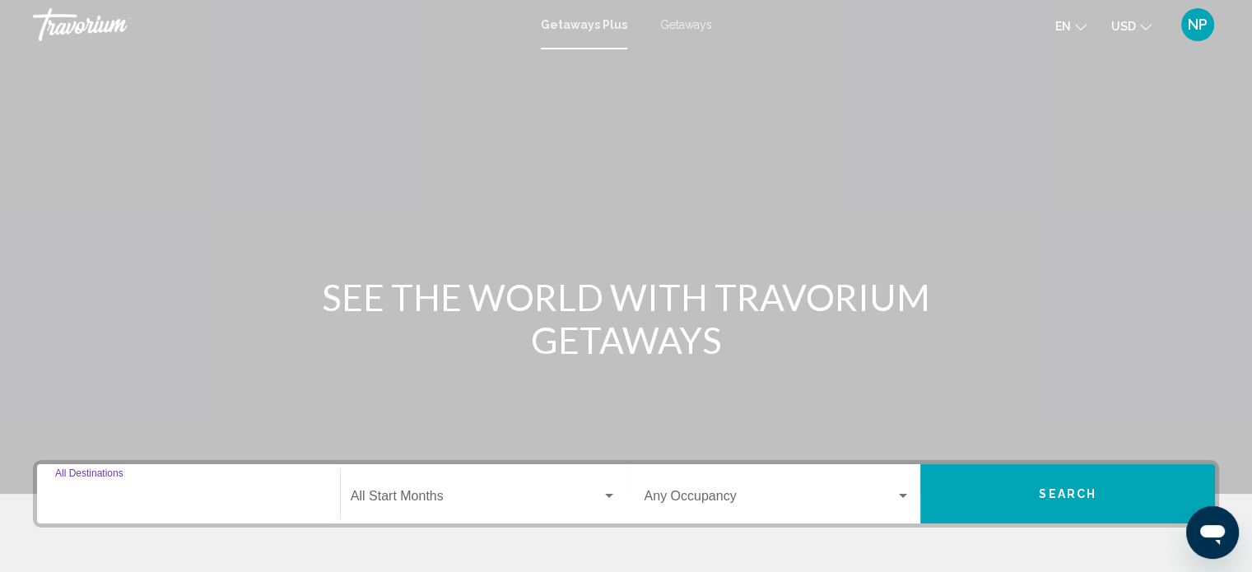
click at [59, 492] on input "Destination All Destinations" at bounding box center [188, 499] width 267 height 15
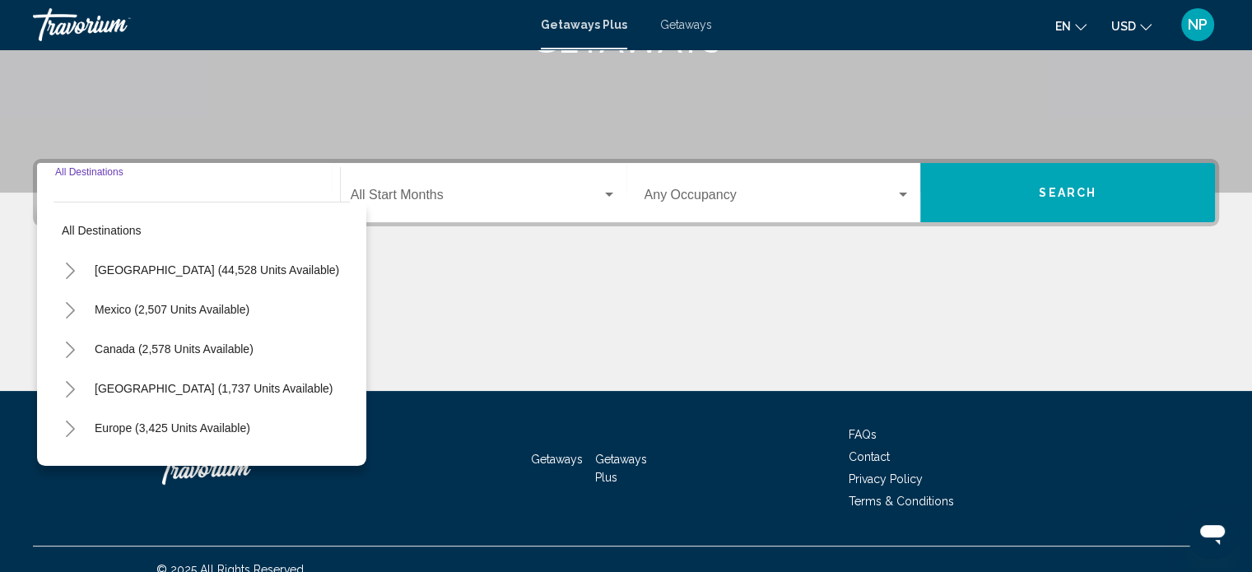
scroll to position [321, 0]
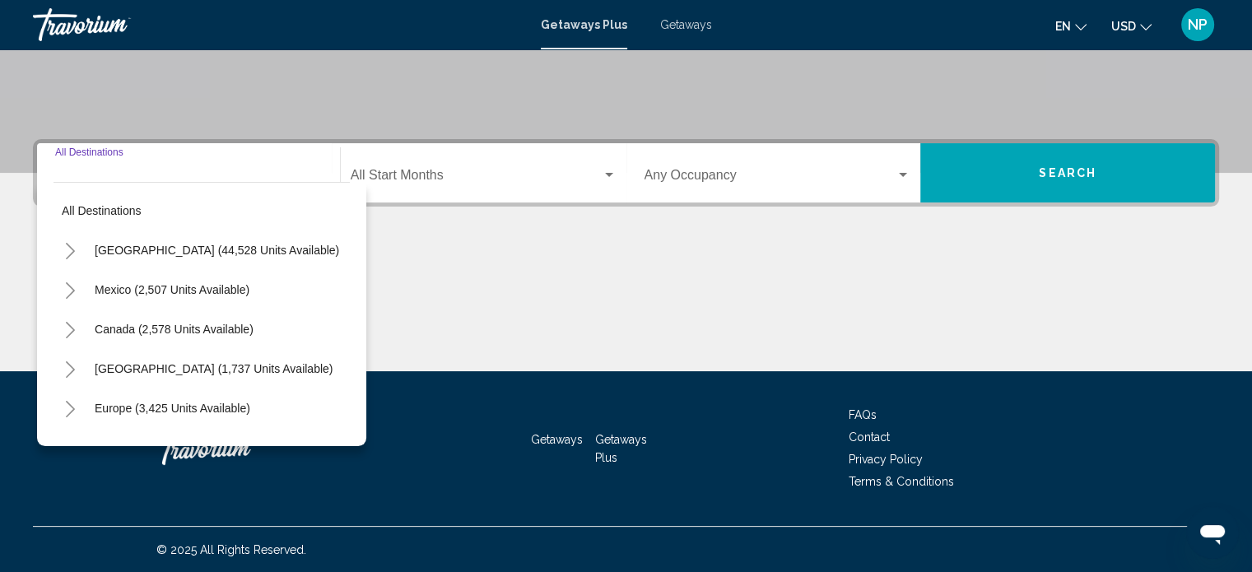
click at [72, 327] on icon "Toggle Canada (2,578 units available)" at bounding box center [70, 330] width 12 height 16
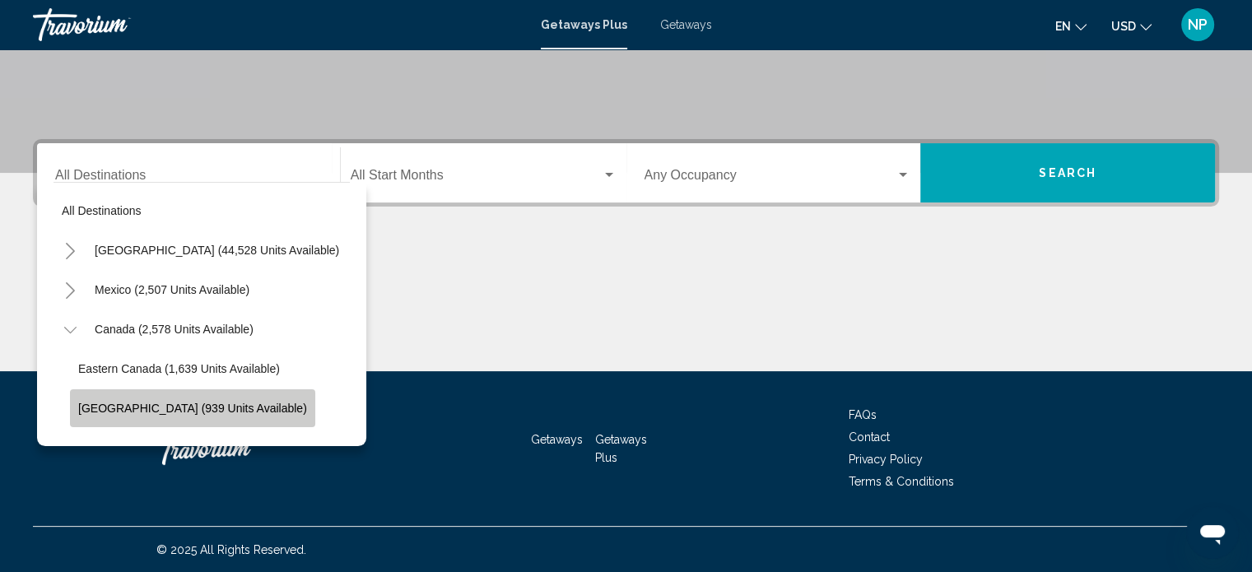
click at [196, 405] on span "Western Canada (939 units available)" at bounding box center [192, 408] width 229 height 13
type input "**********"
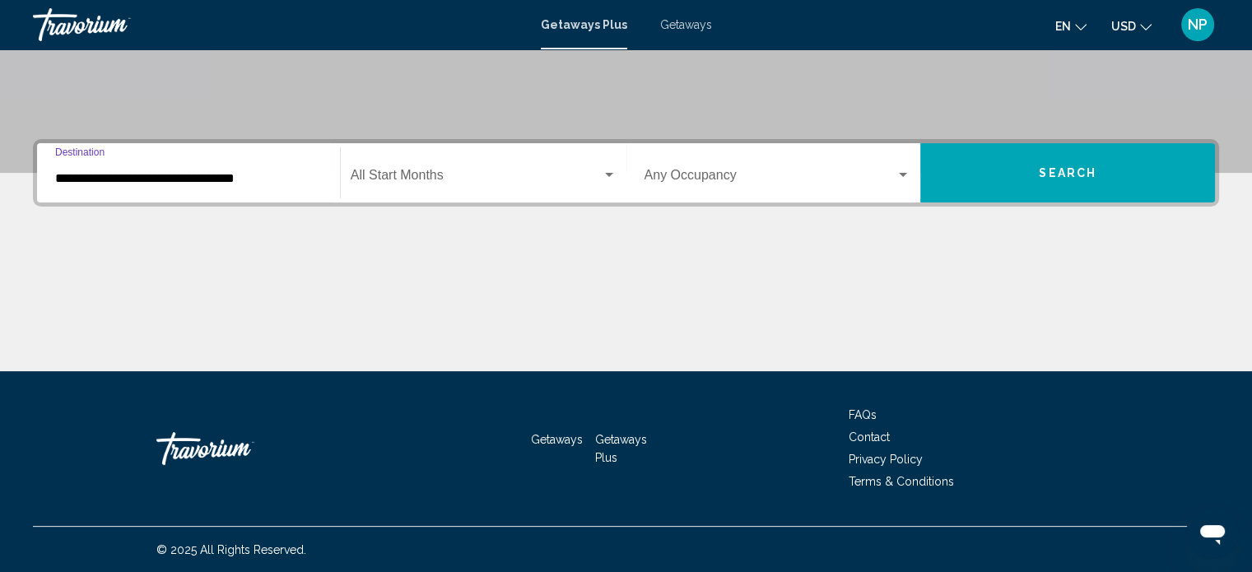
click at [504, 175] on span "Search widget" at bounding box center [476, 178] width 251 height 15
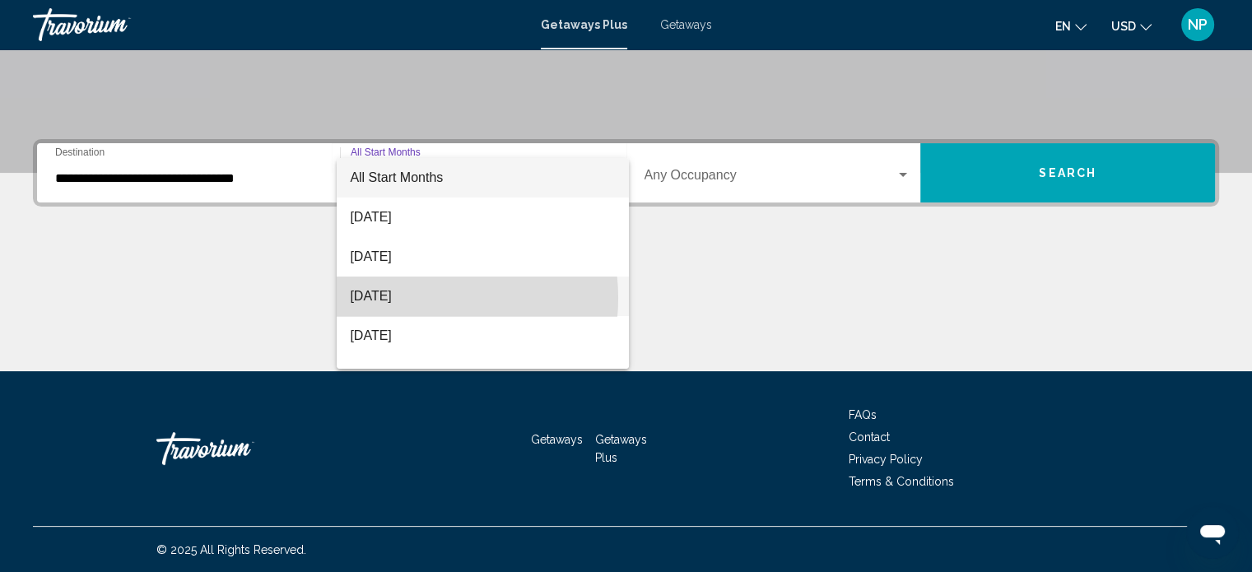
click at [415, 298] on span "October 2025" at bounding box center [483, 297] width 266 height 40
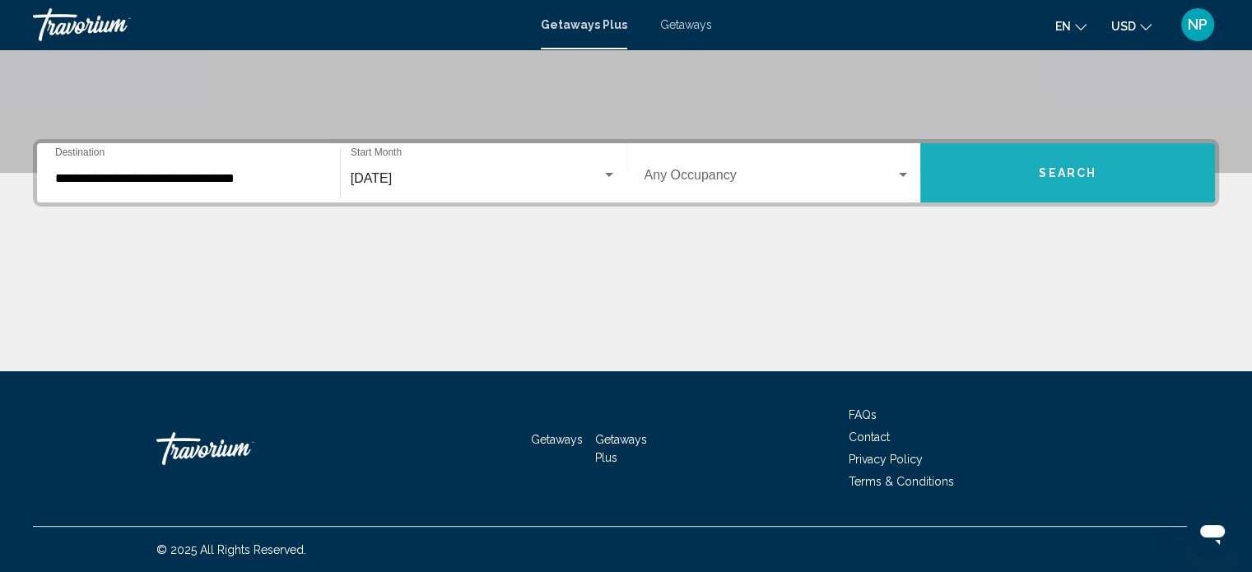
click at [1068, 169] on span "Search" at bounding box center [1068, 173] width 58 height 13
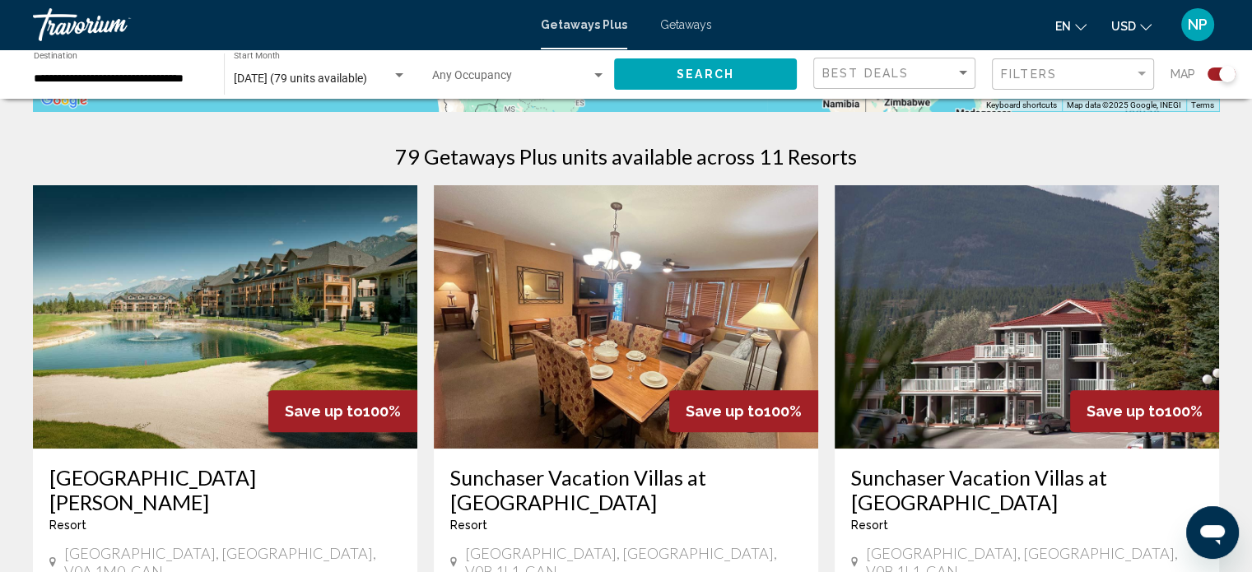
scroll to position [692, 0]
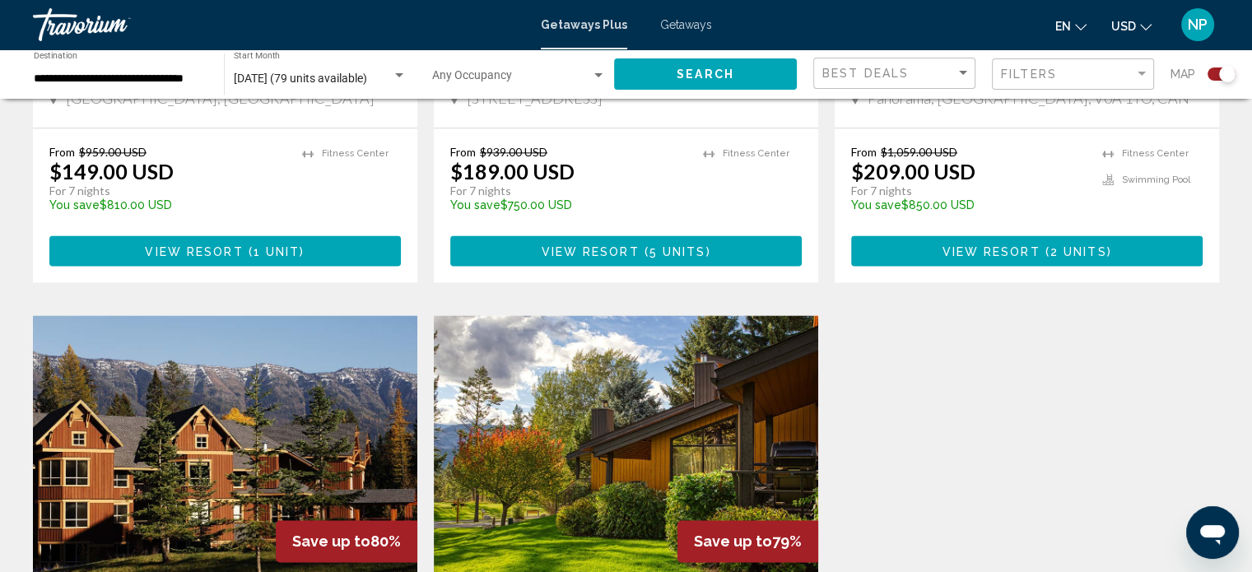
scroll to position [1943, 0]
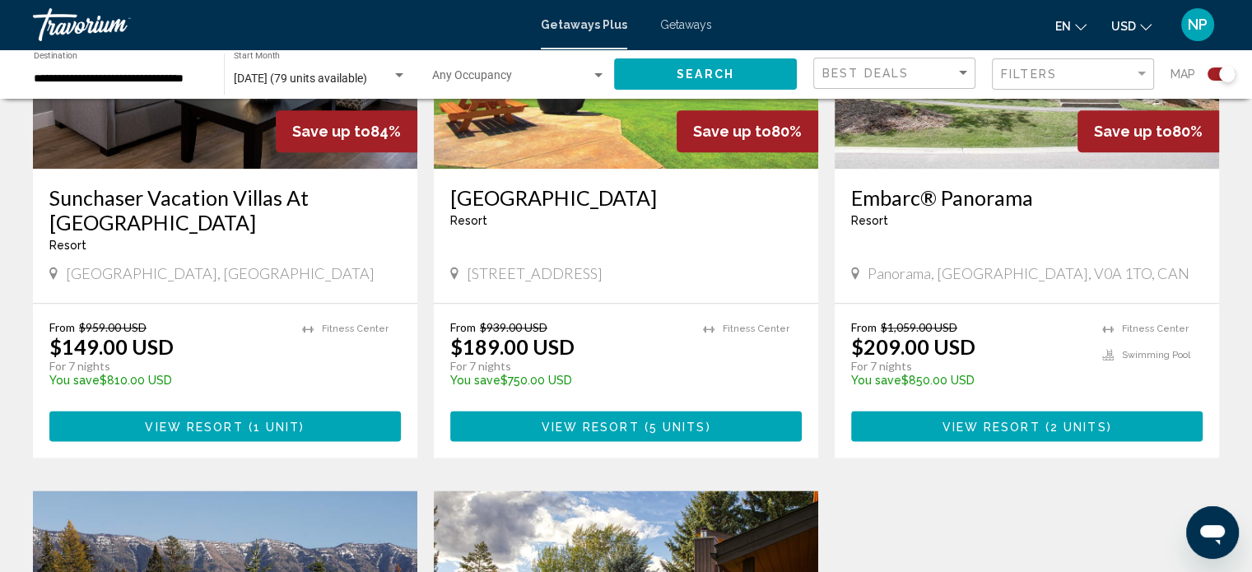
click at [692, 22] on span "Getaways" at bounding box center [686, 24] width 52 height 13
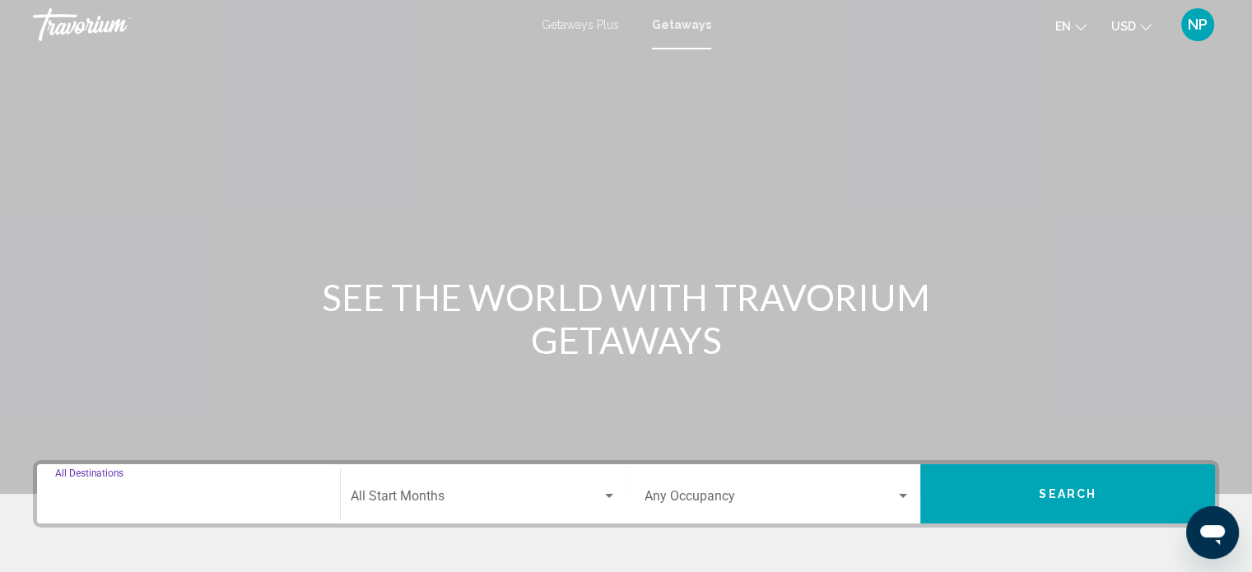
click at [114, 492] on input "Destination All Destinations" at bounding box center [188, 499] width 267 height 15
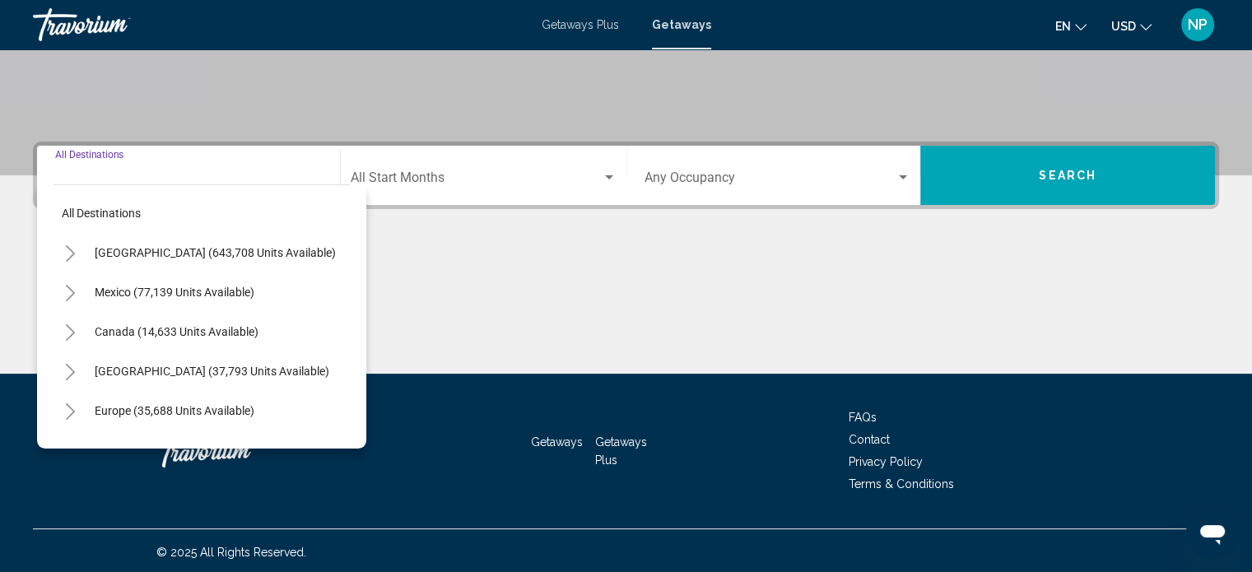
scroll to position [321, 0]
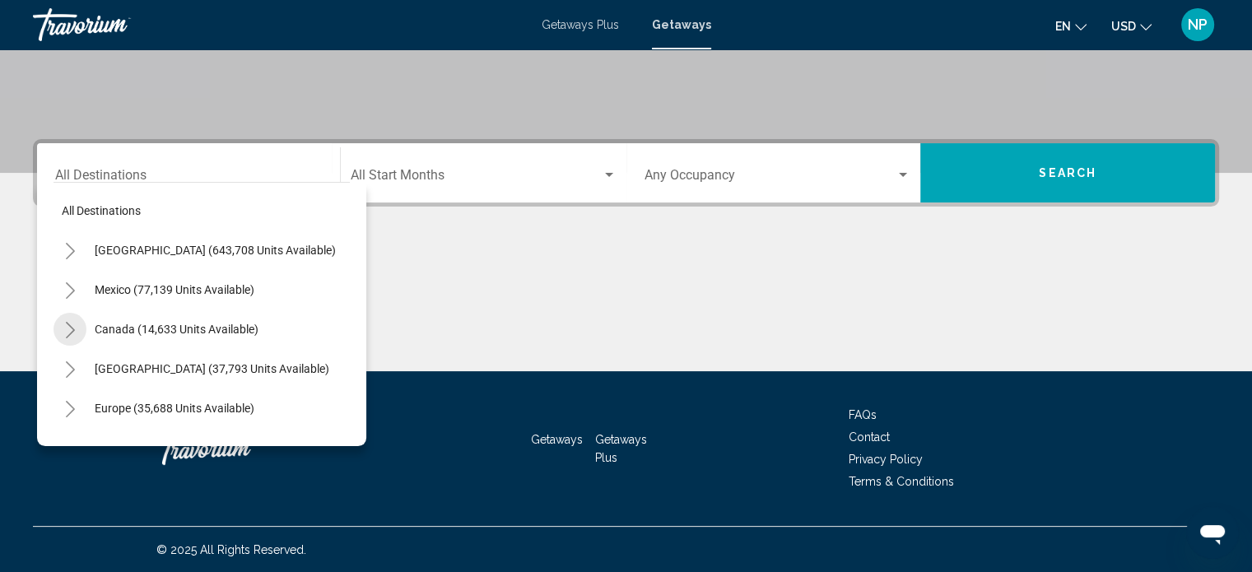
click at [70, 328] on icon "Toggle Canada (14,633 units available)" at bounding box center [70, 330] width 12 height 16
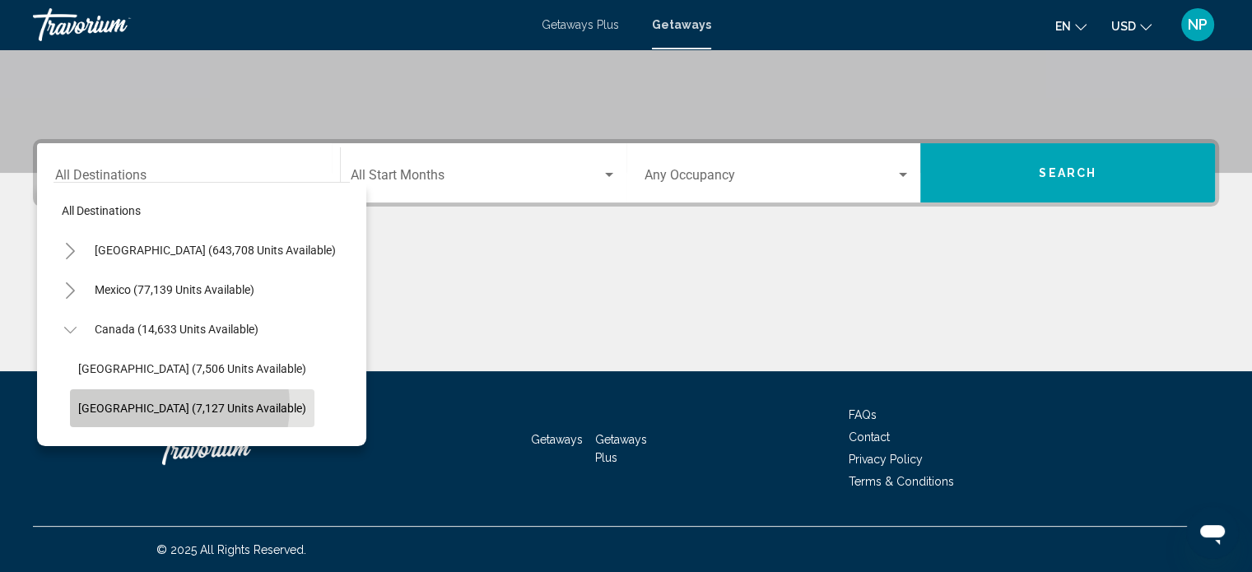
click at [172, 405] on span "Western Canada (7,127 units available)" at bounding box center [192, 408] width 228 height 13
type input "**********"
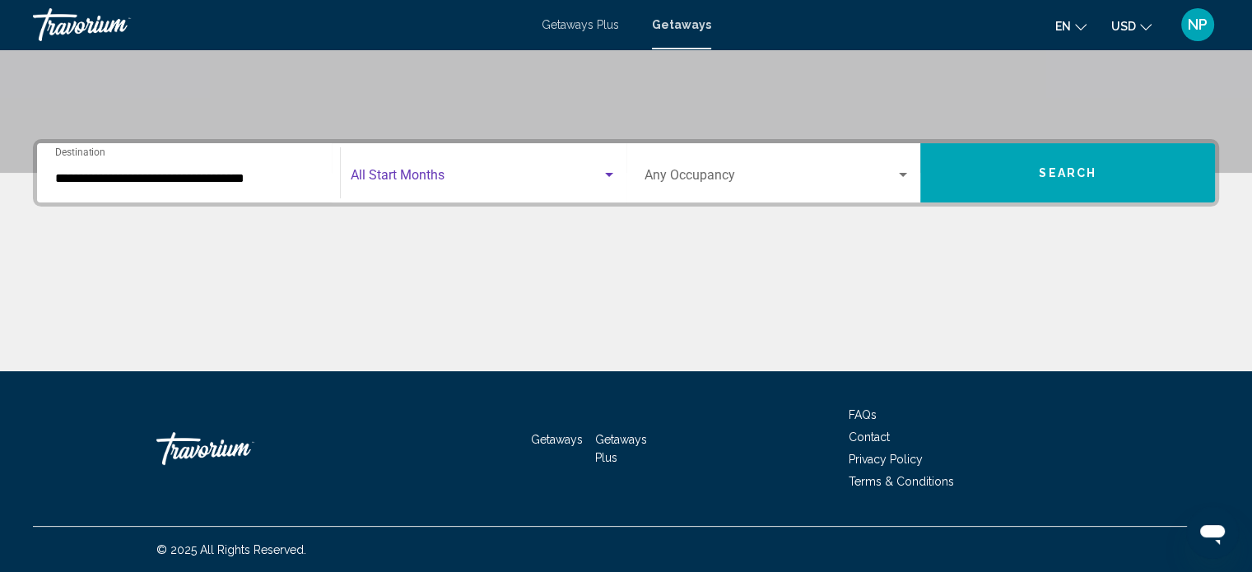
click at [451, 178] on span "Search widget" at bounding box center [476, 178] width 251 height 15
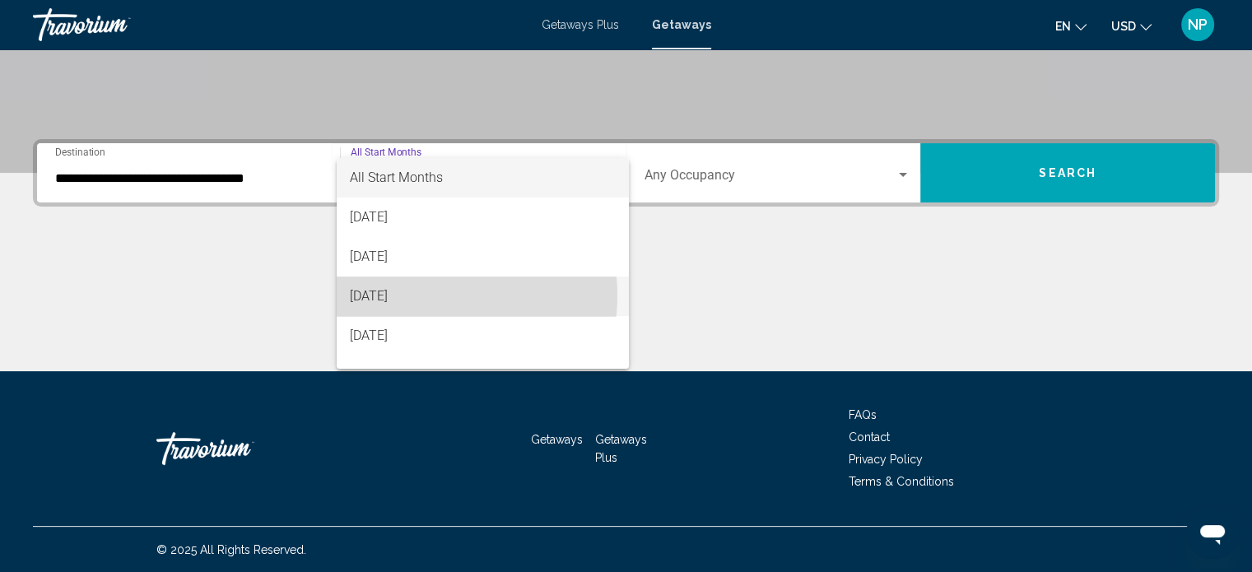
click at [410, 296] on span "October 2025" at bounding box center [483, 297] width 266 height 40
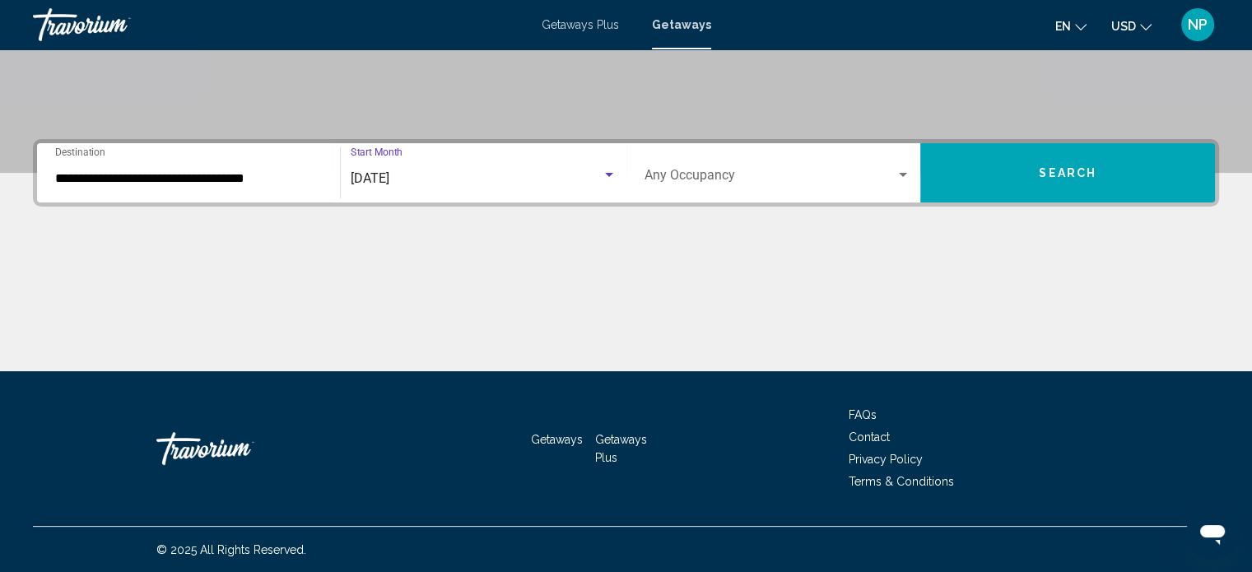
click at [1078, 170] on span "Search" at bounding box center [1068, 173] width 58 height 13
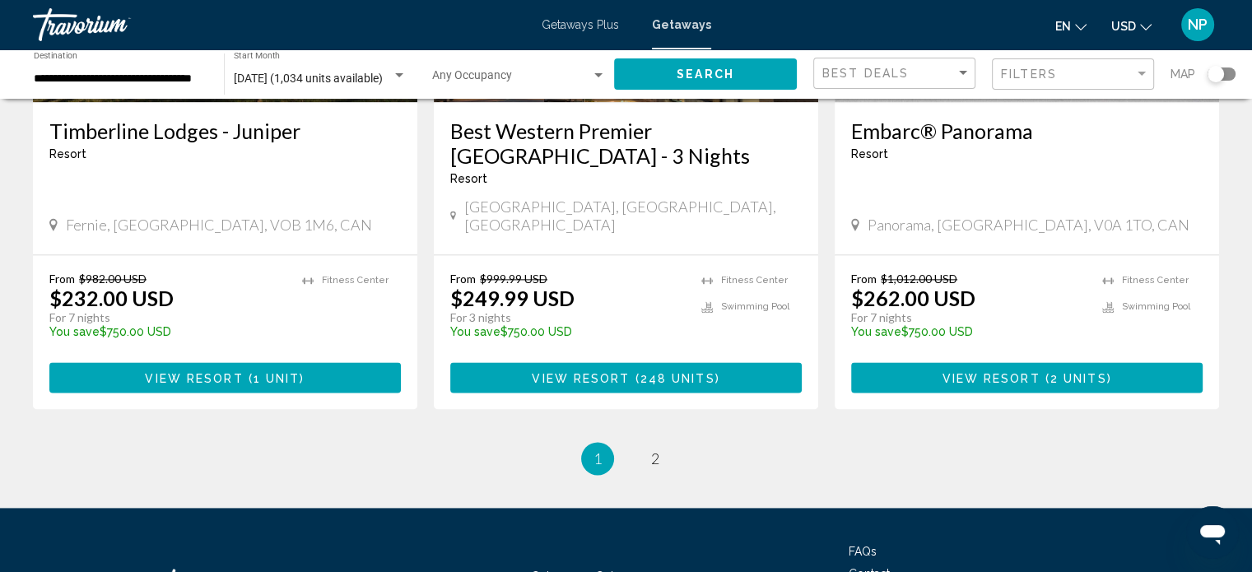
scroll to position [2183, 0]
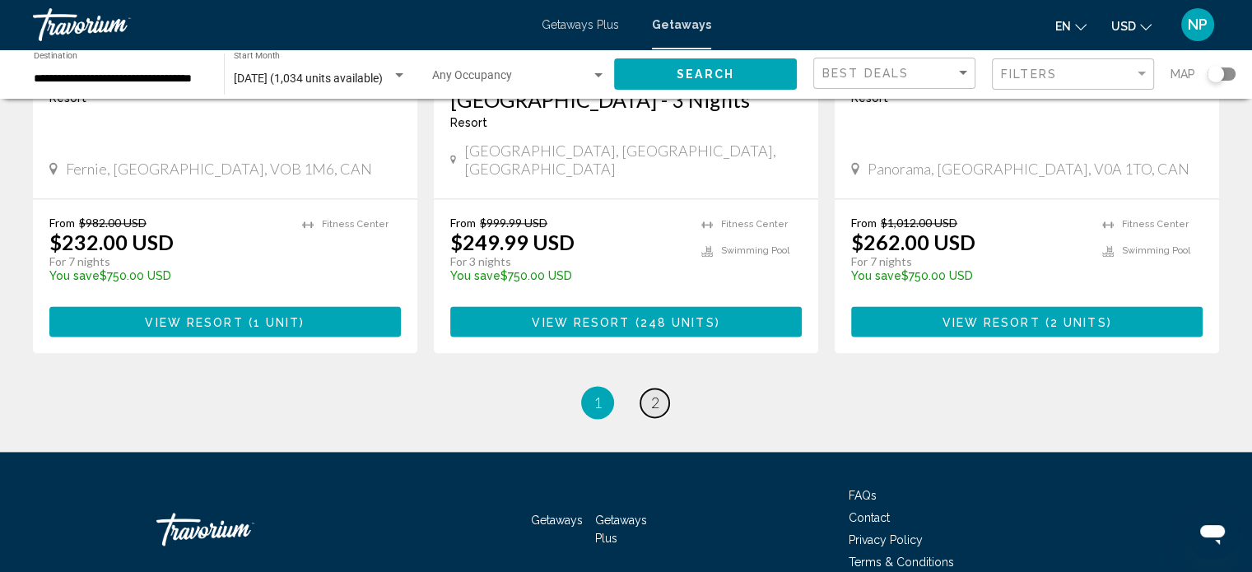
click at [651, 394] on span "2" at bounding box center [655, 403] width 8 height 18
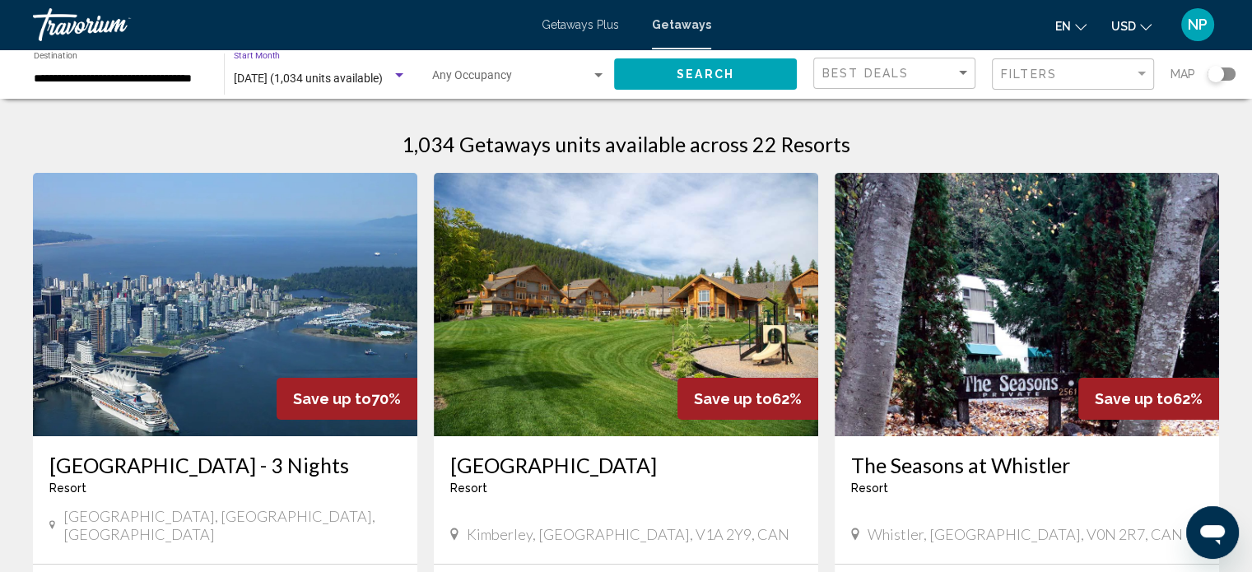
click at [398, 73] on div "Search widget" at bounding box center [399, 75] width 8 height 4
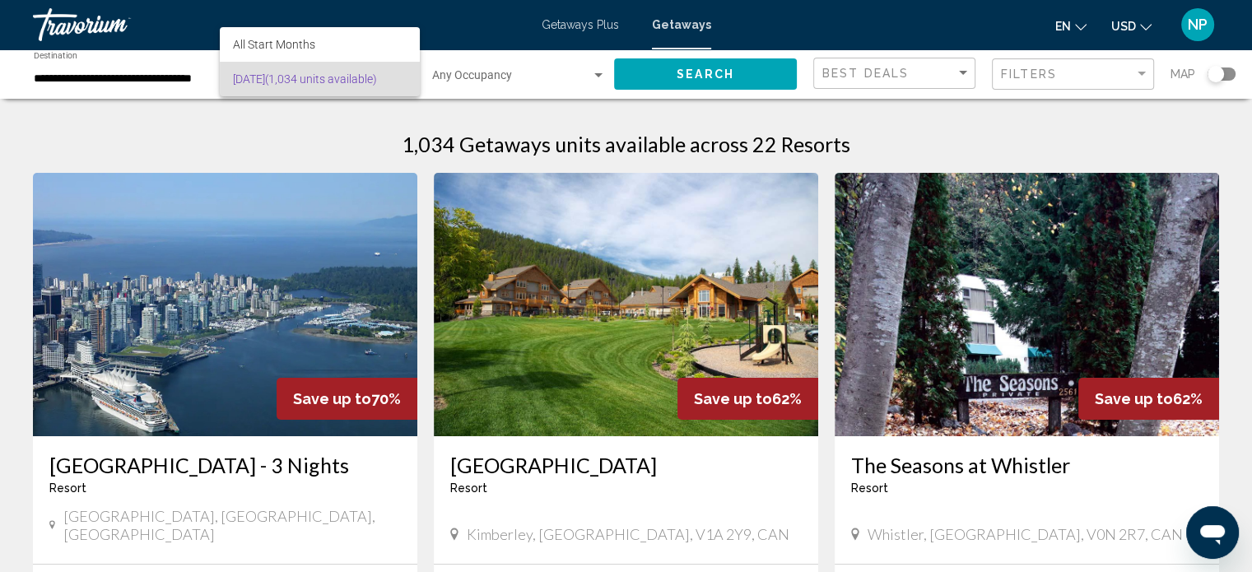
click at [692, 19] on div at bounding box center [626, 286] width 1252 height 572
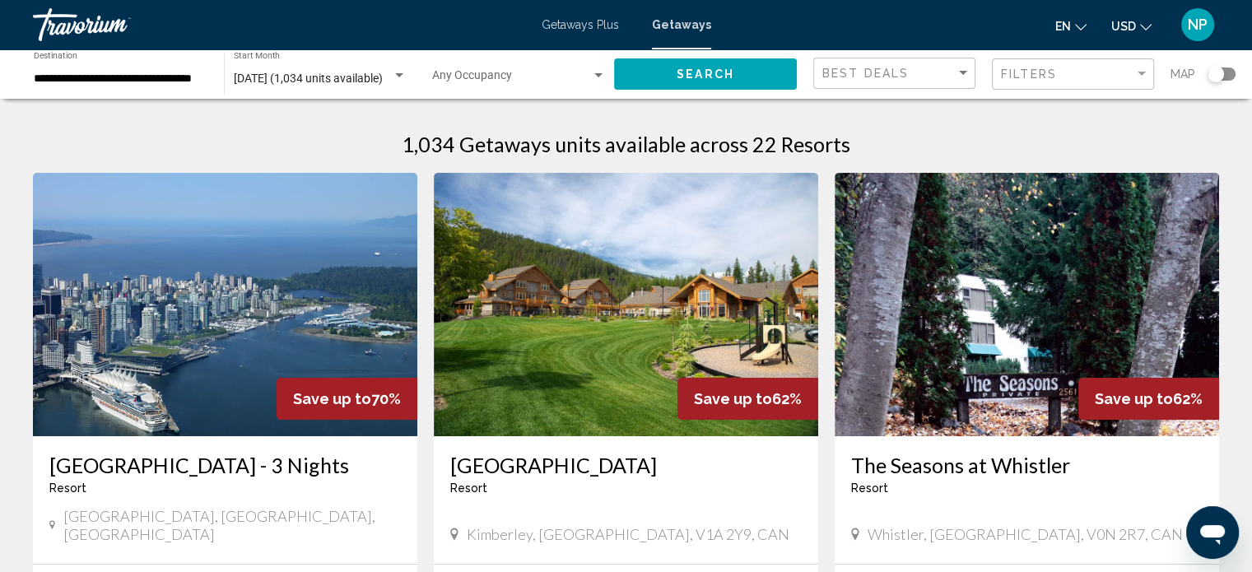
click at [610, 26] on span "Getaways Plus" at bounding box center [580, 24] width 77 height 13
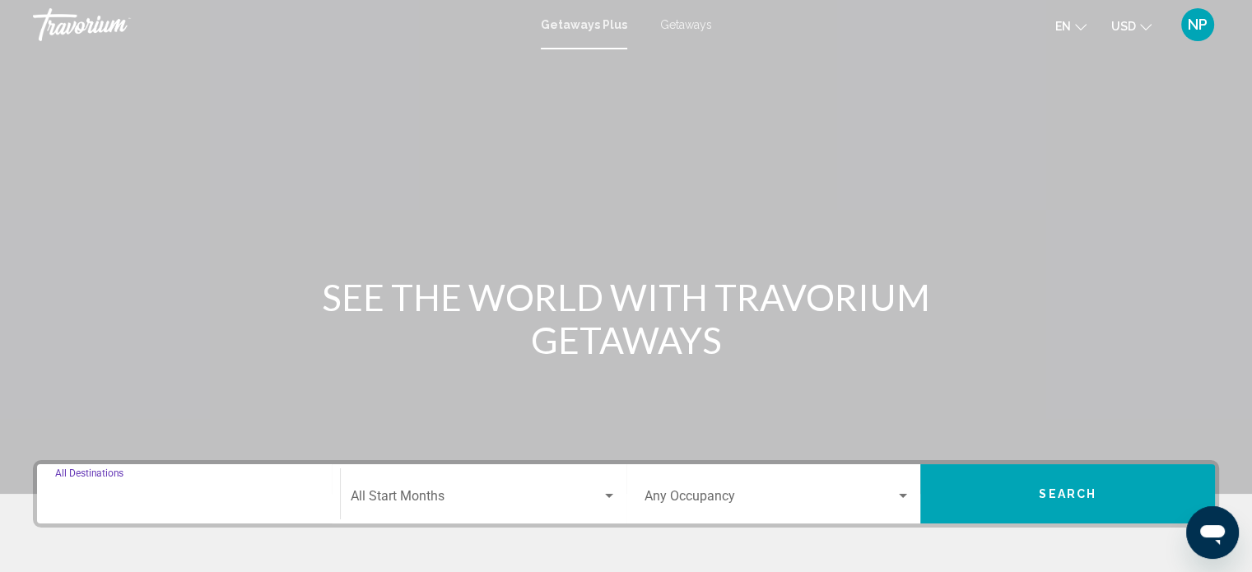
click at [114, 495] on input "Destination All Destinations" at bounding box center [188, 499] width 267 height 15
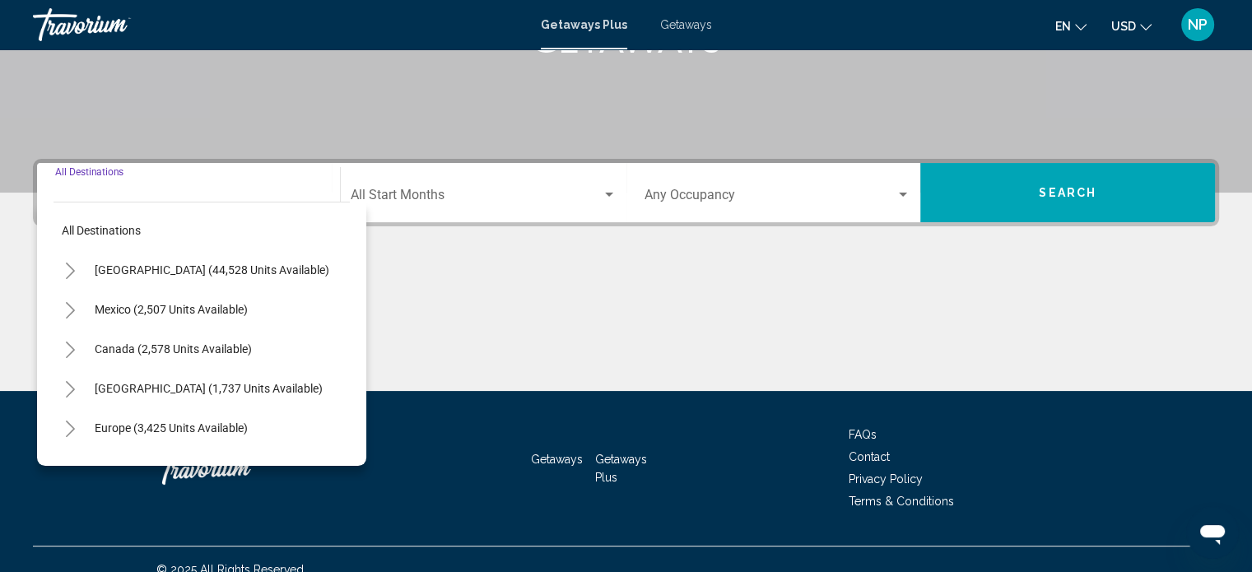
scroll to position [321, 0]
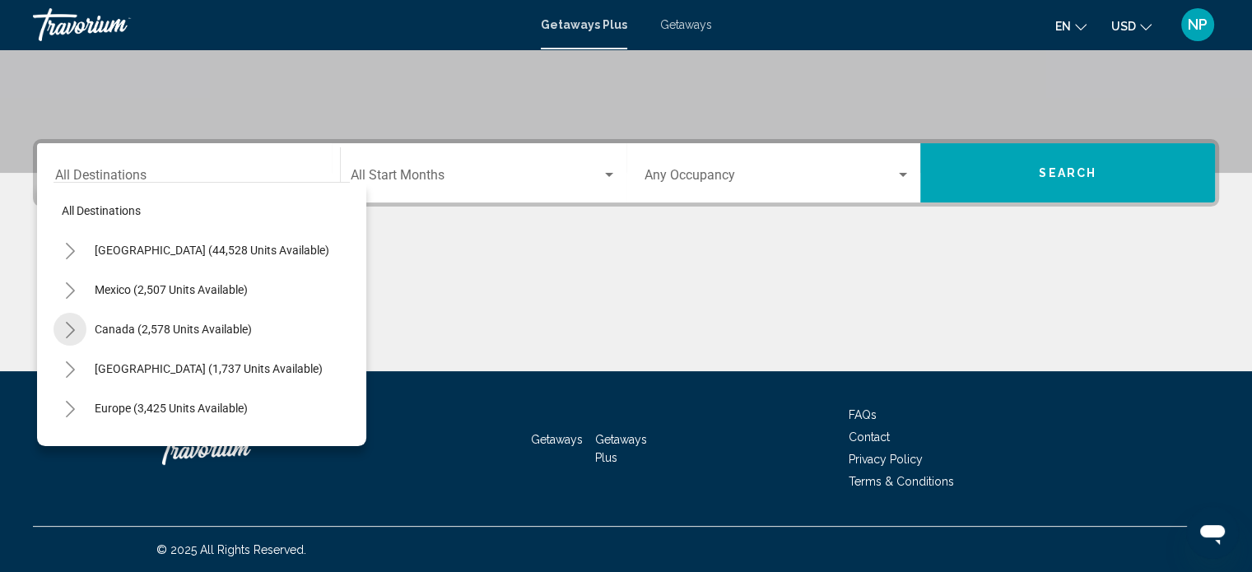
click at [69, 327] on icon "Toggle Canada (2,578 units available)" at bounding box center [70, 330] width 12 height 16
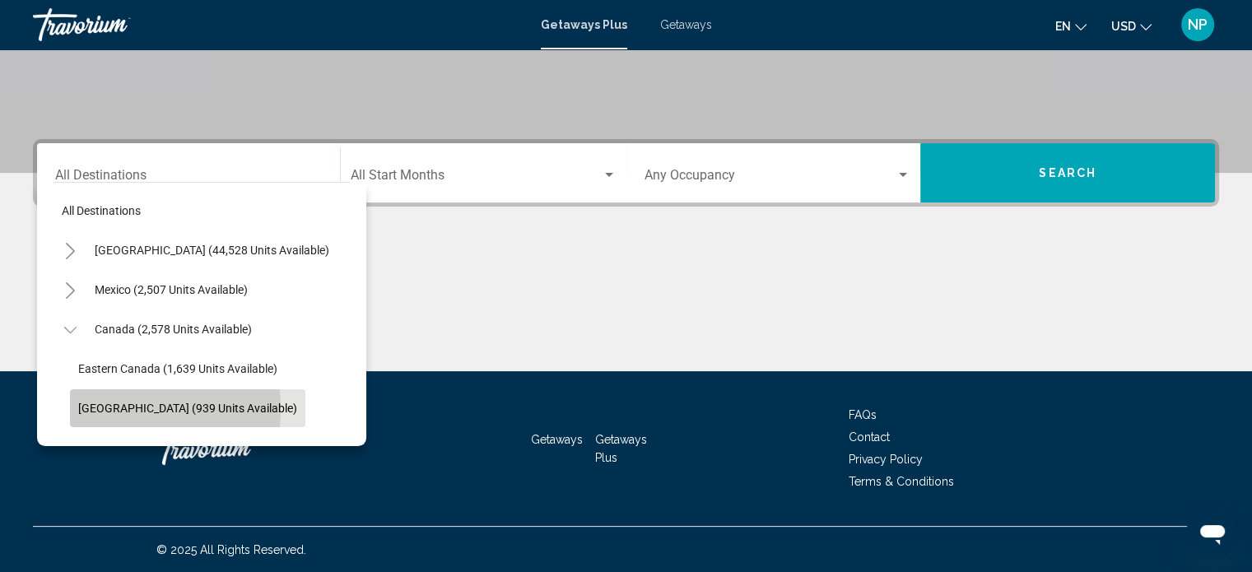
click at [114, 408] on span "Western Canada (939 units available)" at bounding box center [187, 408] width 219 height 13
type input "**********"
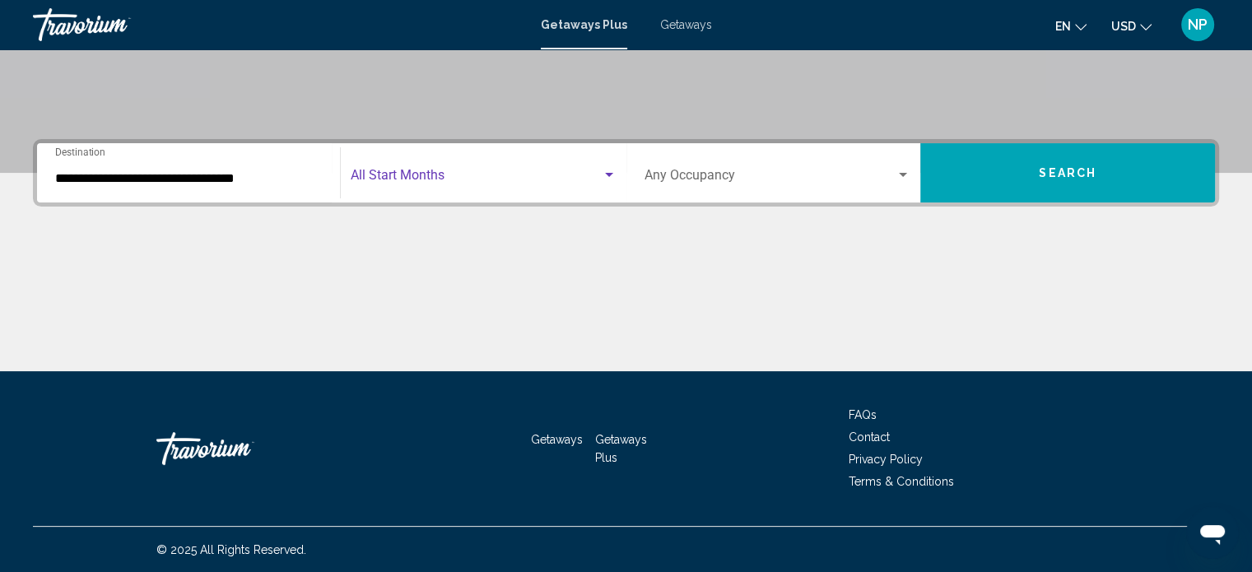
click at [417, 174] on span "Search widget" at bounding box center [476, 178] width 251 height 15
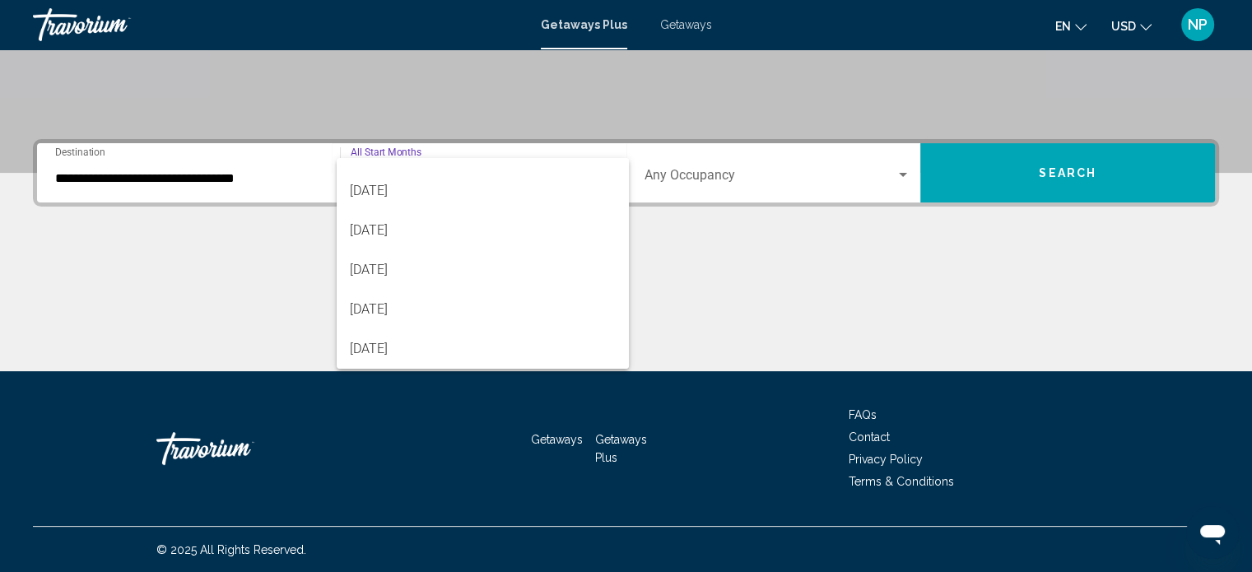
scroll to position [296, 0]
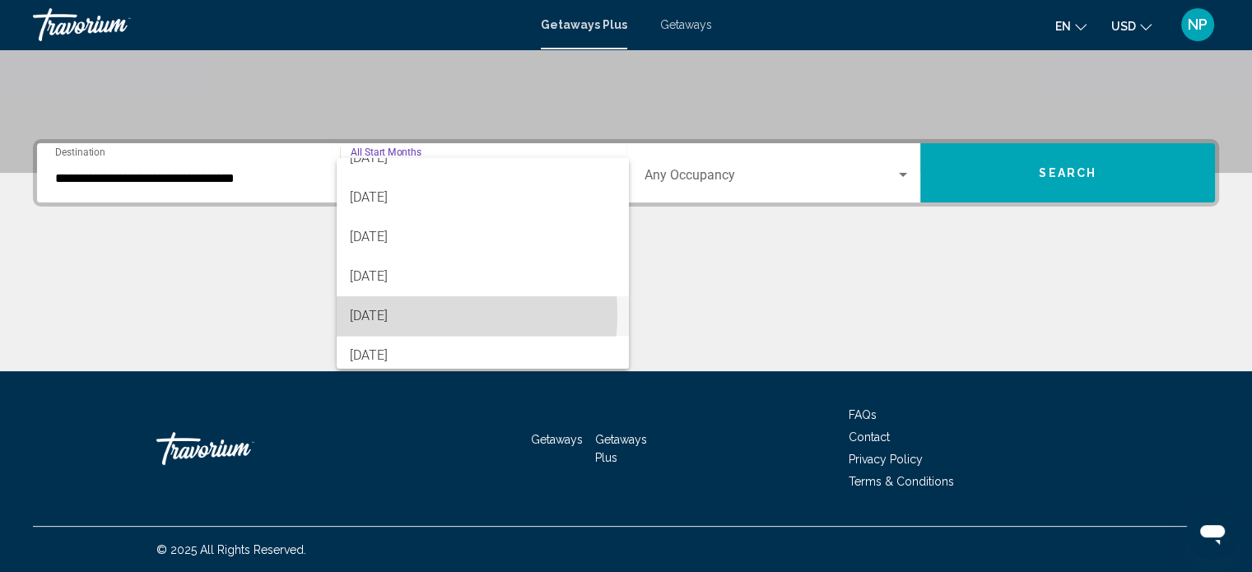
click at [382, 314] on span "June 2026" at bounding box center [483, 316] width 266 height 40
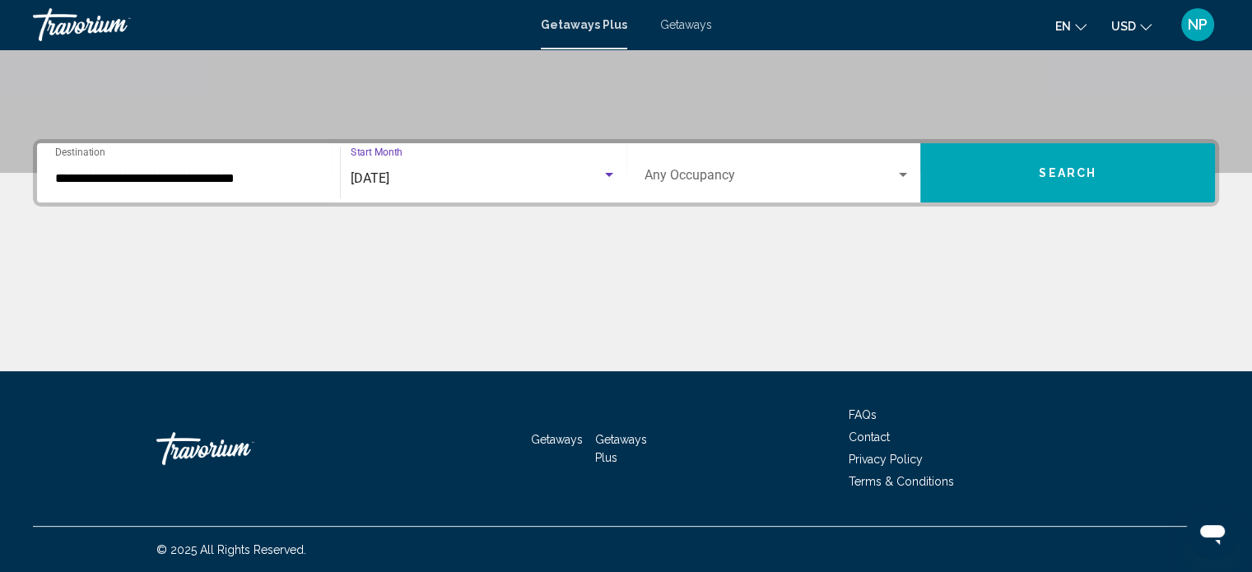
click at [1069, 167] on span "Search" at bounding box center [1068, 173] width 58 height 13
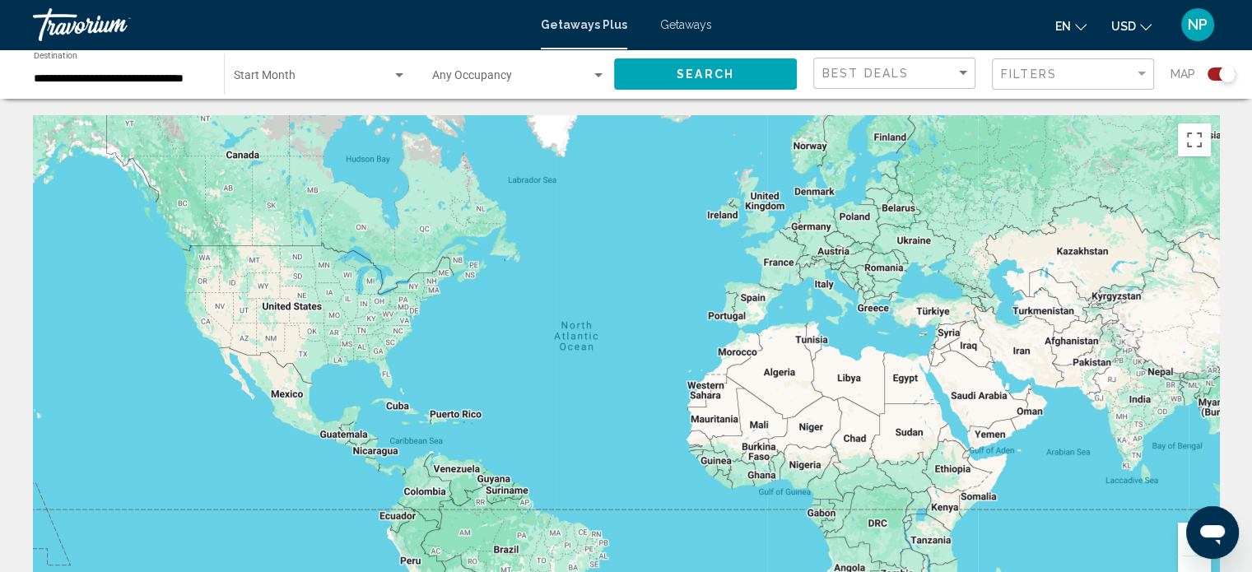
click at [691, 27] on span "Getaways" at bounding box center [686, 24] width 52 height 13
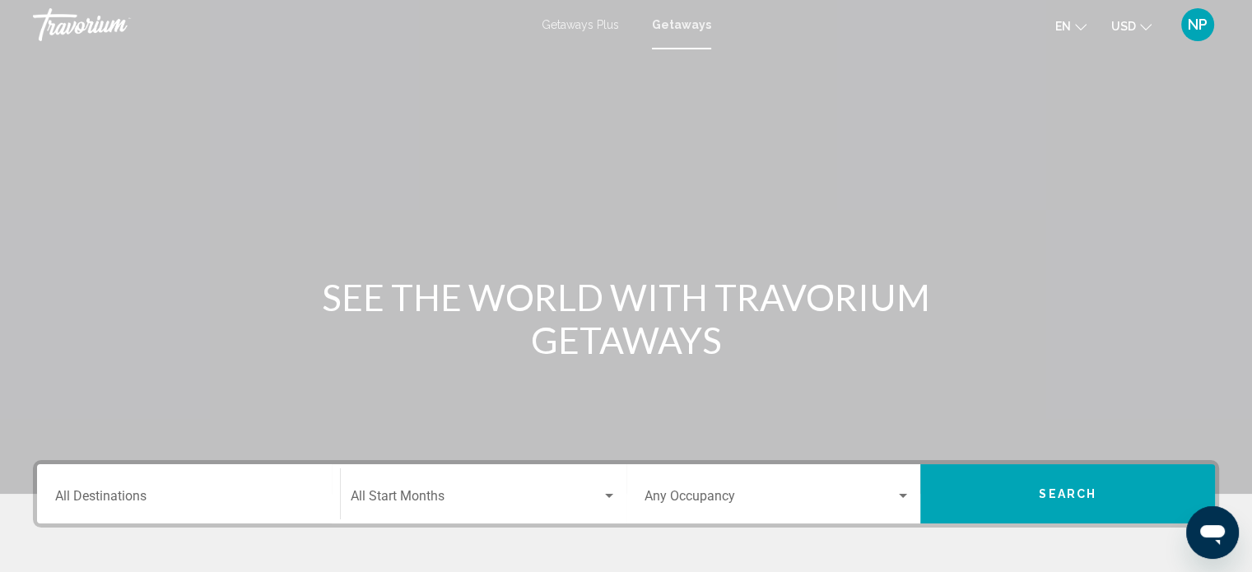
click at [82, 487] on div "Destination All Destinations" at bounding box center [188, 494] width 267 height 52
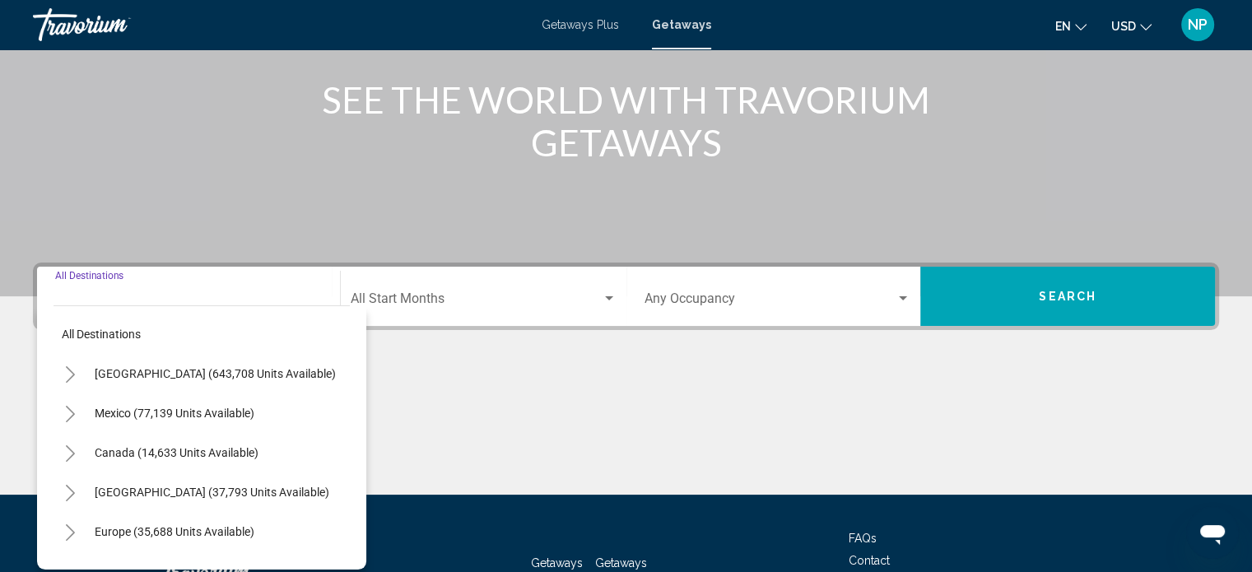
scroll to position [321, 0]
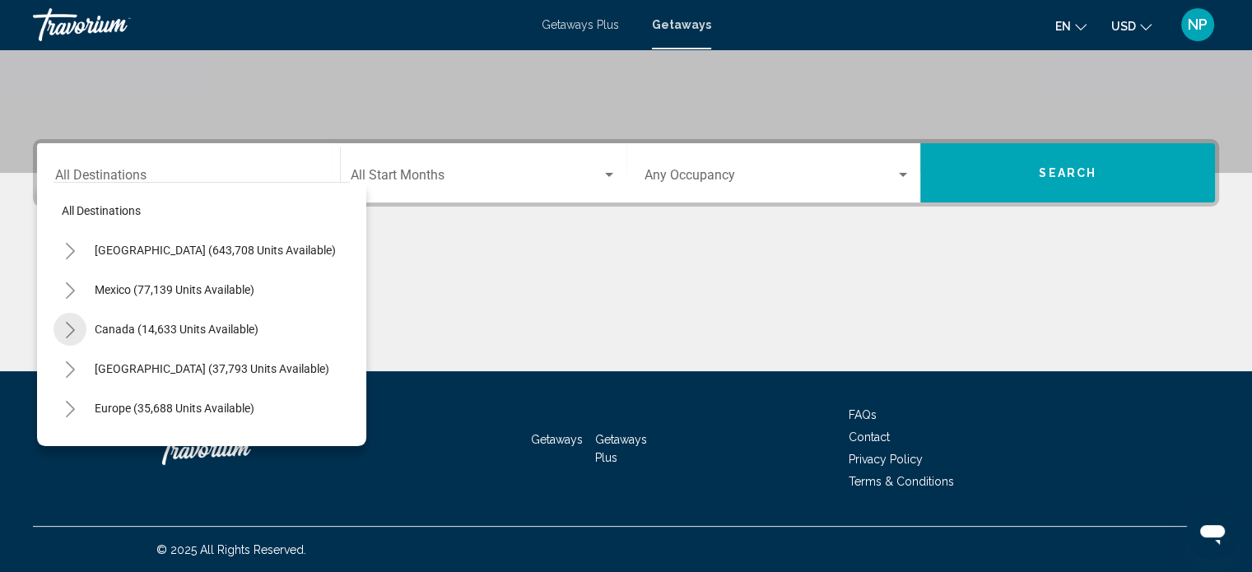
click at [74, 324] on icon "Toggle Canada (14,633 units available)" at bounding box center [70, 330] width 12 height 16
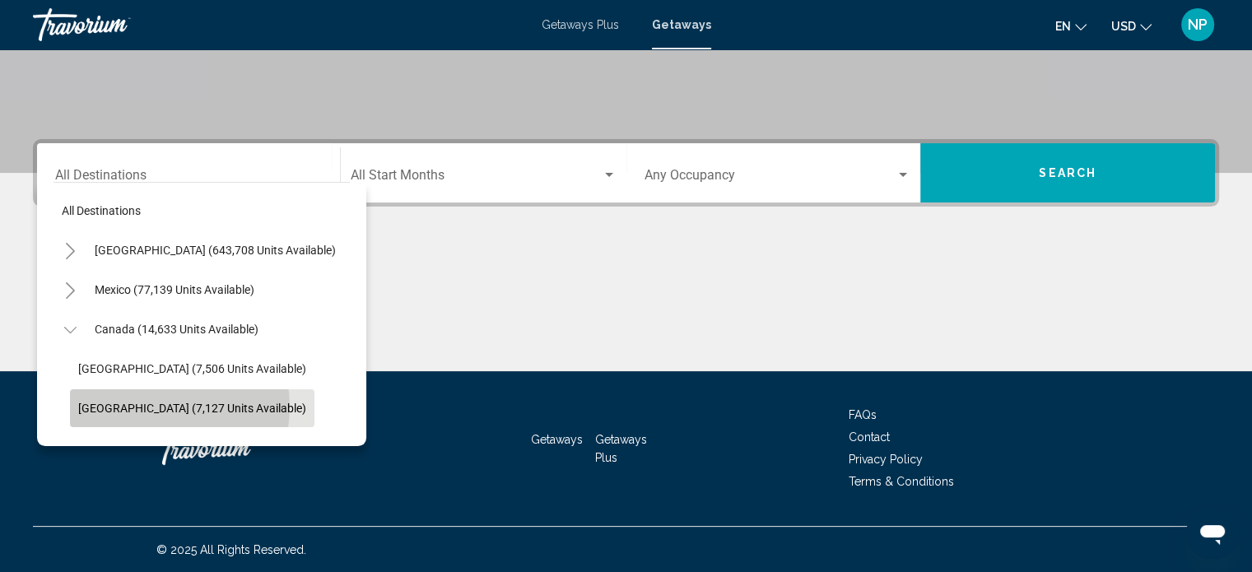
click at [156, 407] on span "Western Canada (7,127 units available)" at bounding box center [192, 408] width 228 height 13
type input "**********"
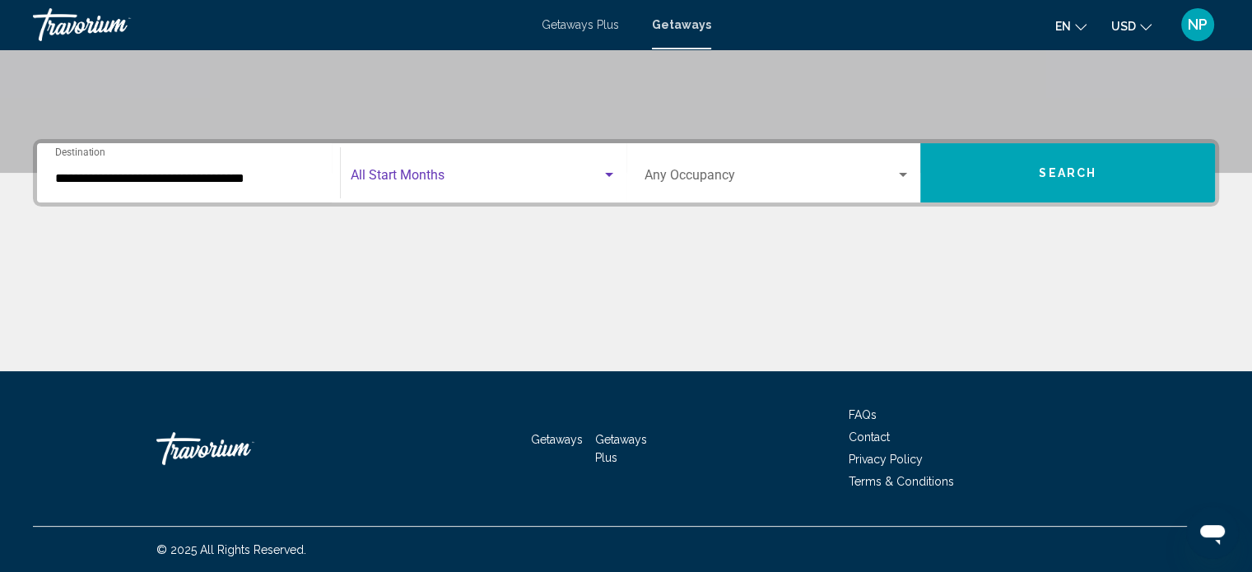
click at [608, 174] on div "Search widget" at bounding box center [609, 175] width 8 height 4
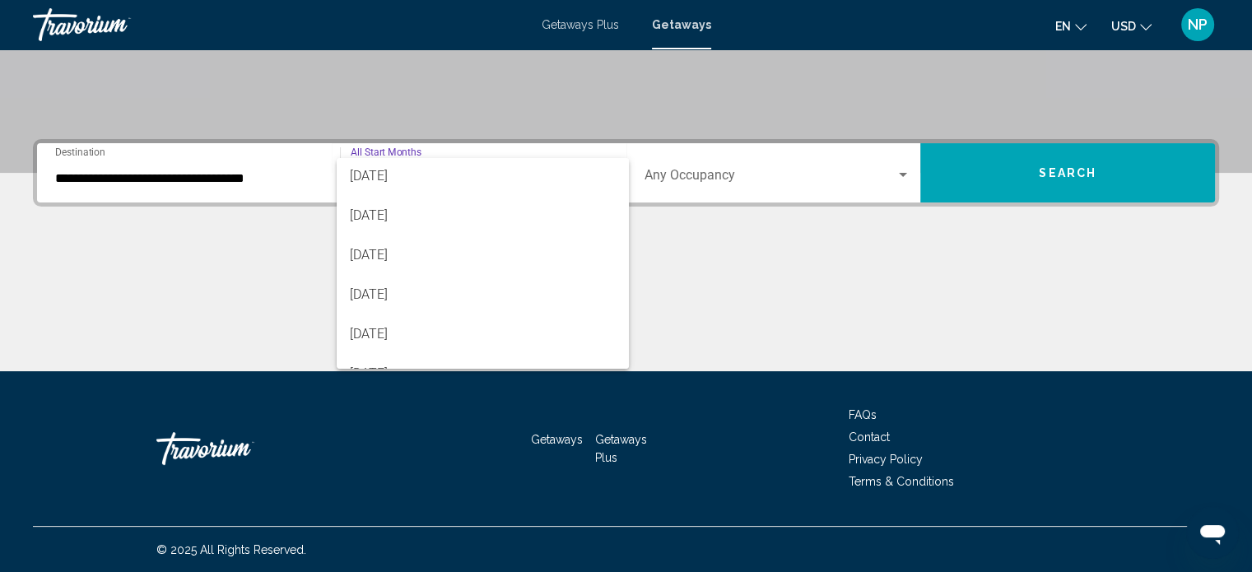
scroll to position [342, 0]
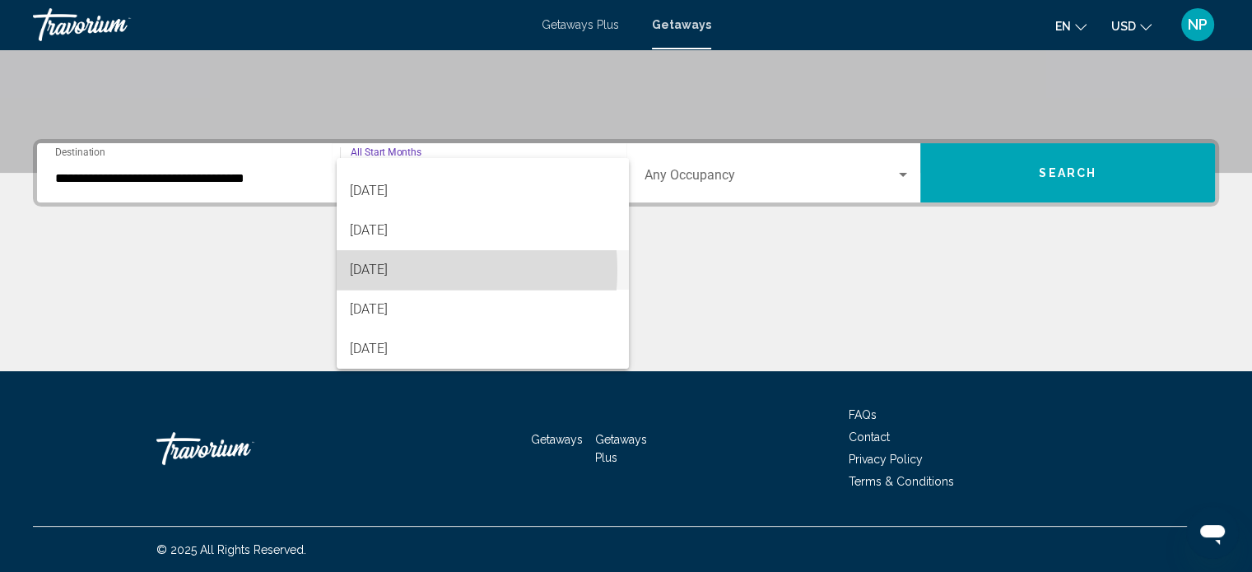
click at [382, 270] on span "June 2026" at bounding box center [483, 270] width 266 height 40
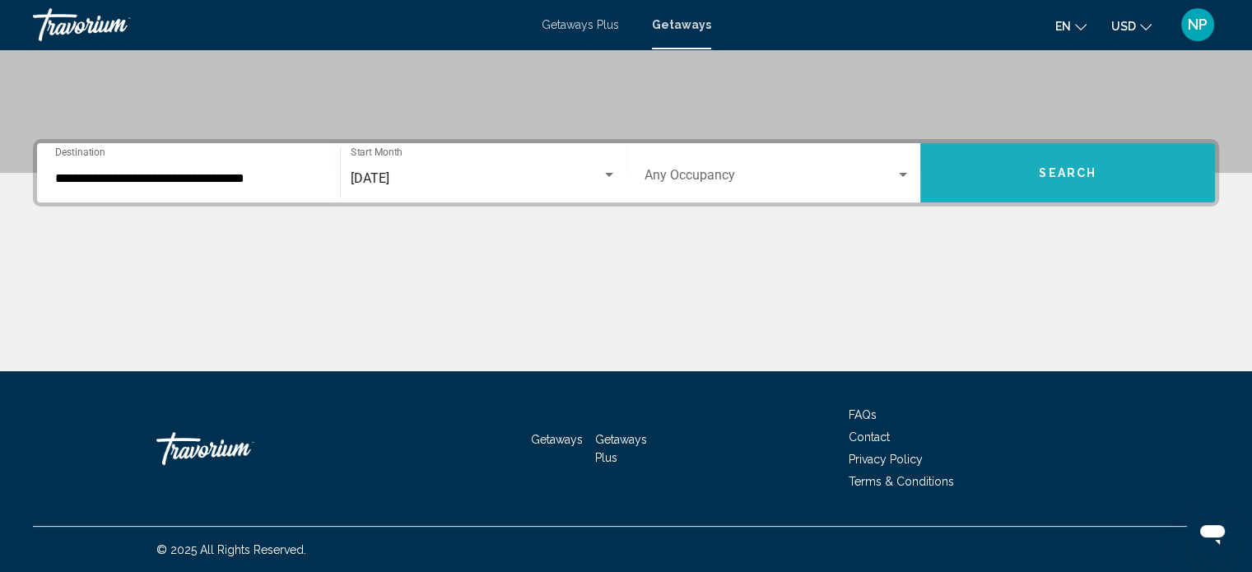
click at [1052, 167] on span "Search" at bounding box center [1068, 173] width 58 height 13
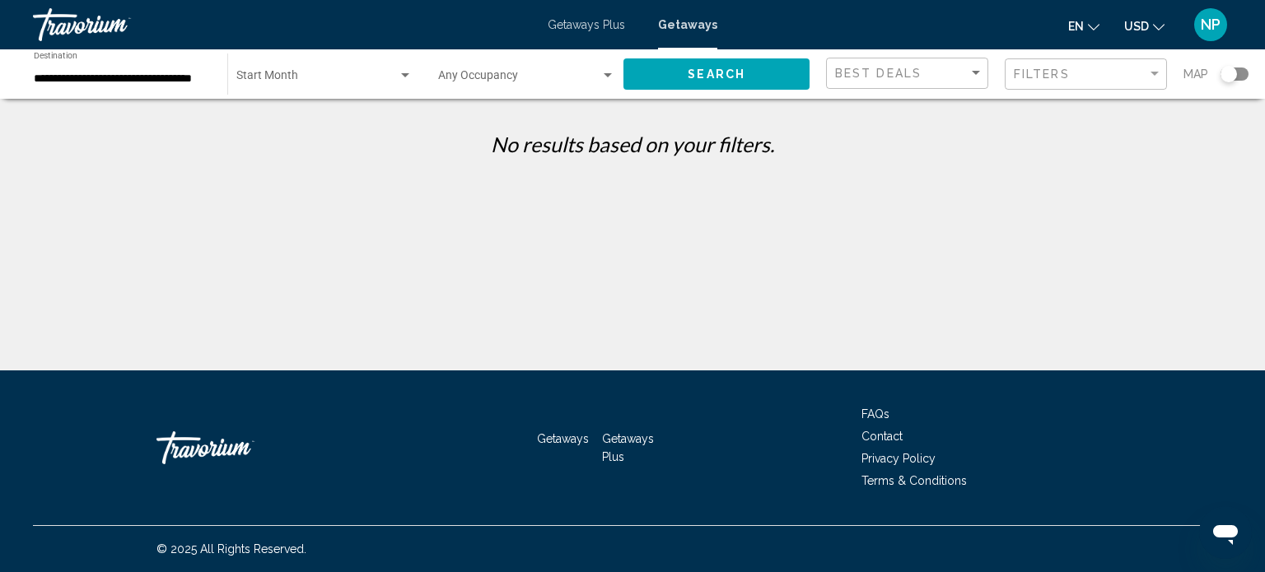
click at [1158, 26] on icon "Change currency" at bounding box center [1159, 27] width 12 height 12
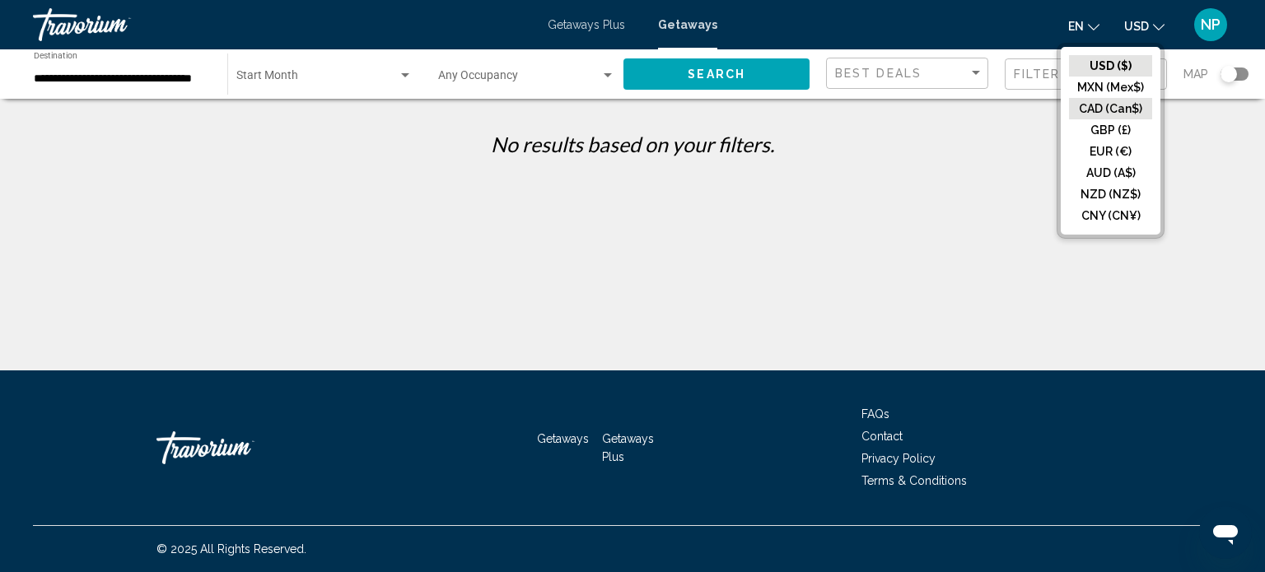
click at [1116, 106] on button "CAD (Can$)" at bounding box center [1110, 108] width 83 height 21
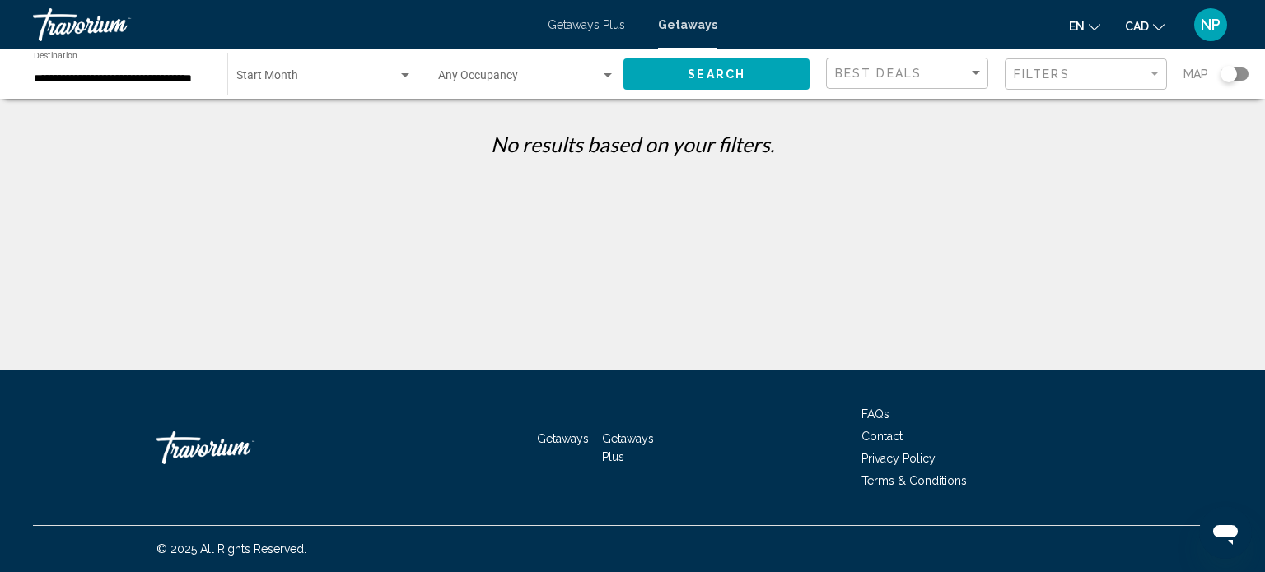
click at [323, 71] on div "Start Month All Start Months" at bounding box center [324, 74] width 176 height 45
click at [290, 78] on span "All Start Months" at bounding box center [277, 78] width 82 height 13
click at [405, 73] on div "Search widget" at bounding box center [405, 75] width 8 height 4
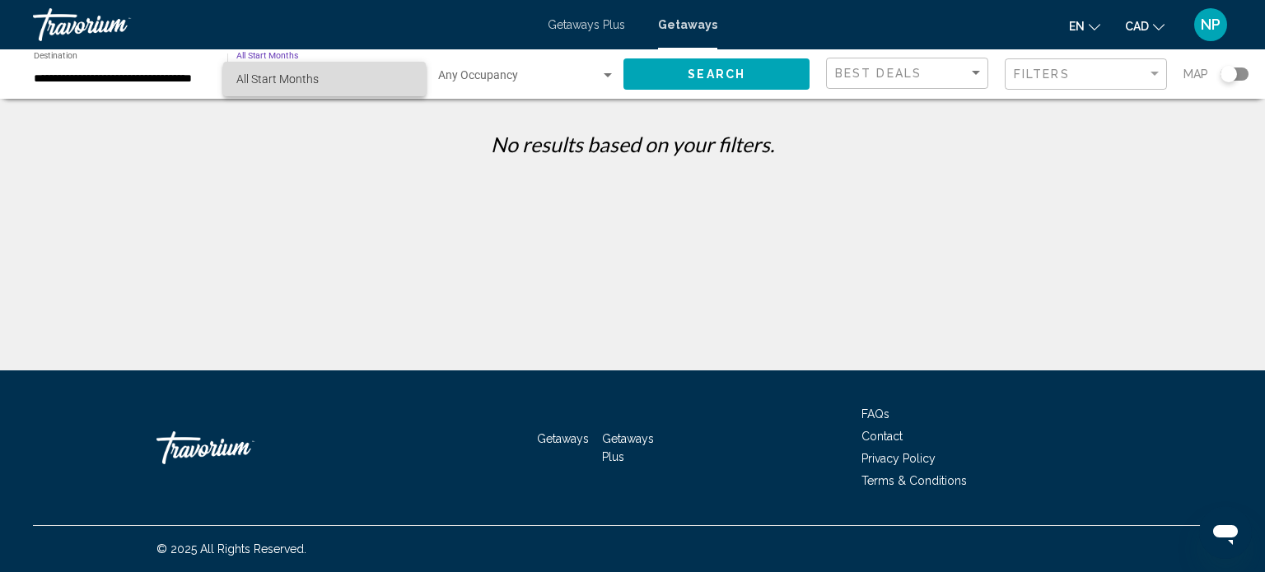
click at [405, 73] on span "All Start Months" at bounding box center [324, 79] width 176 height 35
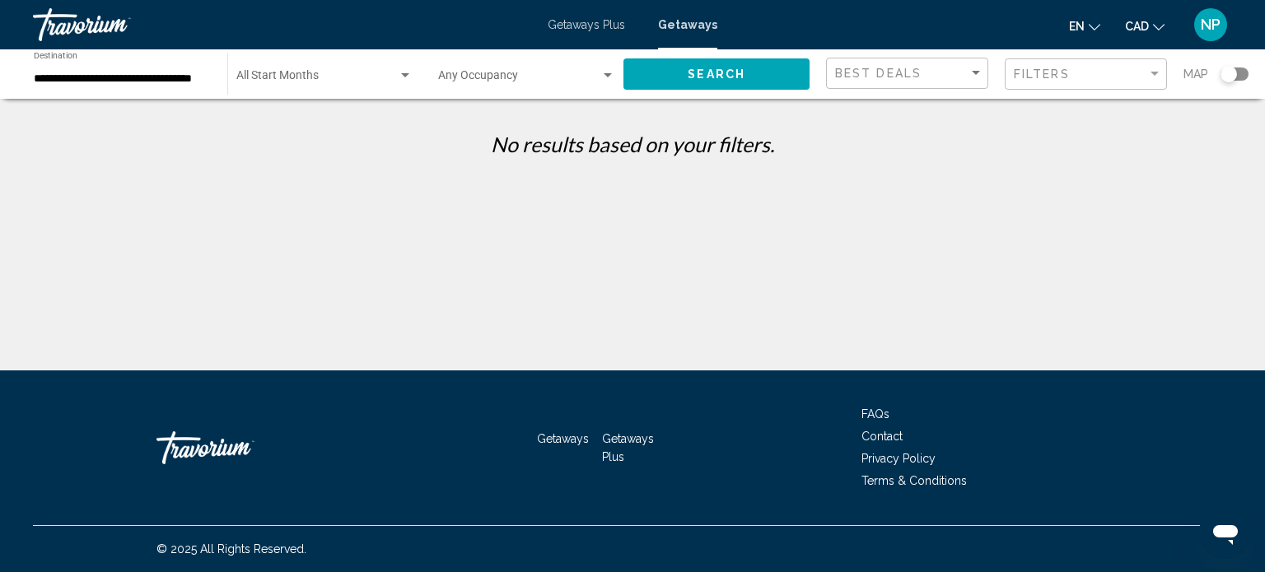
click at [565, 438] on span "Getaways" at bounding box center [563, 438] width 52 height 13
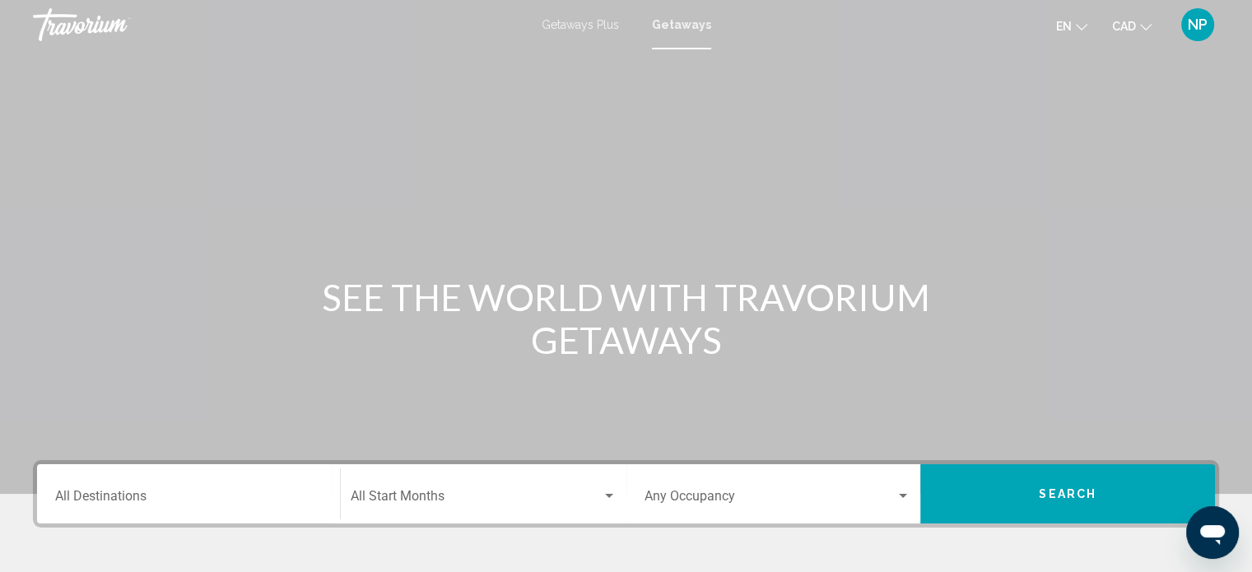
click at [83, 490] on div "Destination All Destinations" at bounding box center [188, 494] width 267 height 52
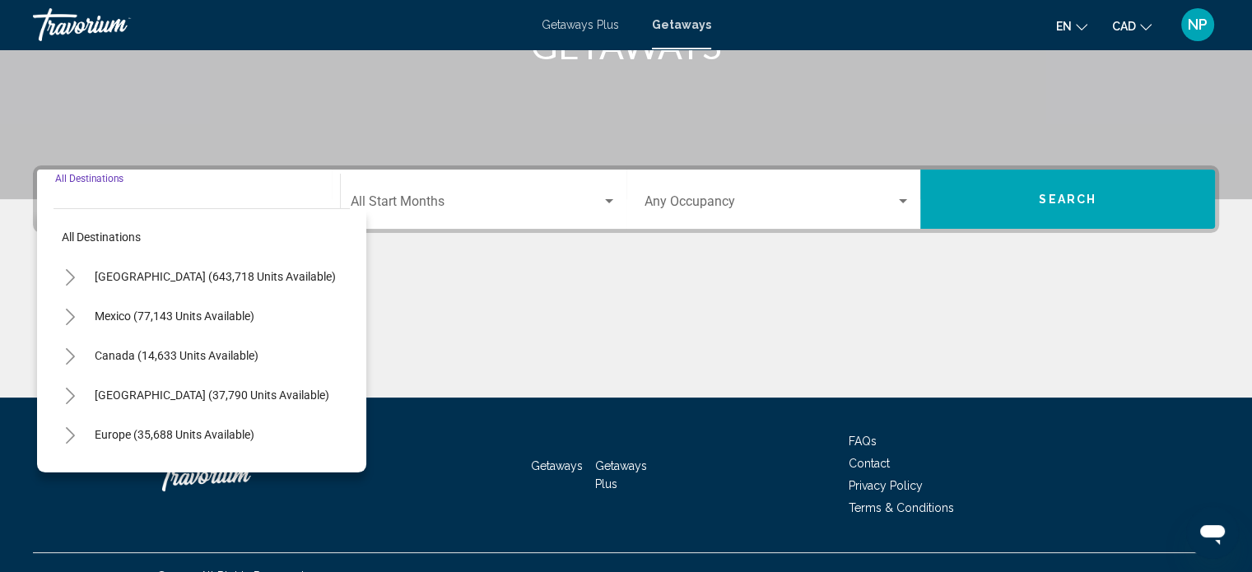
scroll to position [321, 0]
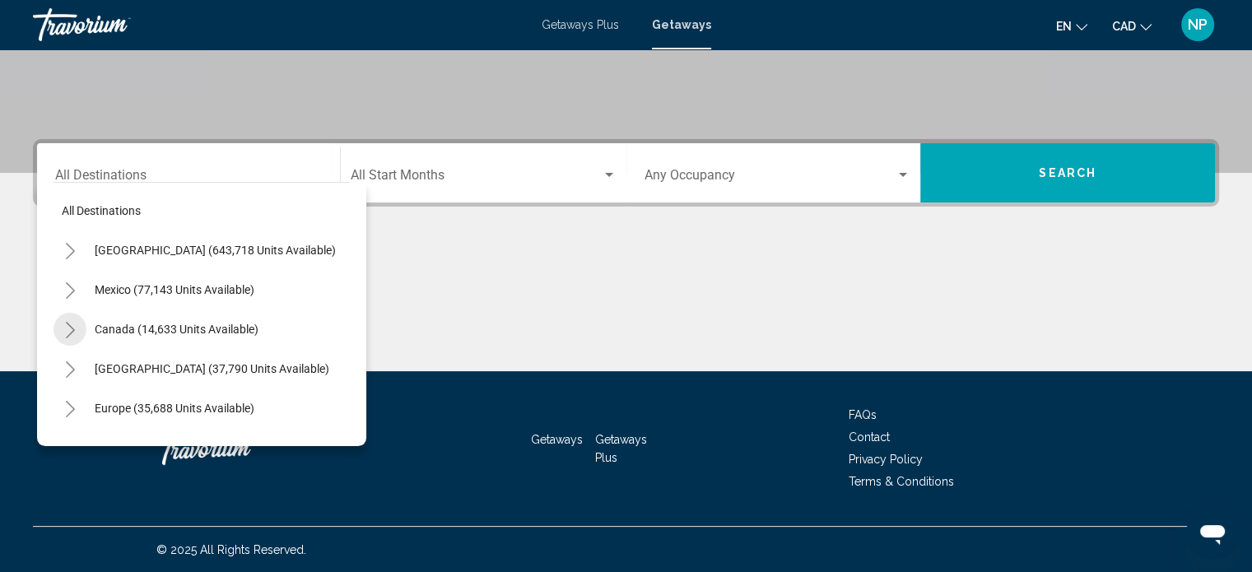
click at [69, 325] on icon "Toggle Canada (14,633 units available)" at bounding box center [70, 330] width 9 height 16
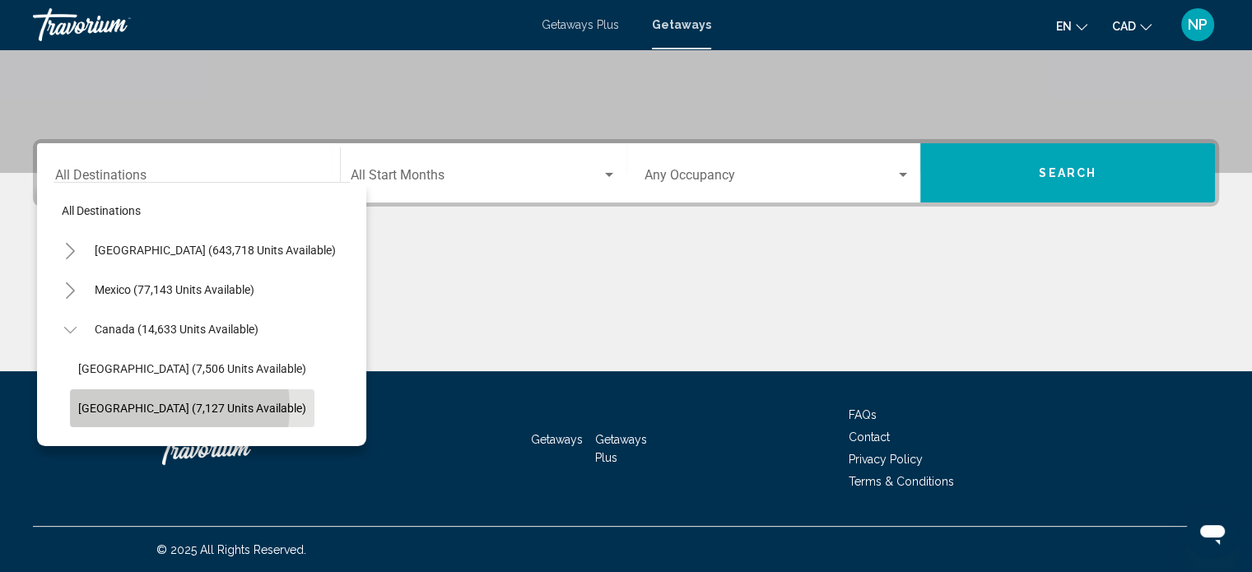
click at [159, 408] on span "Western Canada (7,127 units available)" at bounding box center [192, 408] width 228 height 13
type input "**********"
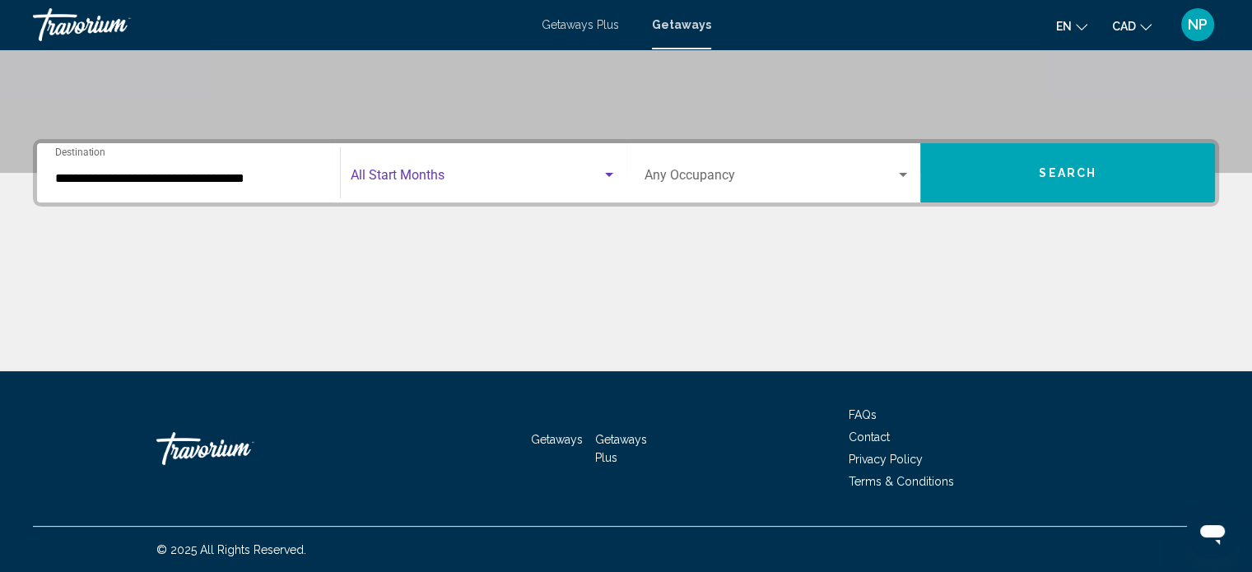
click at [457, 171] on span "Search widget" at bounding box center [476, 178] width 251 height 15
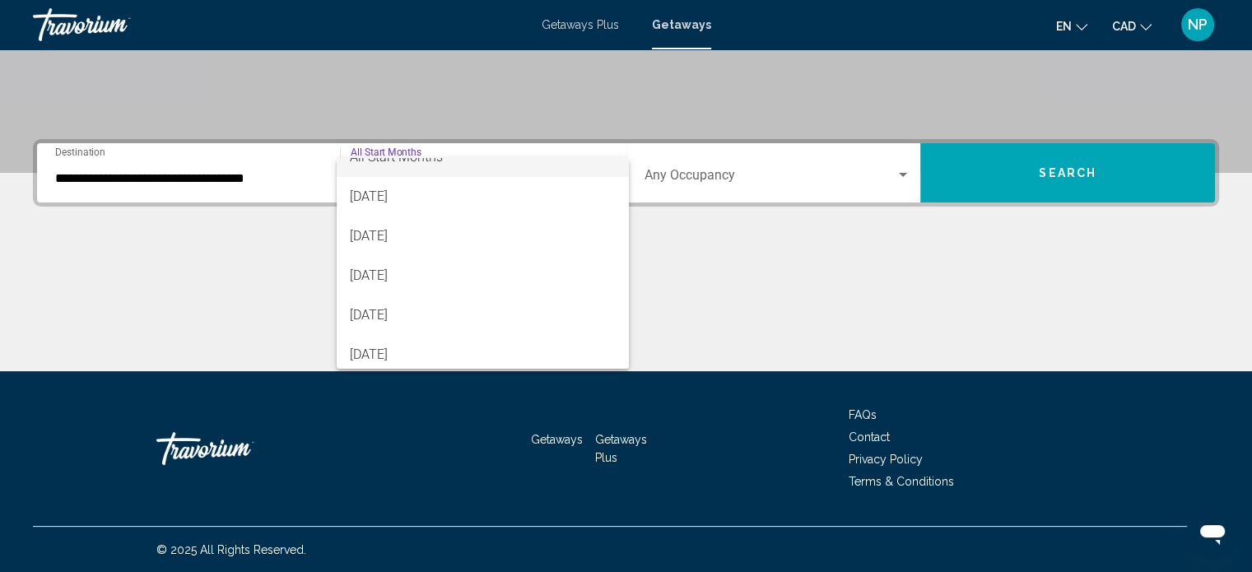
scroll to position [33, 0]
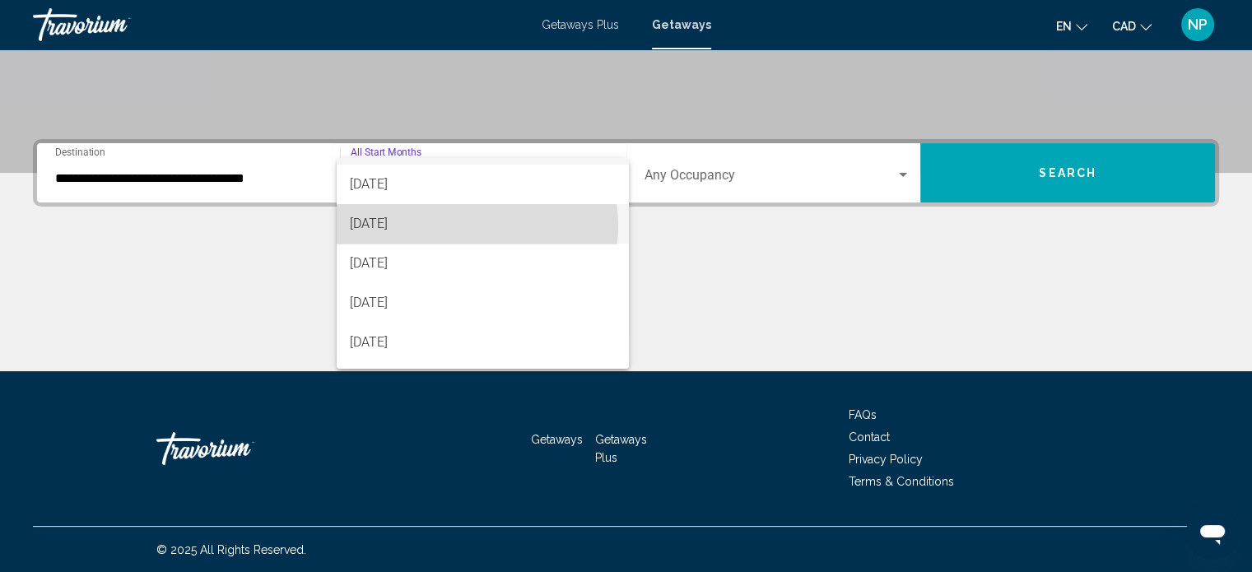
click at [451, 226] on span "September 2025" at bounding box center [483, 224] width 266 height 40
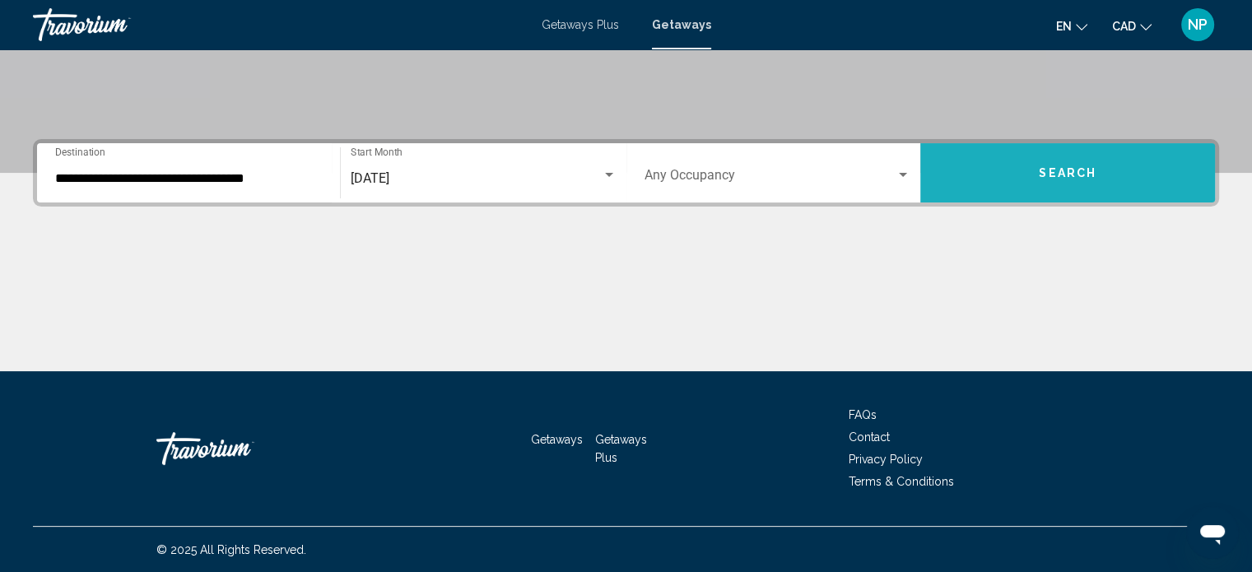
click at [1057, 172] on span "Search" at bounding box center [1068, 173] width 58 height 13
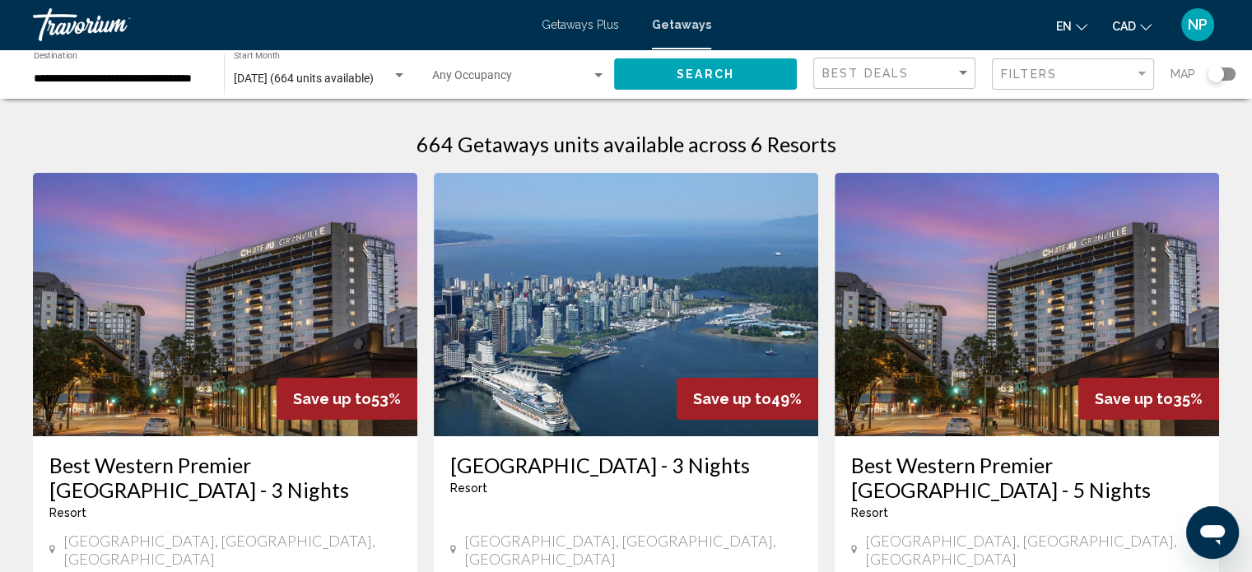
click at [577, 22] on span "Getaways Plus" at bounding box center [580, 24] width 77 height 13
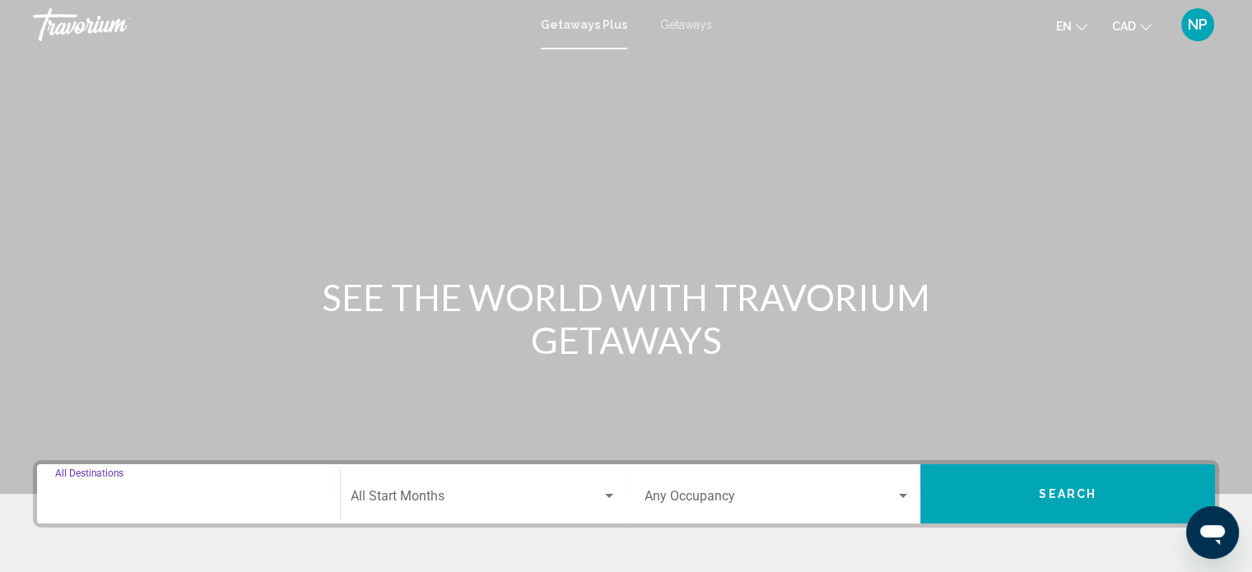
click at [82, 492] on input "Destination All Destinations" at bounding box center [188, 499] width 267 height 15
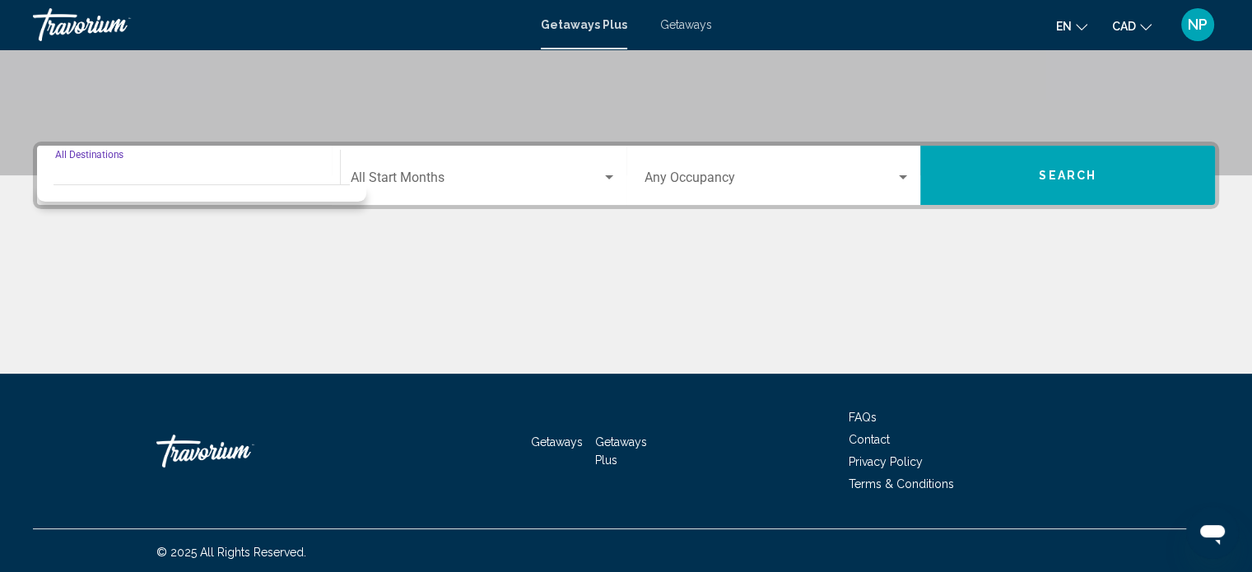
scroll to position [321, 0]
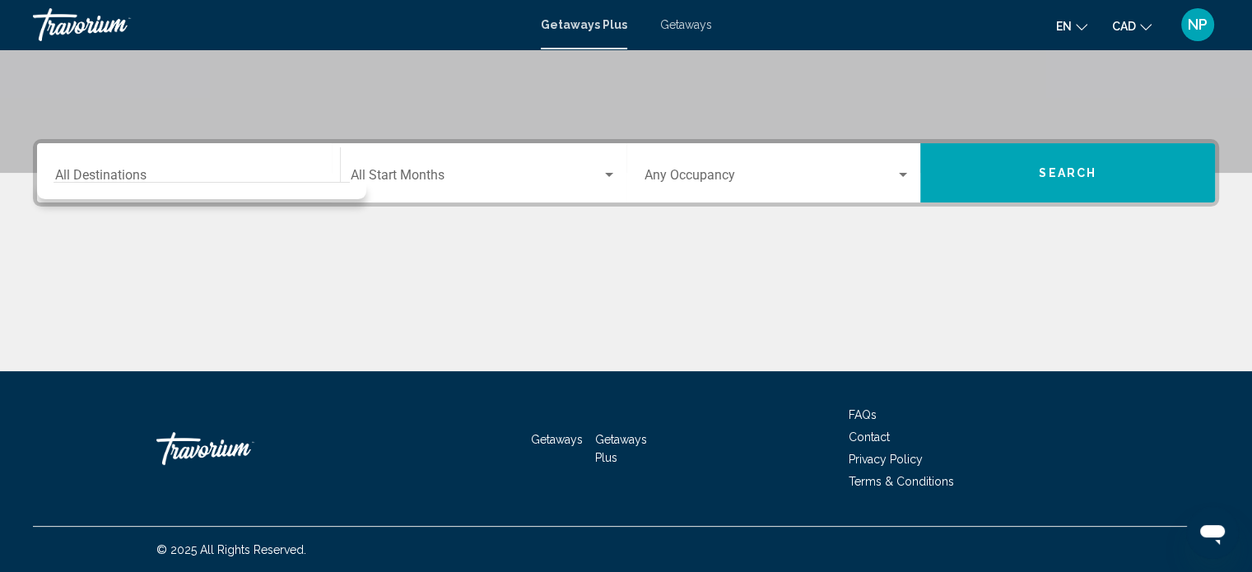
click at [106, 151] on div "Destination All Destinations" at bounding box center [188, 173] width 267 height 52
click at [63, 167] on div "Destination All Destinations" at bounding box center [188, 173] width 267 height 52
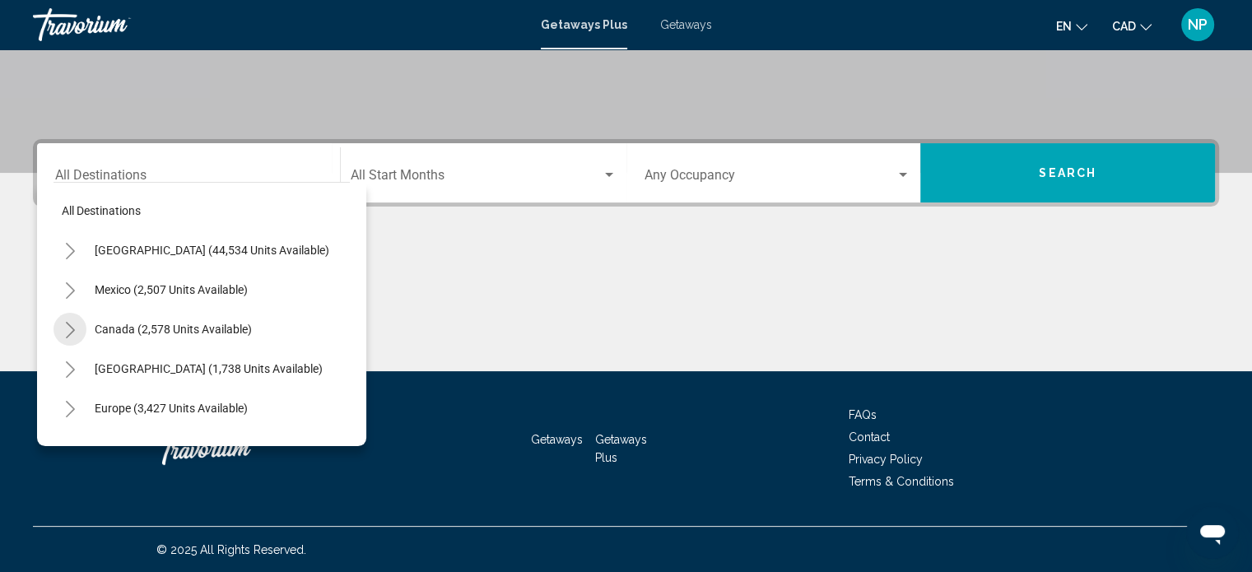
click at [72, 328] on icon "Toggle Canada (2,578 units available)" at bounding box center [70, 330] width 12 height 16
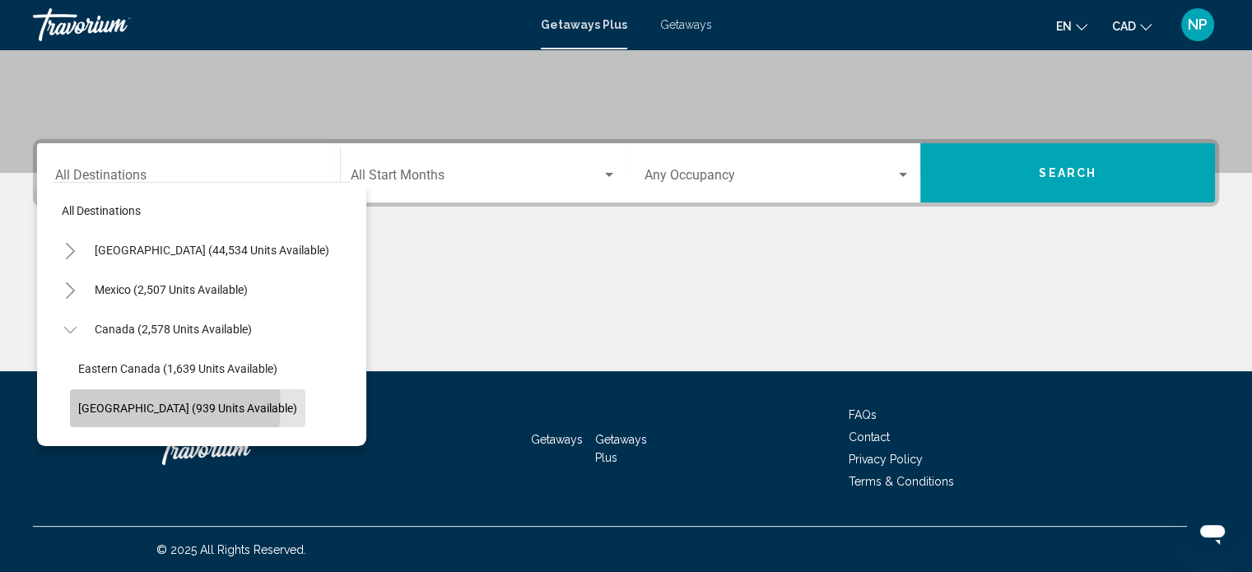
click at [137, 405] on span "Western Canada (939 units available)" at bounding box center [187, 408] width 219 height 13
type input "**********"
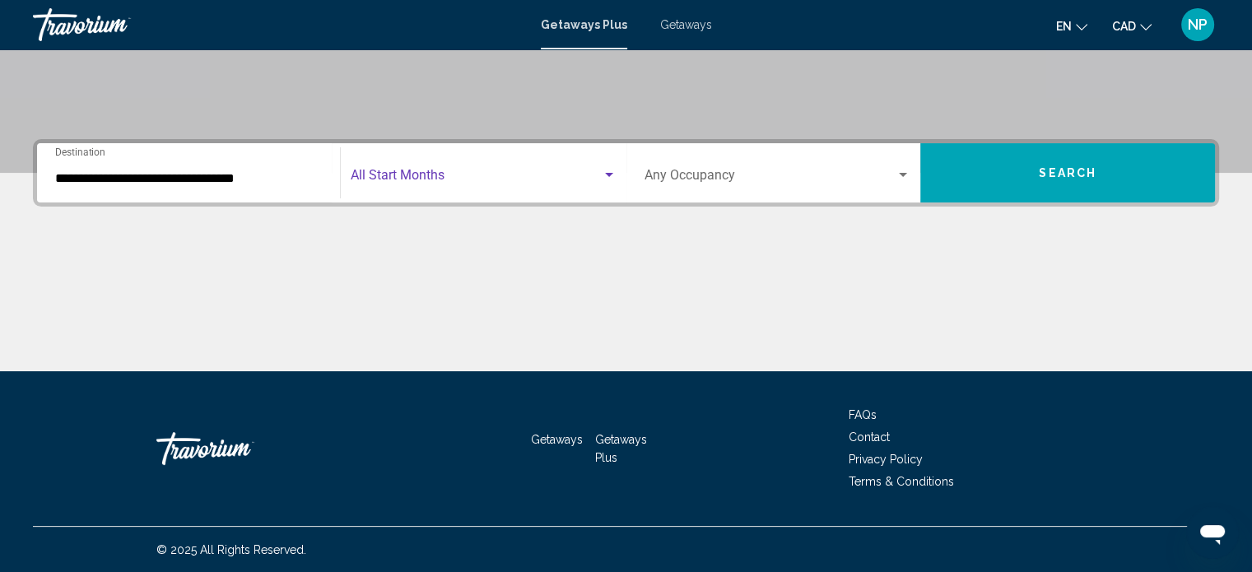
click at [450, 173] on span "Search widget" at bounding box center [476, 178] width 251 height 15
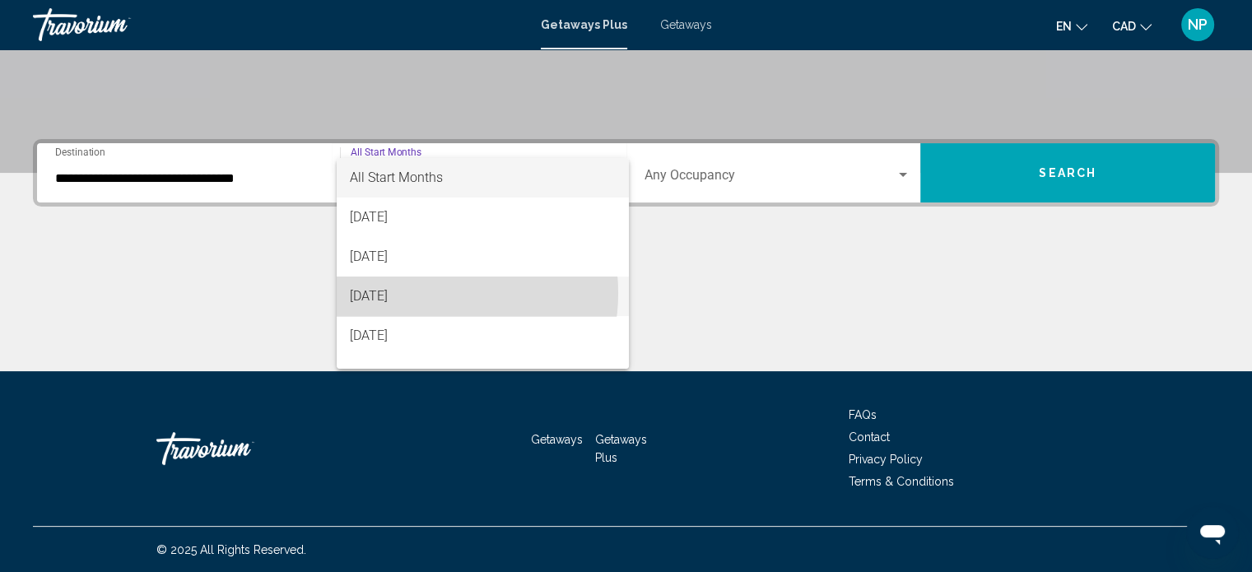
click at [418, 293] on span "October 2025" at bounding box center [483, 297] width 266 height 40
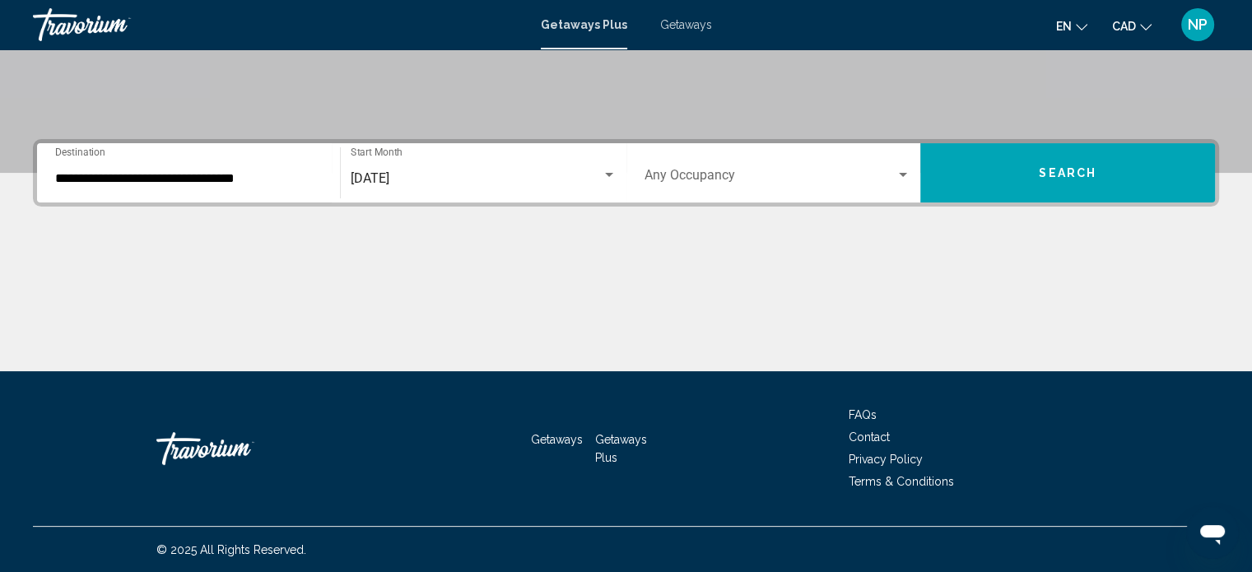
click at [675, 22] on span "Getaways" at bounding box center [686, 24] width 52 height 13
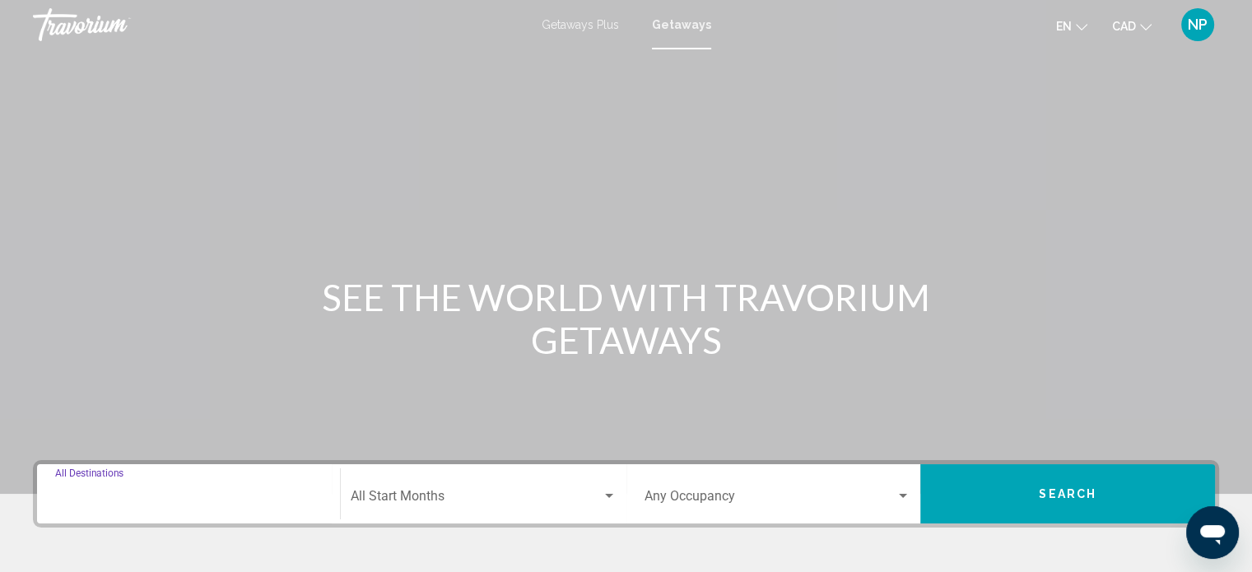
click at [139, 495] on input "Destination All Destinations" at bounding box center [188, 499] width 267 height 15
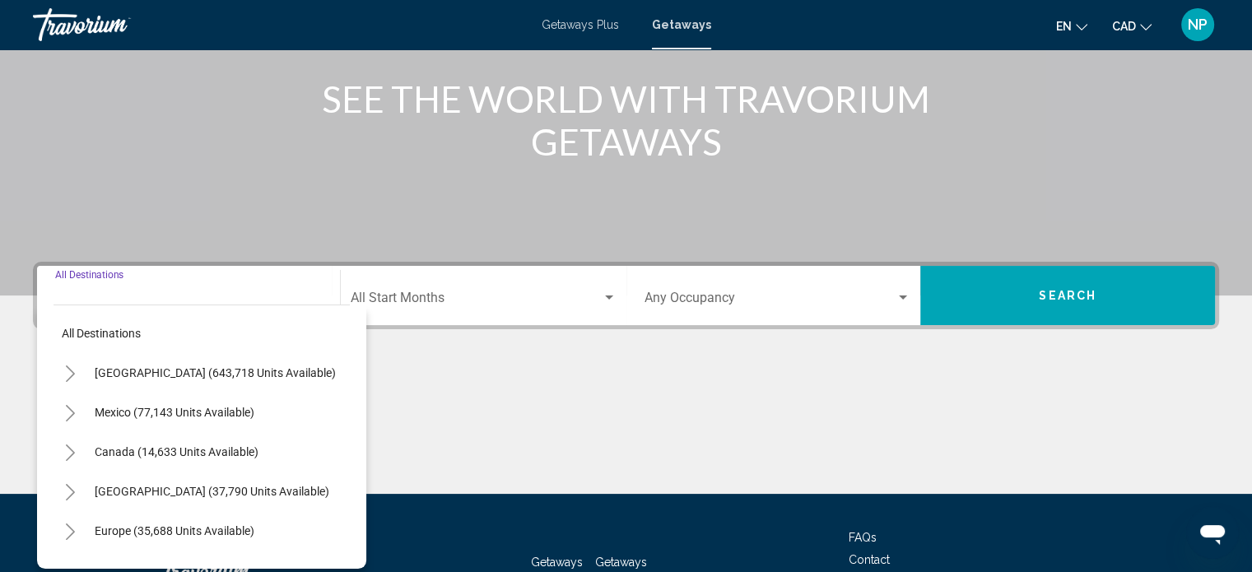
scroll to position [321, 0]
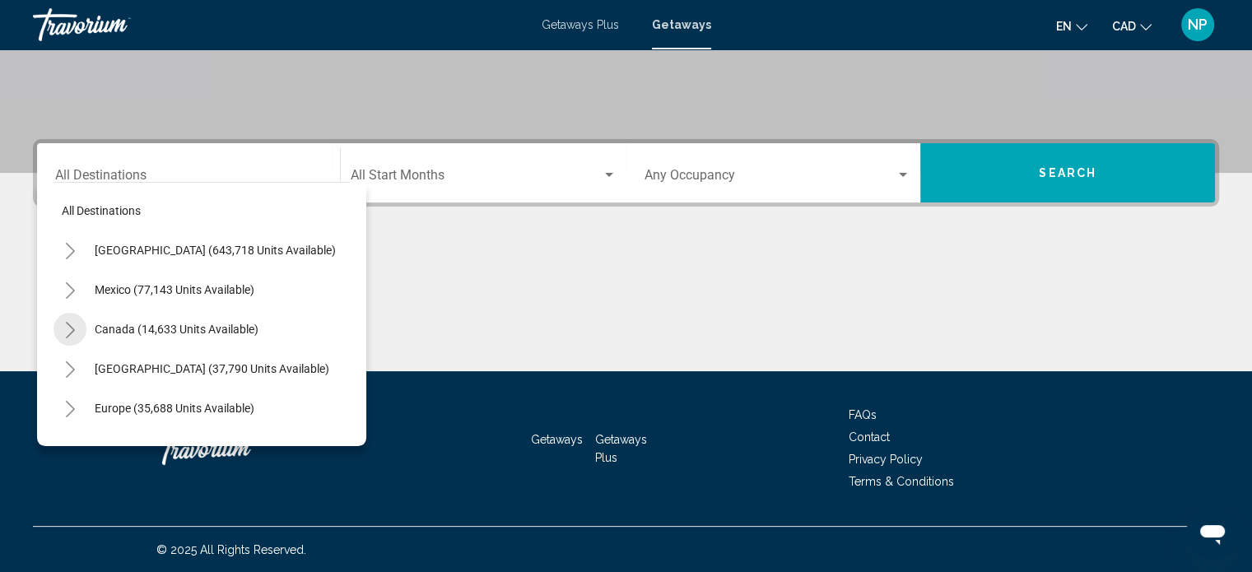
click at [69, 329] on icon "Toggle Canada (14,633 units available)" at bounding box center [70, 330] width 12 height 16
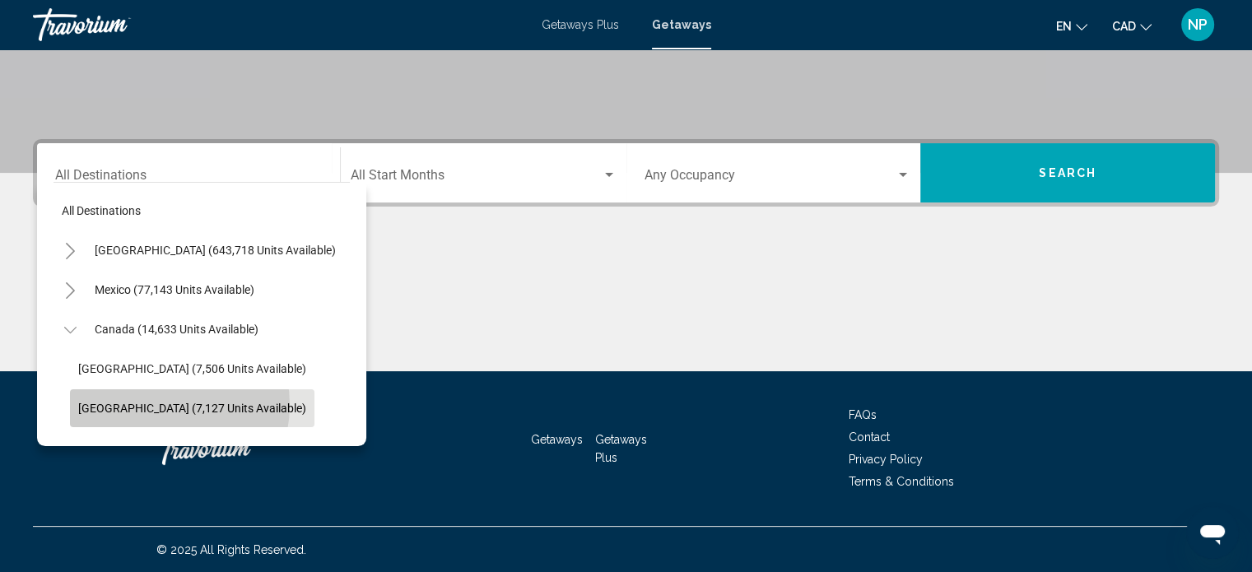
click at [156, 404] on span "Western Canada (7,127 units available)" at bounding box center [192, 408] width 228 height 13
type input "**********"
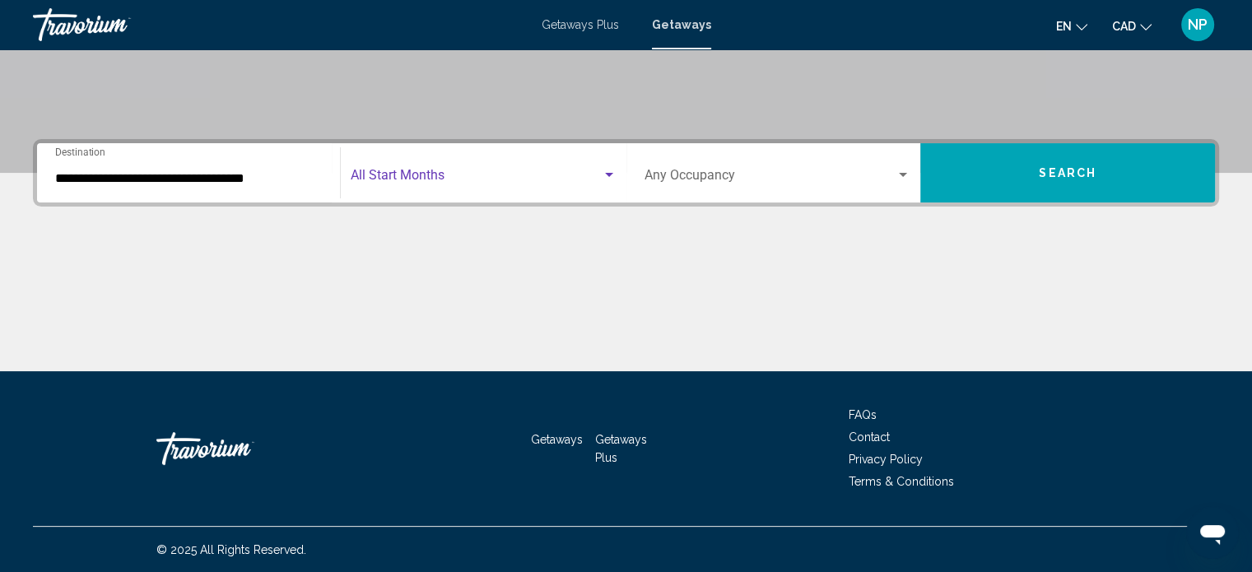
click at [489, 171] on span "Search widget" at bounding box center [476, 178] width 251 height 15
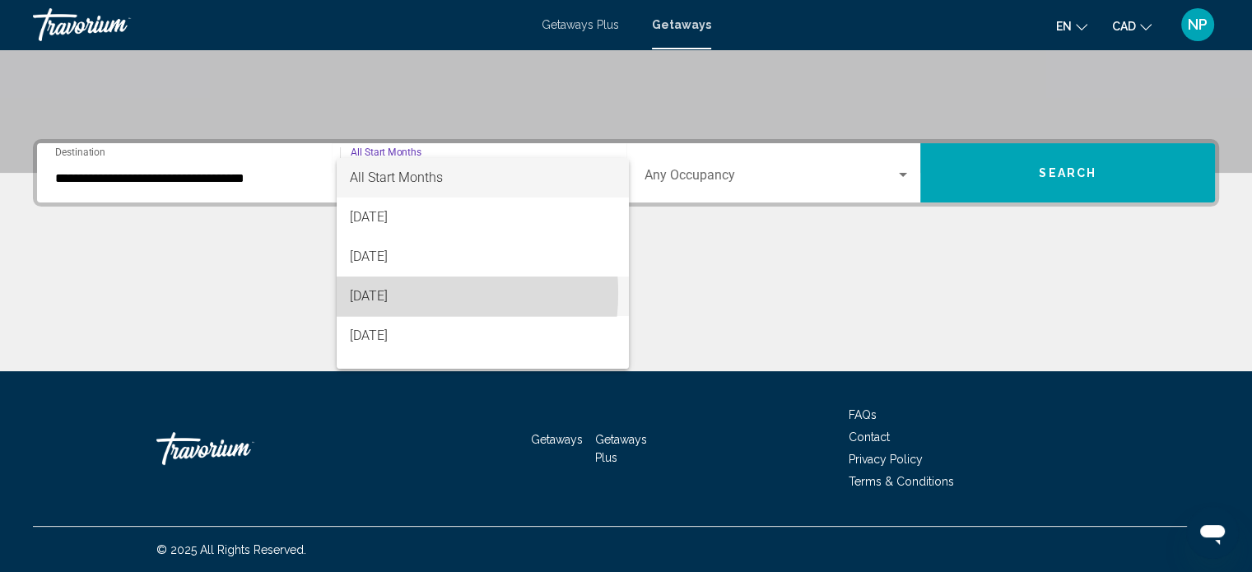
click at [395, 293] on span "October 2025" at bounding box center [483, 297] width 266 height 40
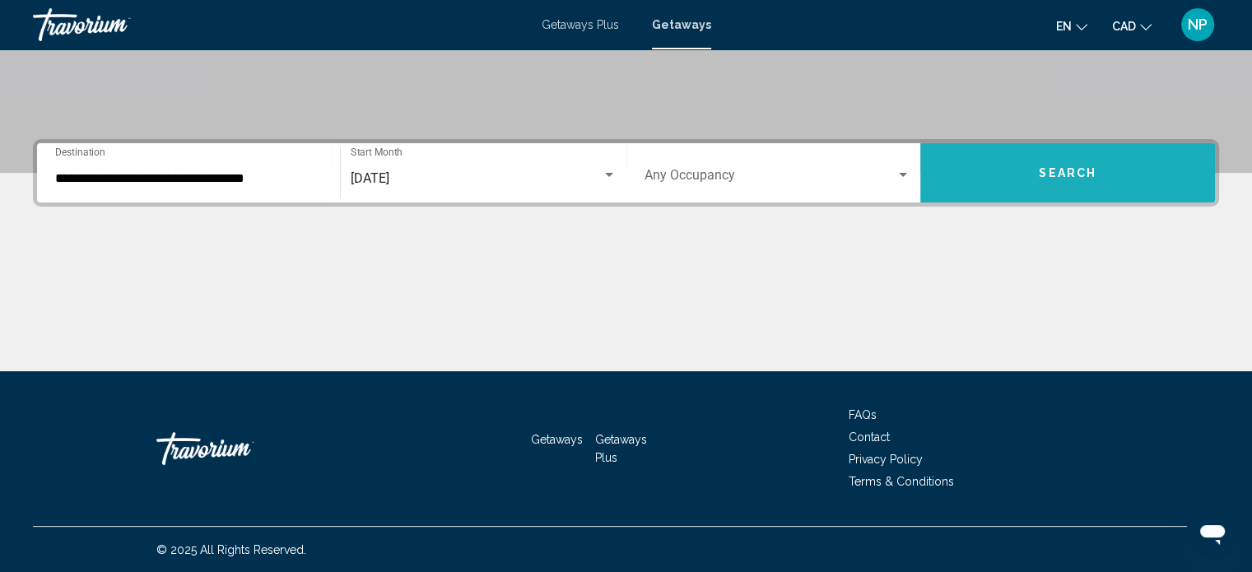
click at [1079, 168] on span "Search" at bounding box center [1068, 173] width 58 height 13
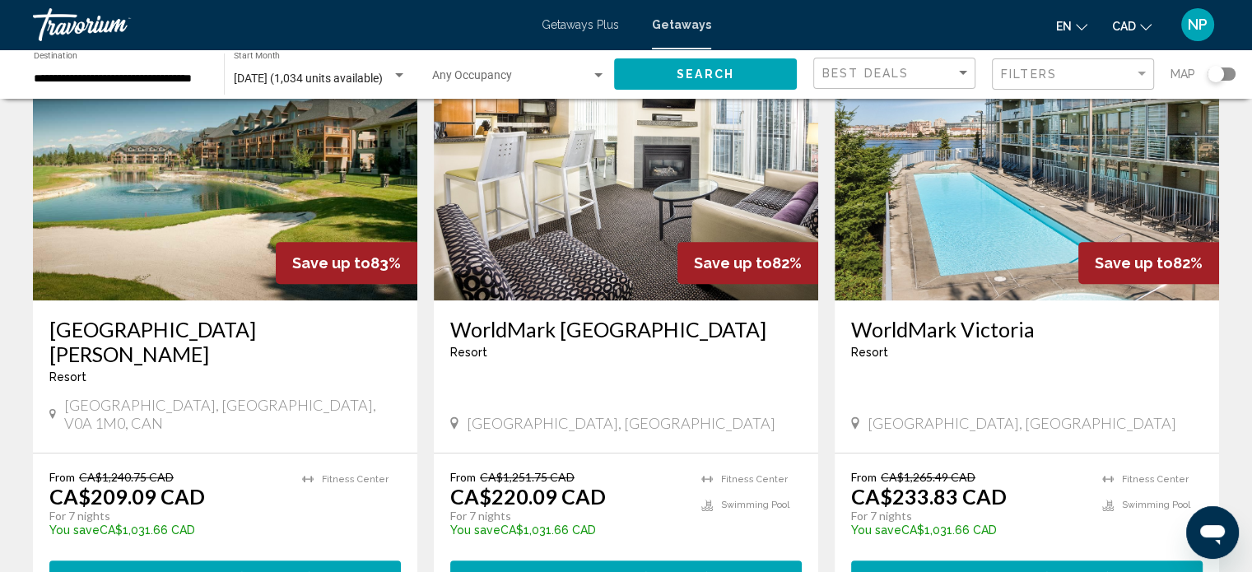
scroll to position [724, 0]
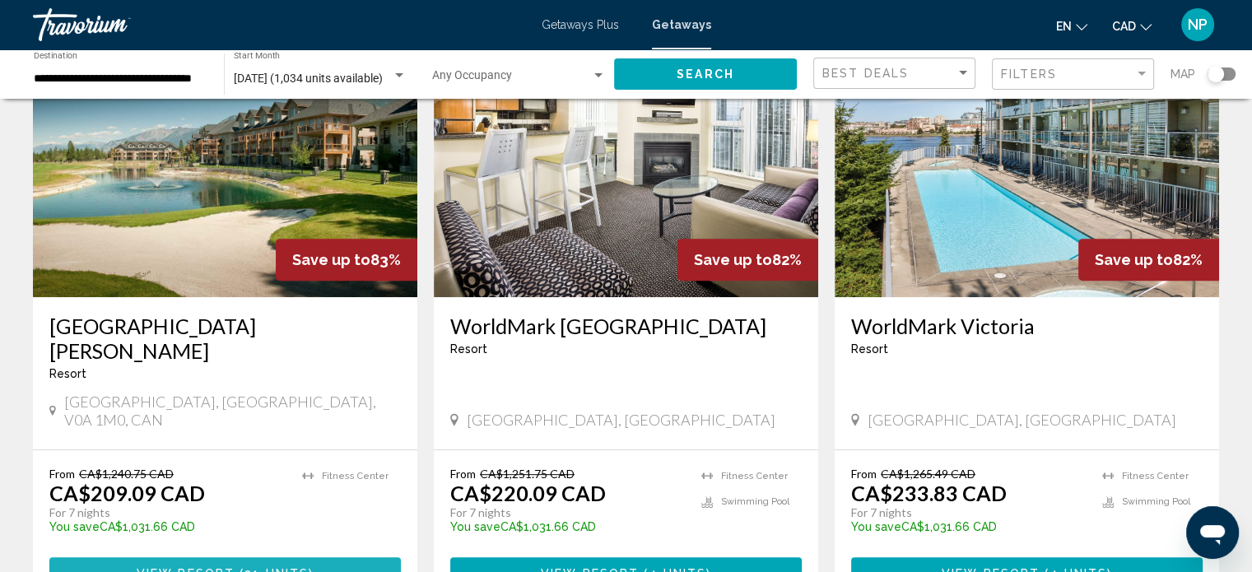
click at [228, 567] on span "View Resort" at bounding box center [186, 573] width 98 height 13
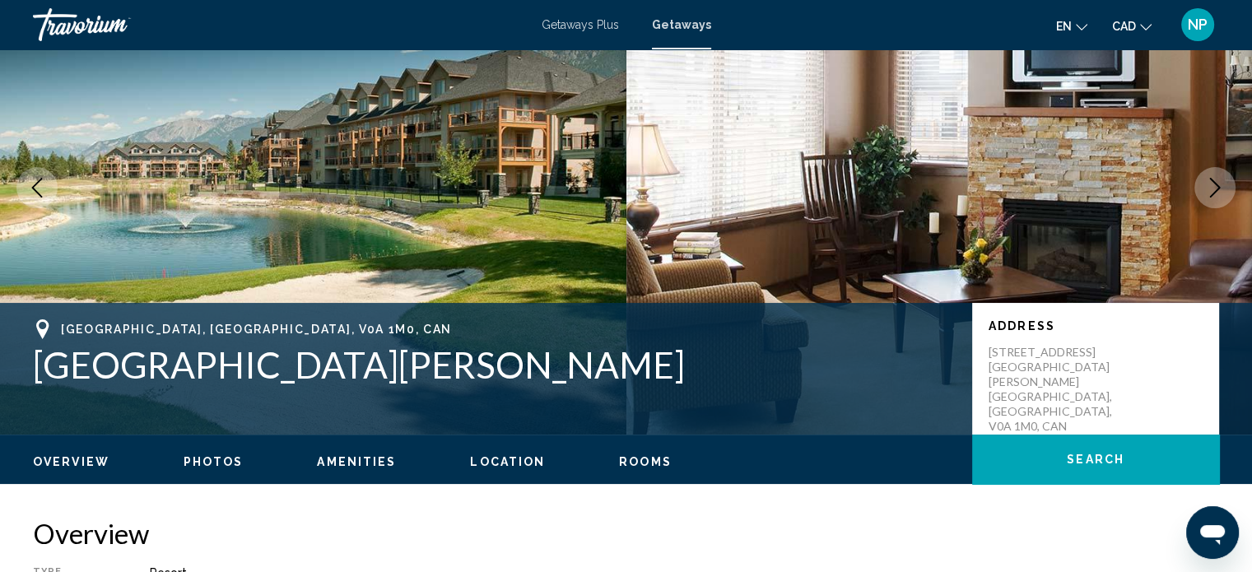
scroll to position [142, 0]
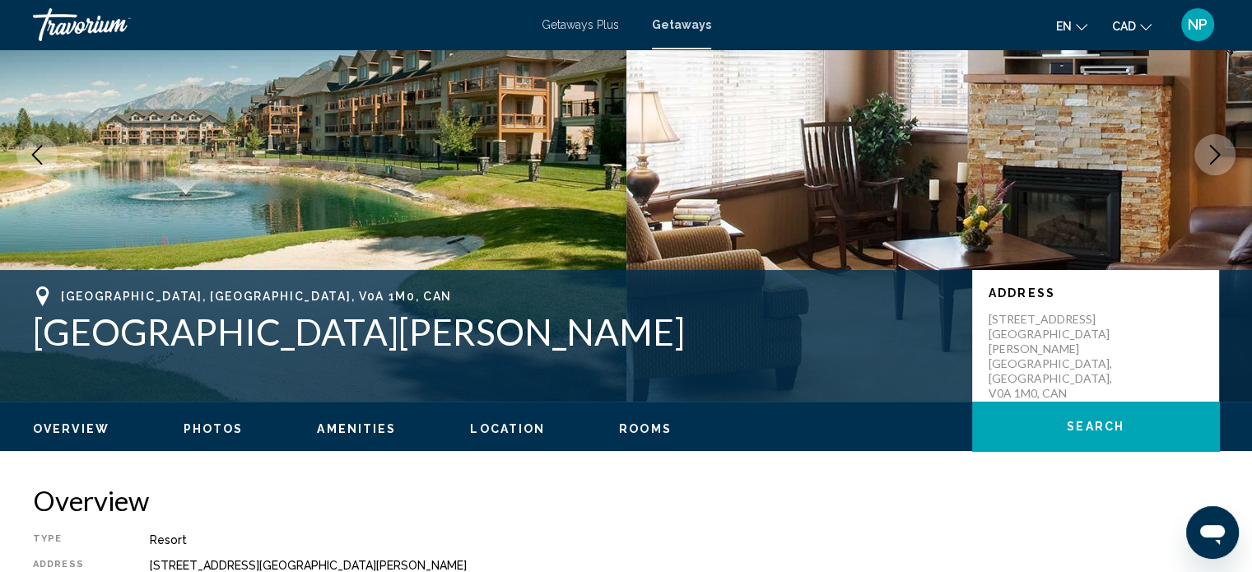
click at [1212, 154] on icon "Next image" at bounding box center [1215, 155] width 20 height 20
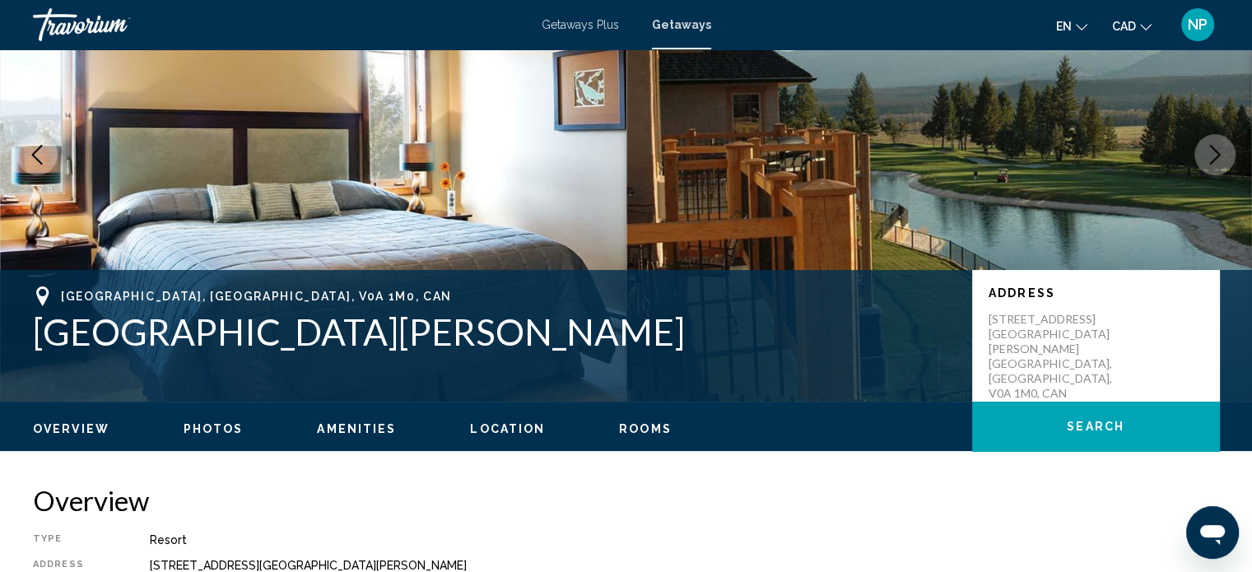
click at [1212, 154] on icon "Next image" at bounding box center [1215, 155] width 20 height 20
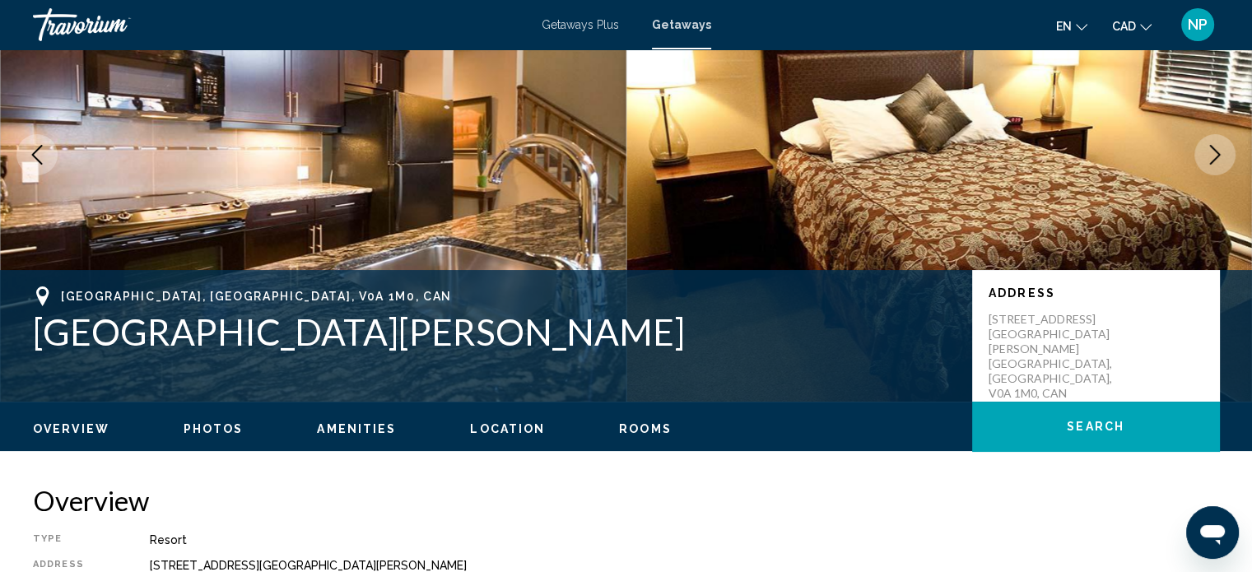
click at [1212, 154] on icon "Next image" at bounding box center [1215, 155] width 20 height 20
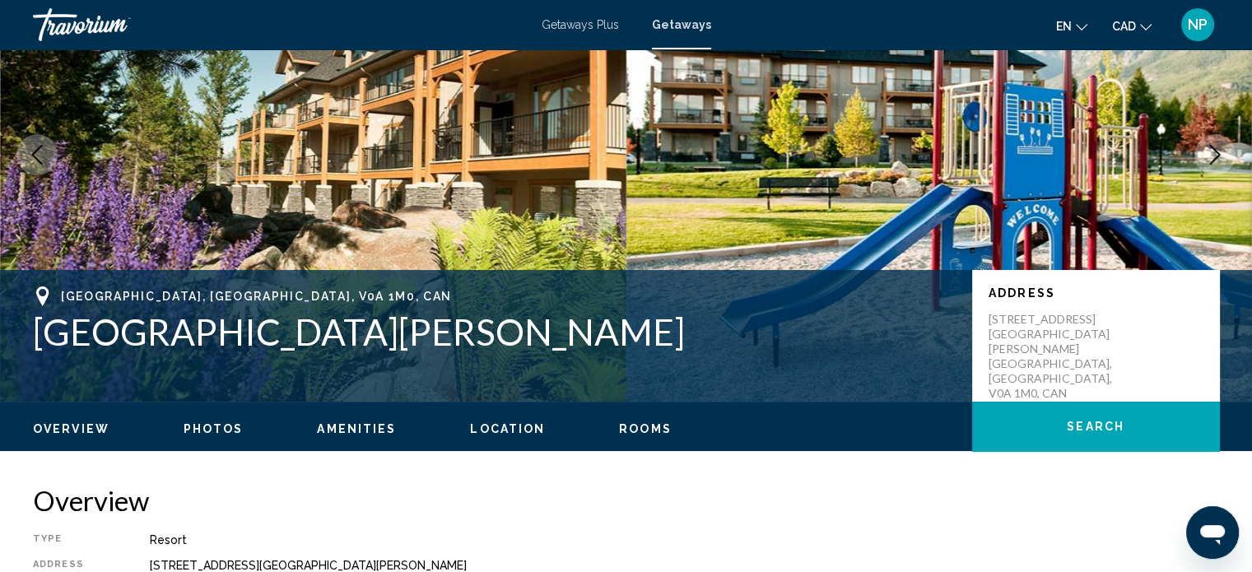
click at [1212, 154] on icon "Next image" at bounding box center [1215, 155] width 20 height 20
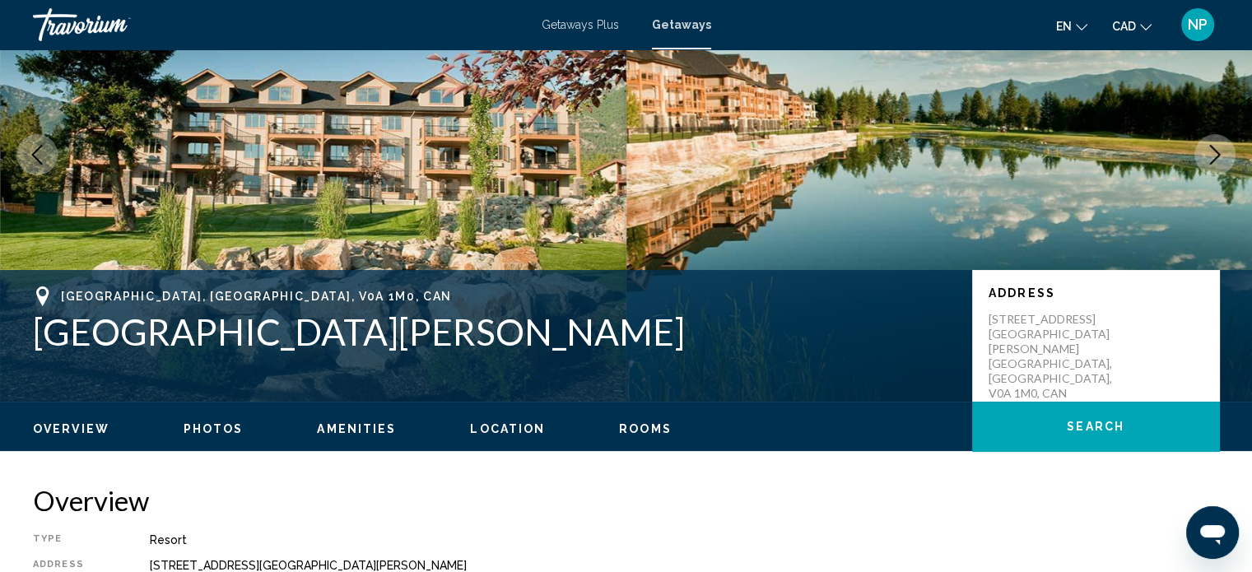
click at [1212, 154] on icon "Next image" at bounding box center [1215, 155] width 20 height 20
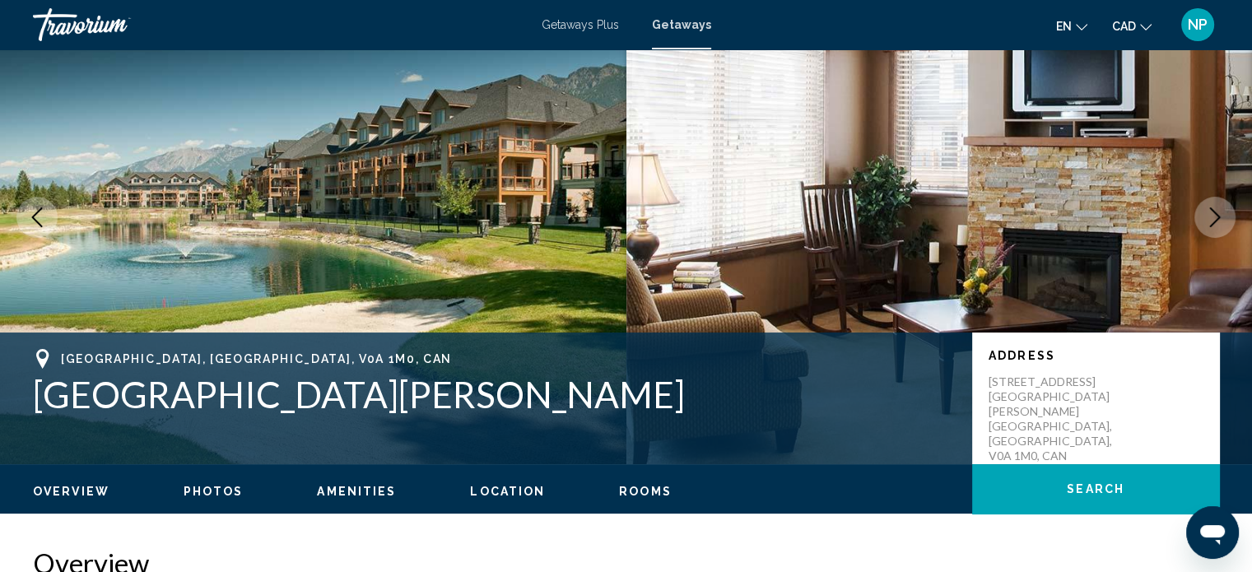
scroll to position [79, 0]
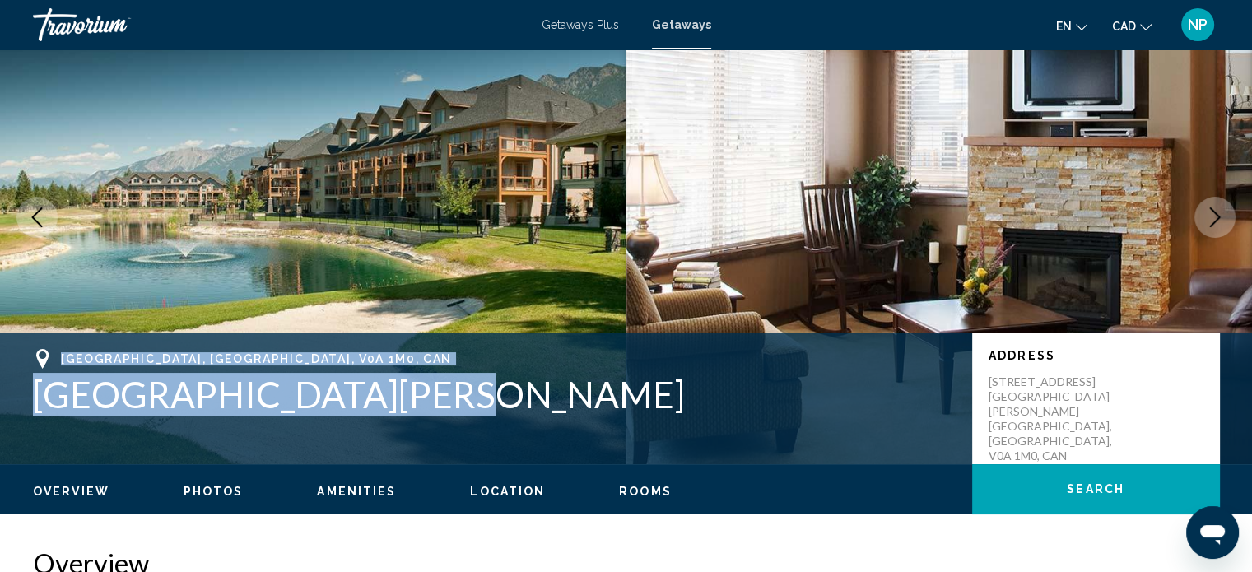
drag, startPoint x: 63, startPoint y: 348, endPoint x: 445, endPoint y: 418, distance: 387.6
click at [445, 418] on div "Radium Hot Springs, BC, V0A 1M0, CAN Bighorn Meadows Resort Address 7563 Columb…" at bounding box center [626, 398] width 1252 height 99
copy div "Radium Hot Springs, BC, V0A 1M0, CAN Bighorn Meadows Resort"
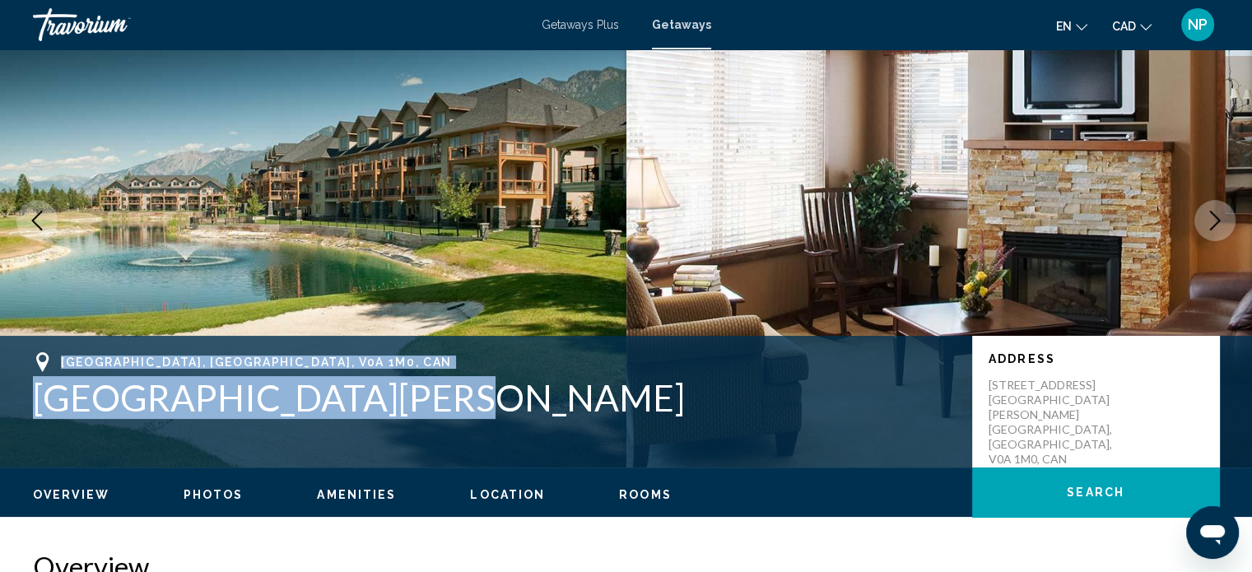
scroll to position [13, 0]
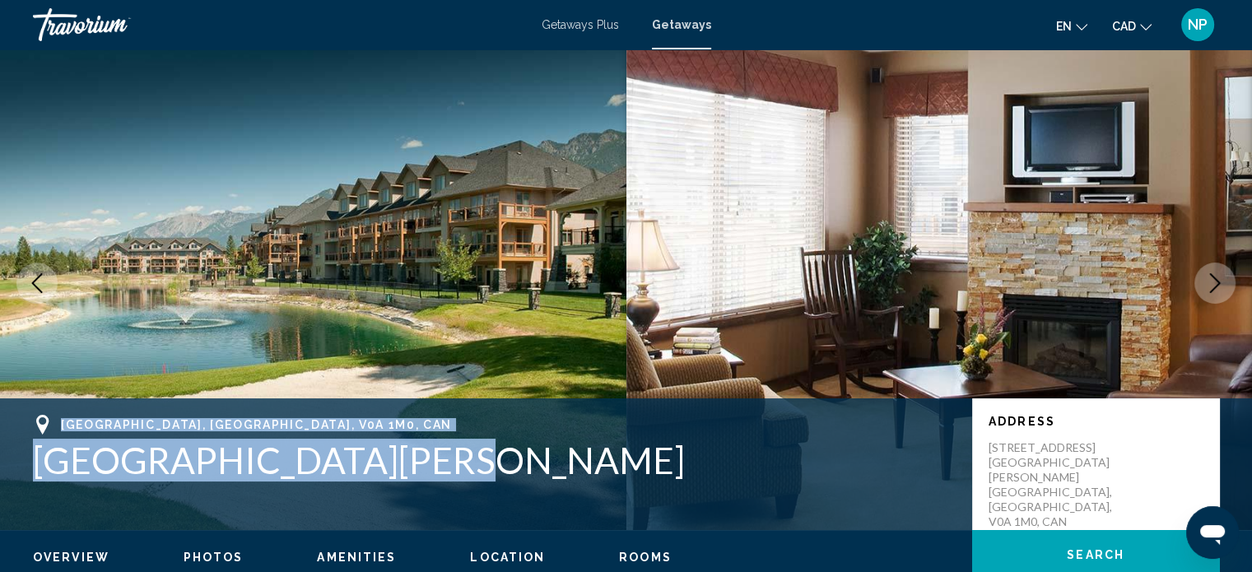
click at [1215, 282] on icon "Next image" at bounding box center [1215, 283] width 20 height 20
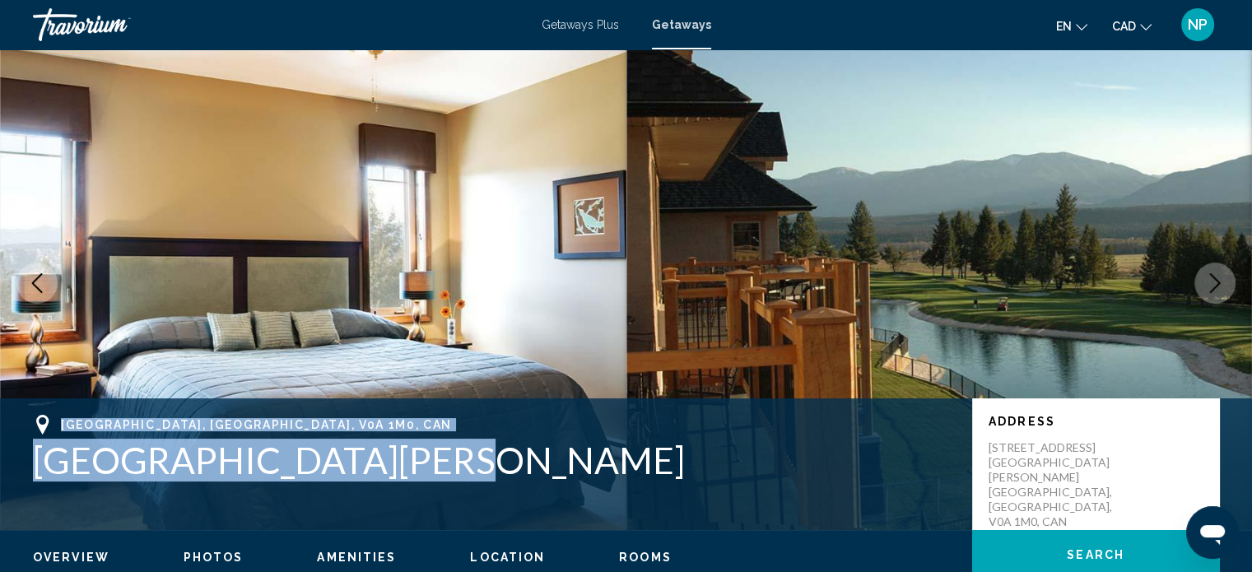
click at [1215, 282] on icon "Next image" at bounding box center [1215, 283] width 20 height 20
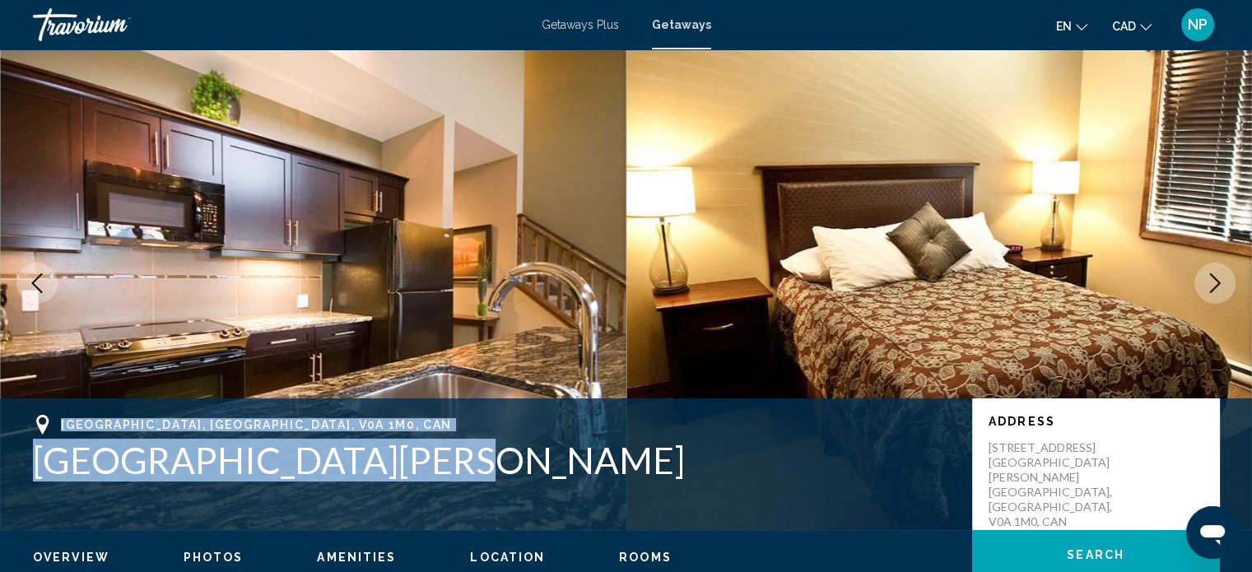
click at [1215, 282] on icon "Next image" at bounding box center [1215, 283] width 20 height 20
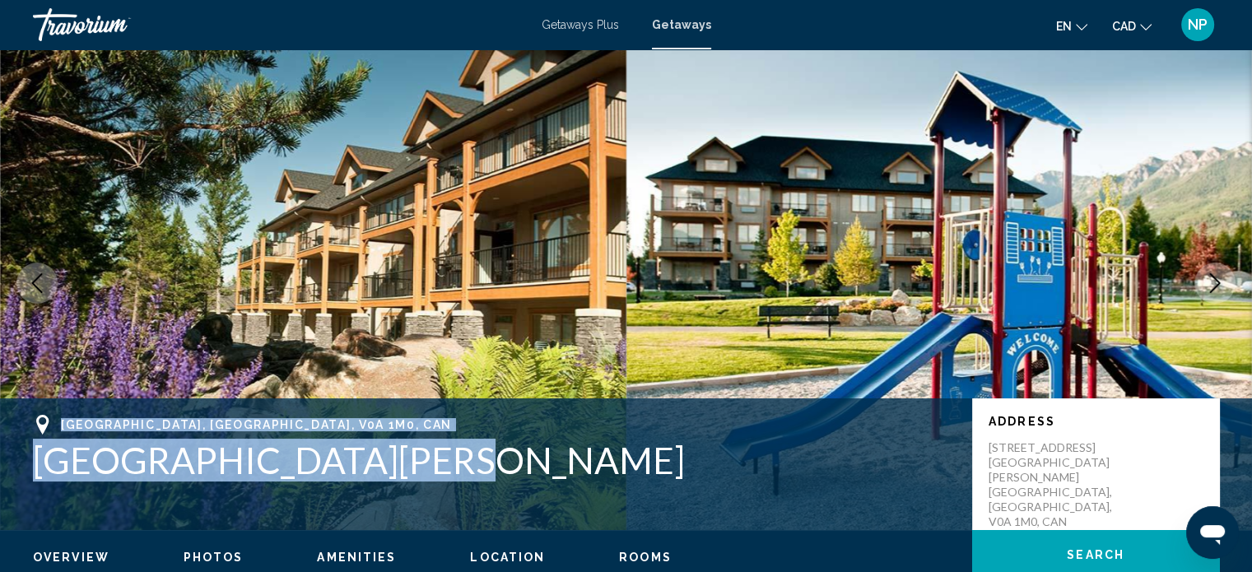
click at [1215, 282] on icon "Next image" at bounding box center [1215, 283] width 20 height 20
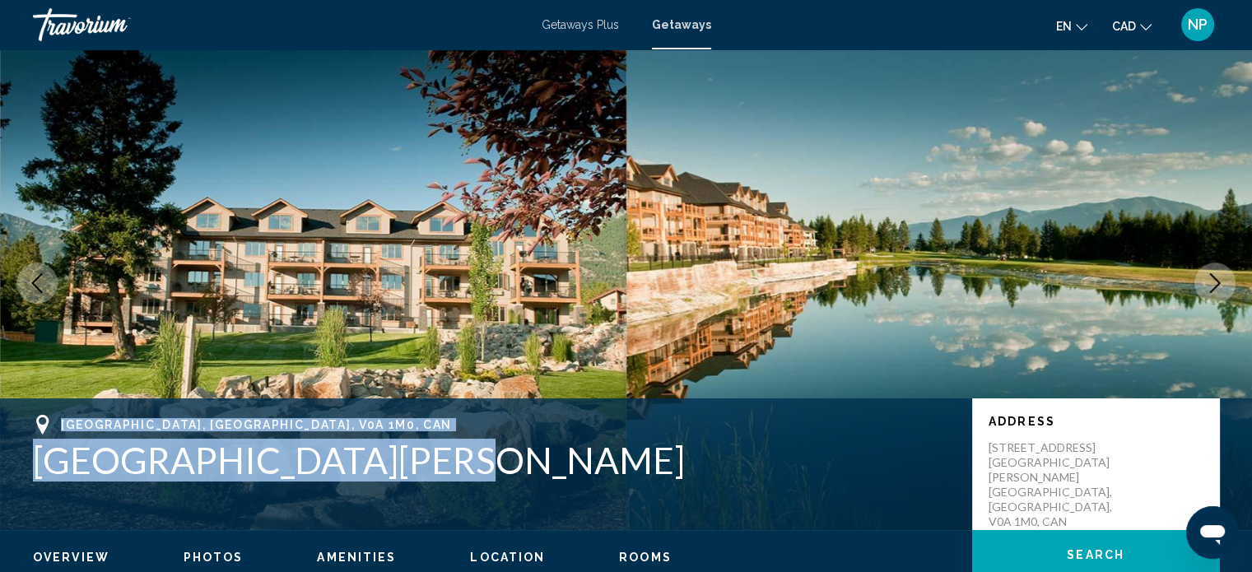
click at [1215, 282] on icon "Next image" at bounding box center [1215, 283] width 20 height 20
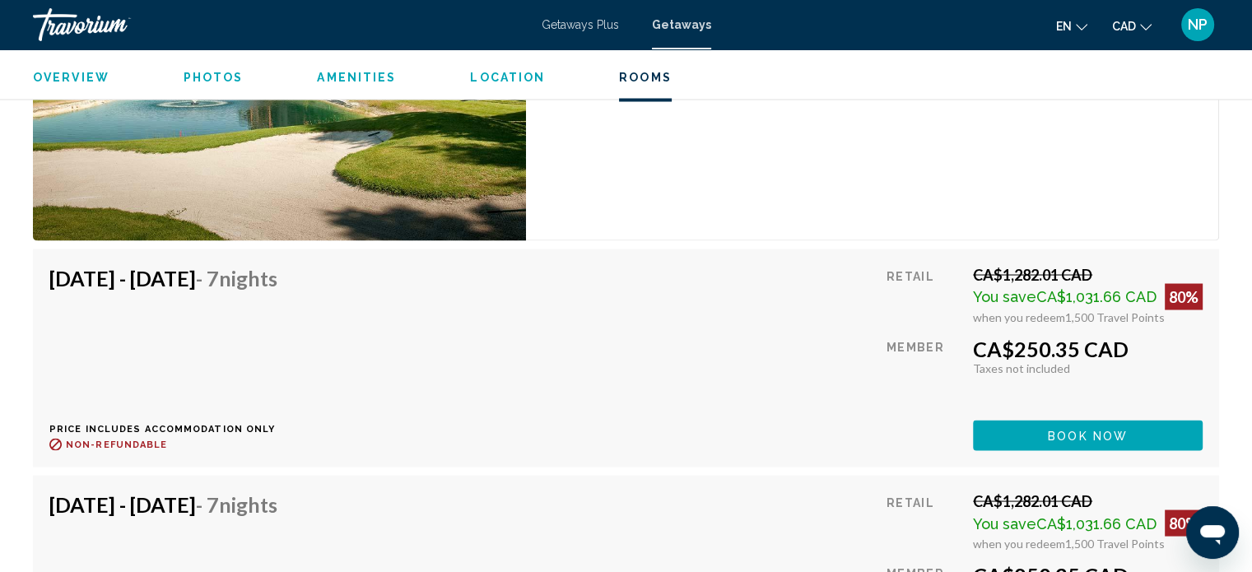
scroll to position [3043, 0]
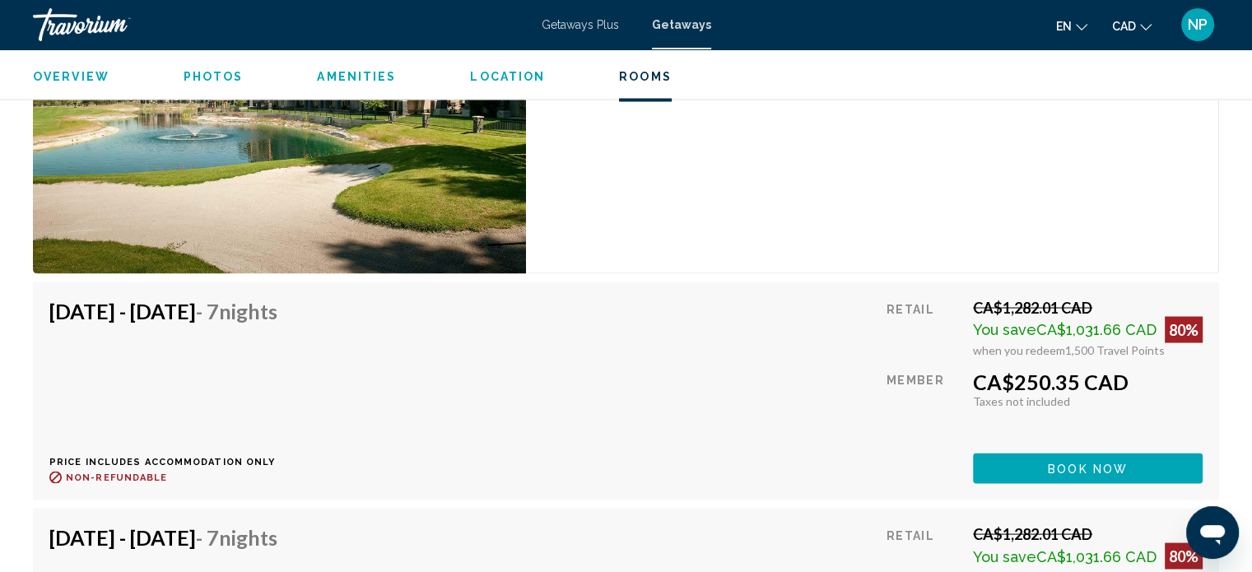
click at [1078, 462] on span "Book now" at bounding box center [1088, 468] width 80 height 13
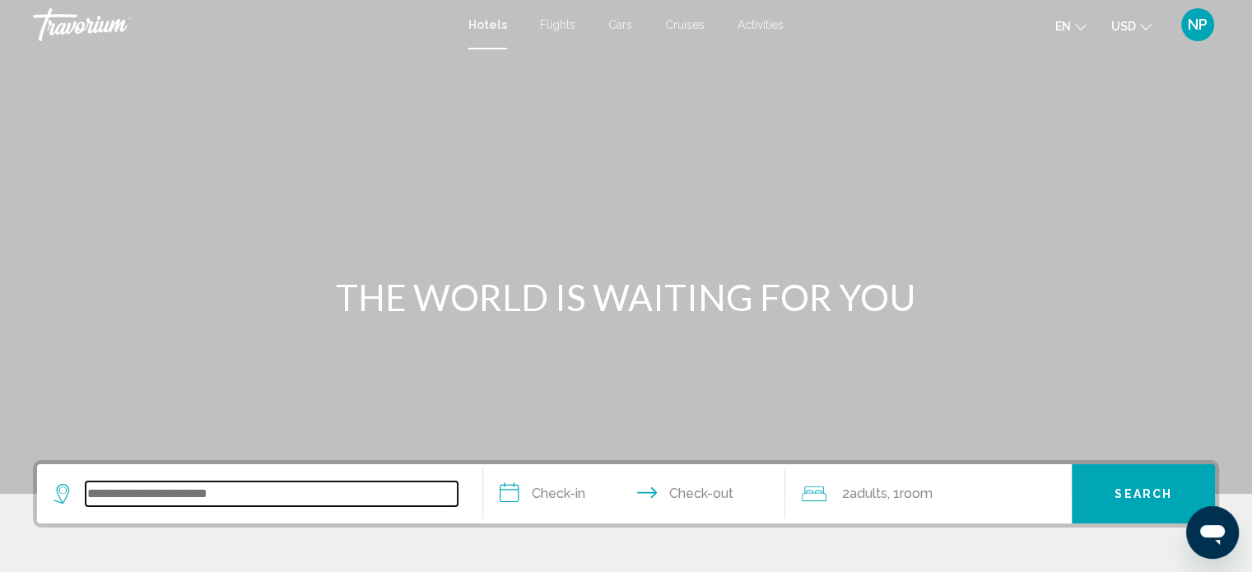
click at [97, 493] on input "Search widget" at bounding box center [272, 494] width 372 height 25
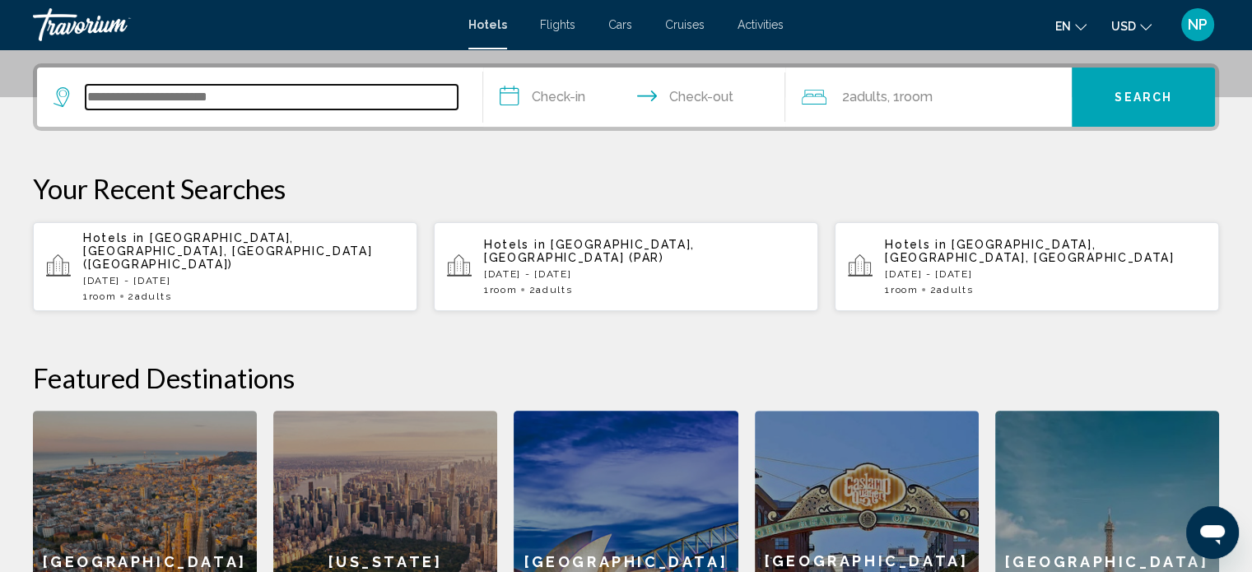
scroll to position [406, 0]
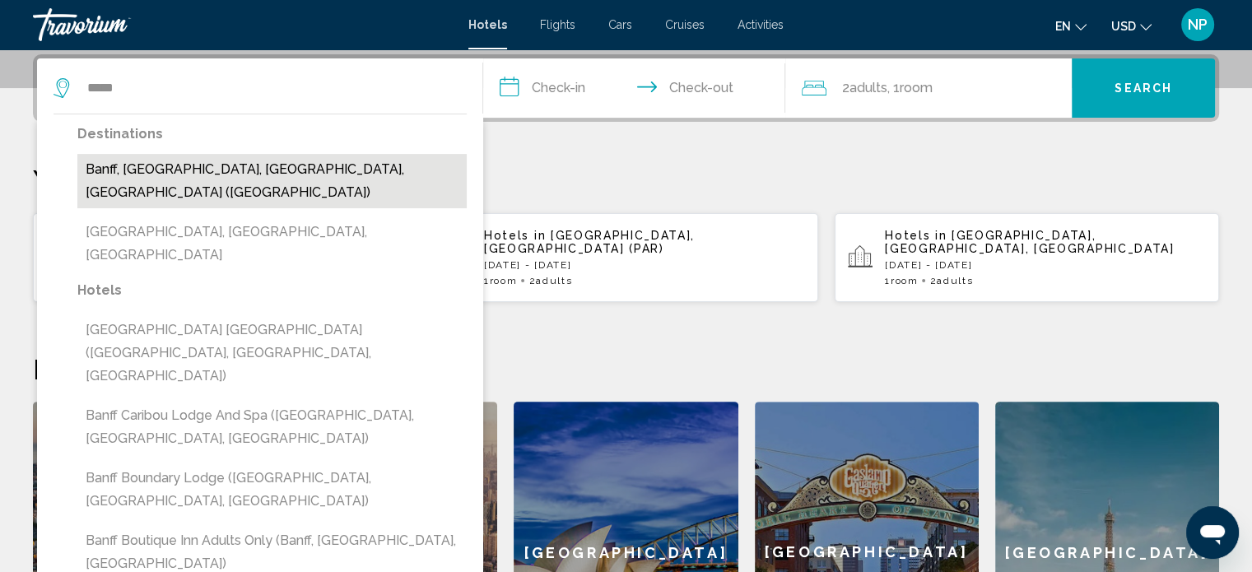
click at [316, 167] on button "Banff, [GEOGRAPHIC_DATA], [GEOGRAPHIC_DATA], [GEOGRAPHIC_DATA] ([GEOGRAPHIC_DAT…" at bounding box center [271, 181] width 389 height 54
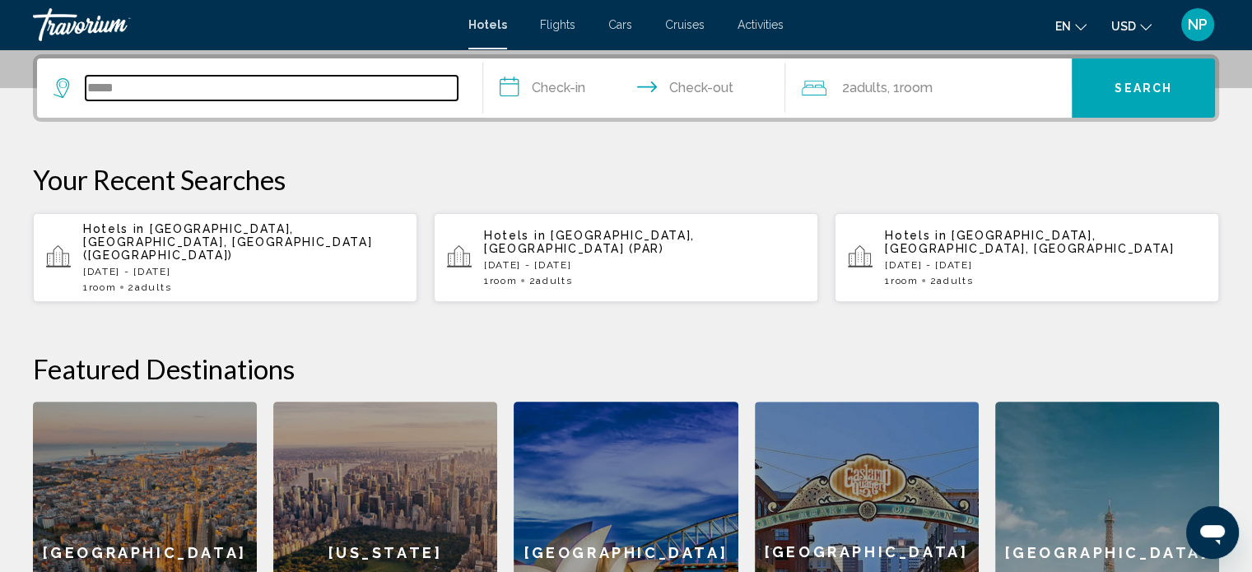
type input "**********"
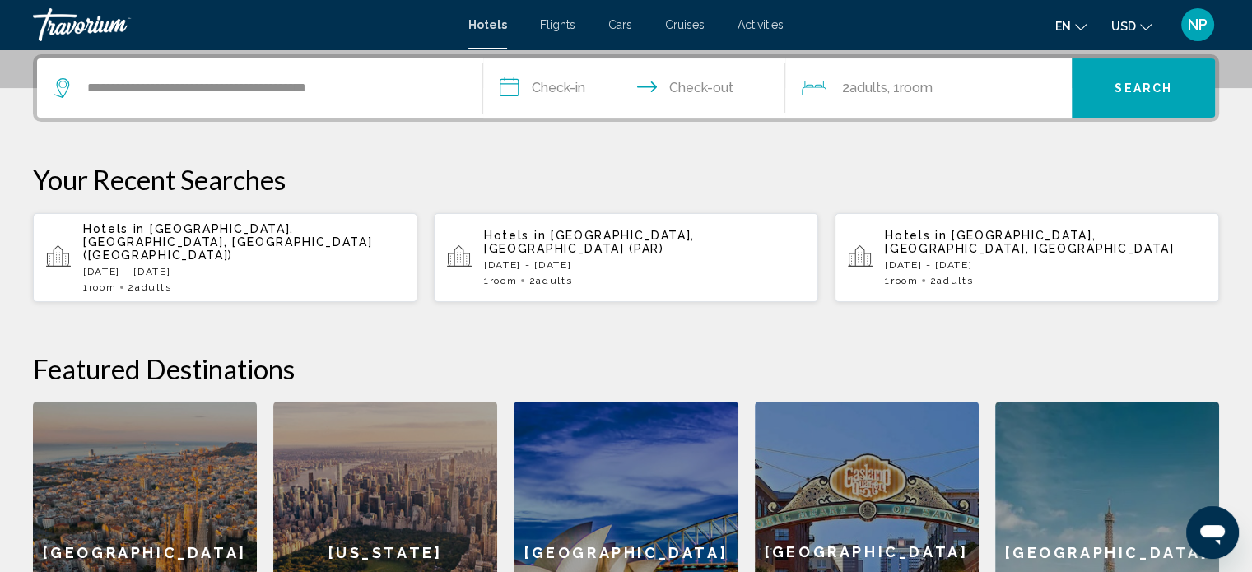
click at [514, 84] on input "**********" at bounding box center [638, 90] width 310 height 64
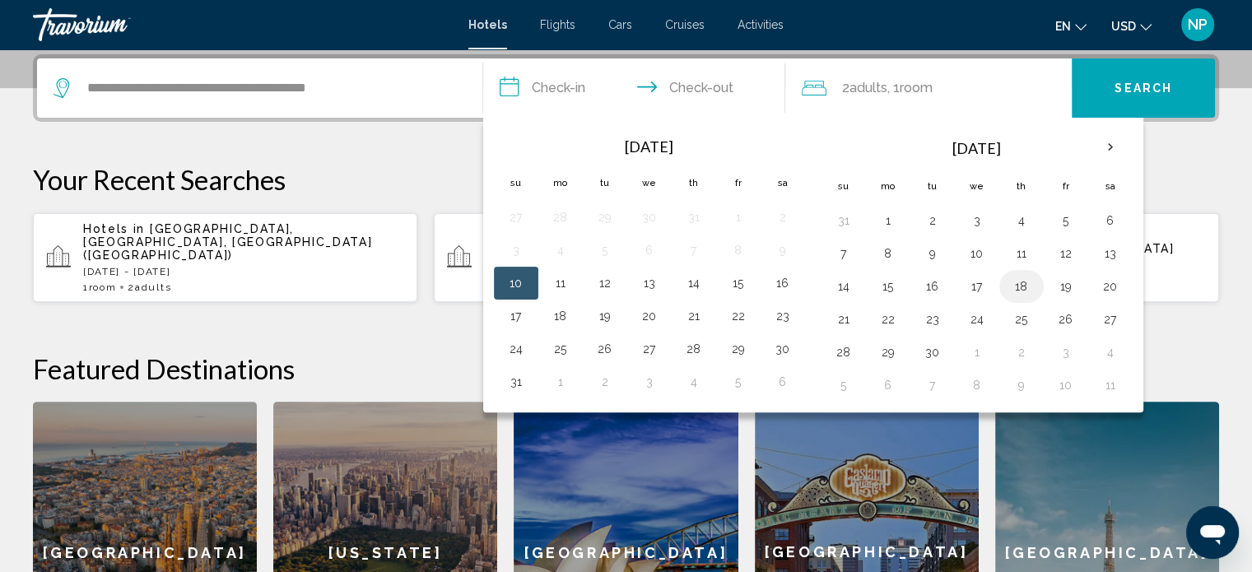
click at [1018, 287] on button "18" at bounding box center [1022, 286] width 26 height 23
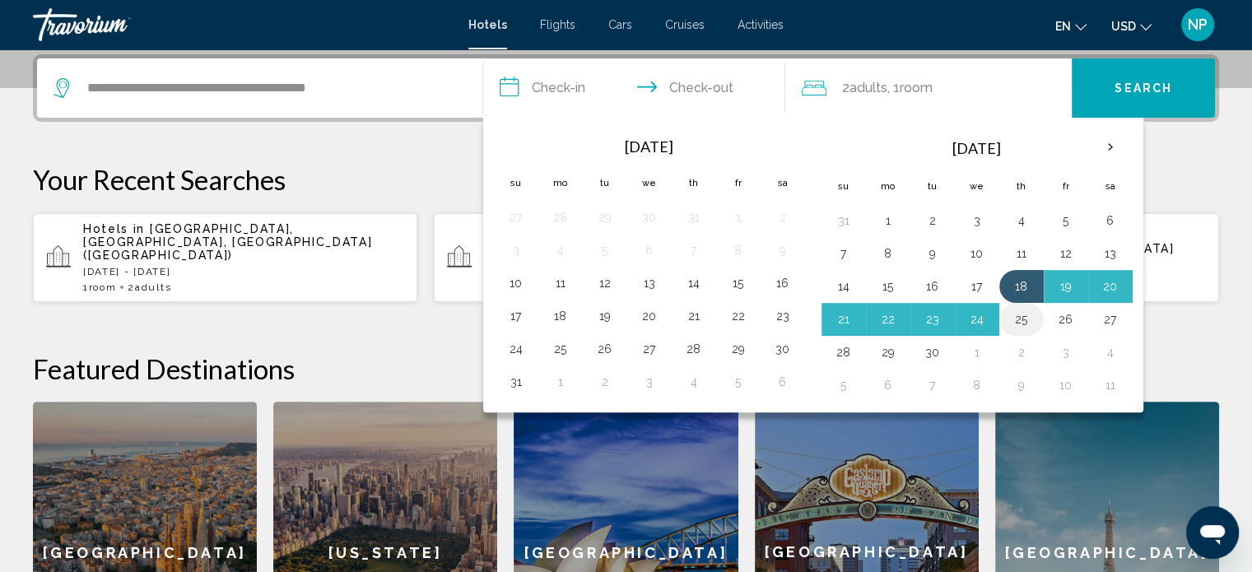
click at [1019, 317] on button "25" at bounding box center [1022, 319] width 26 height 23
type input "**********"
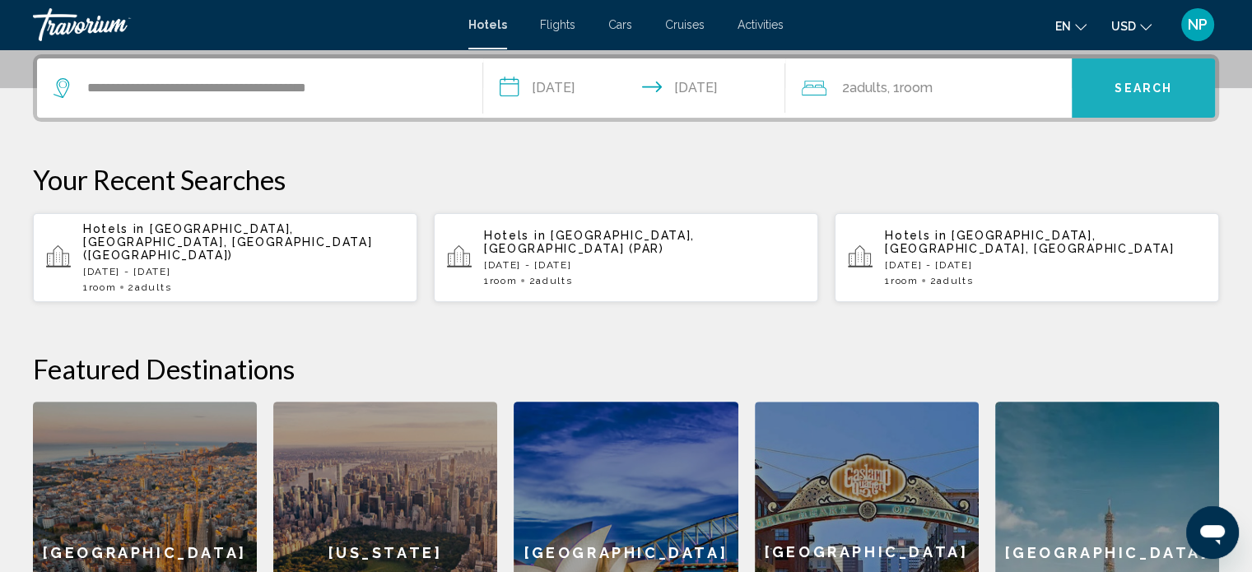
click at [1148, 82] on span "Search" at bounding box center [1144, 88] width 58 height 13
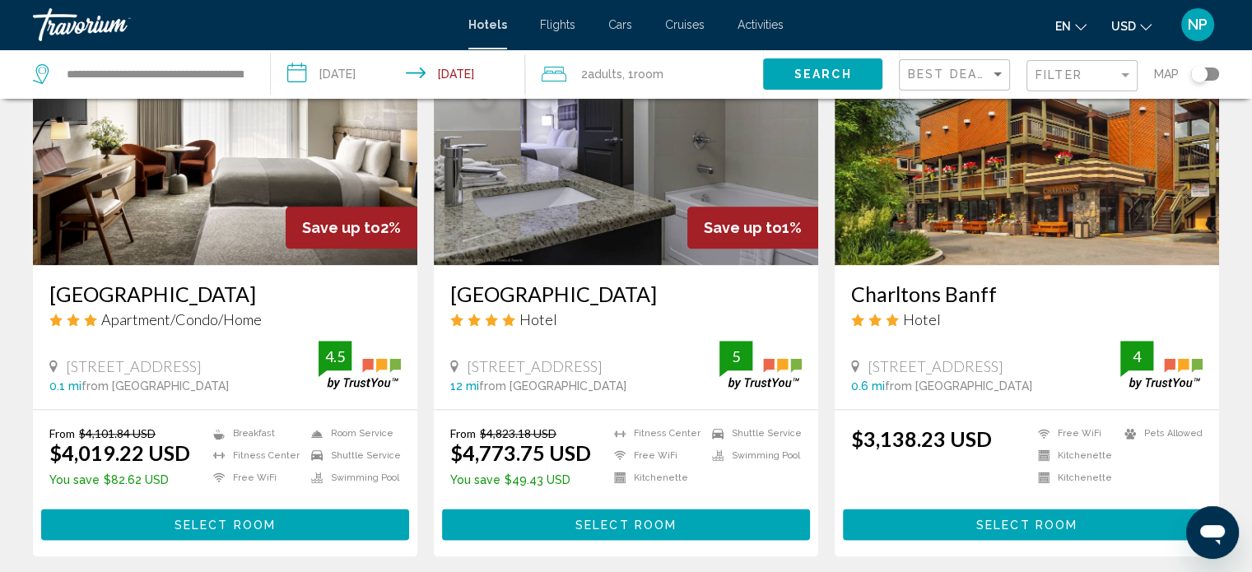
scroll to position [2042, 0]
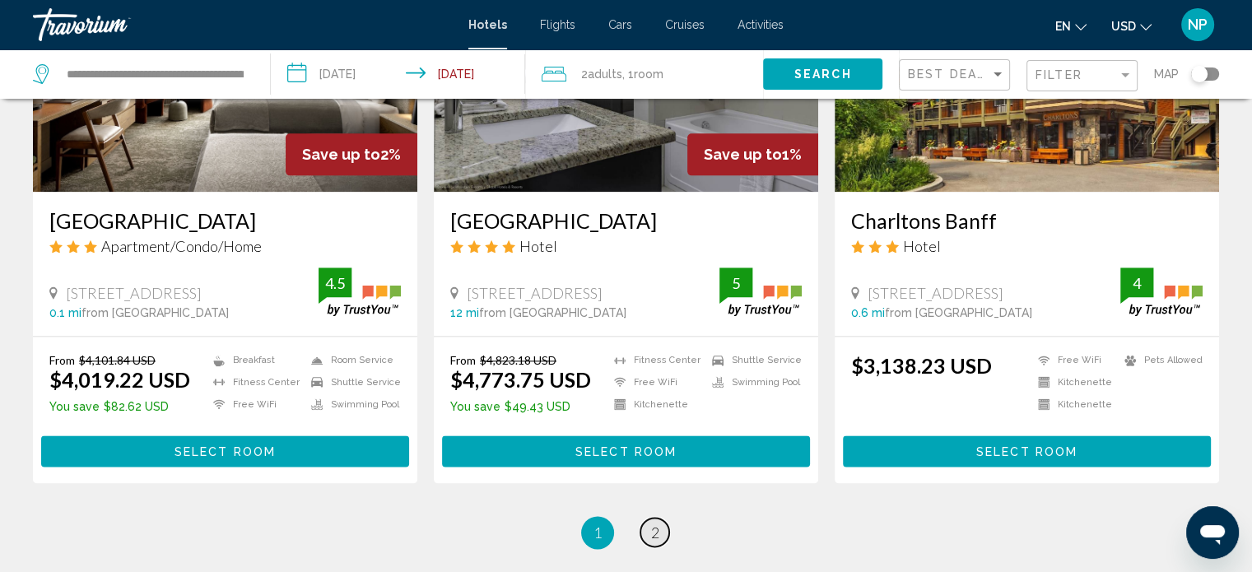
click at [649, 529] on link "page 2" at bounding box center [655, 532] width 29 height 29
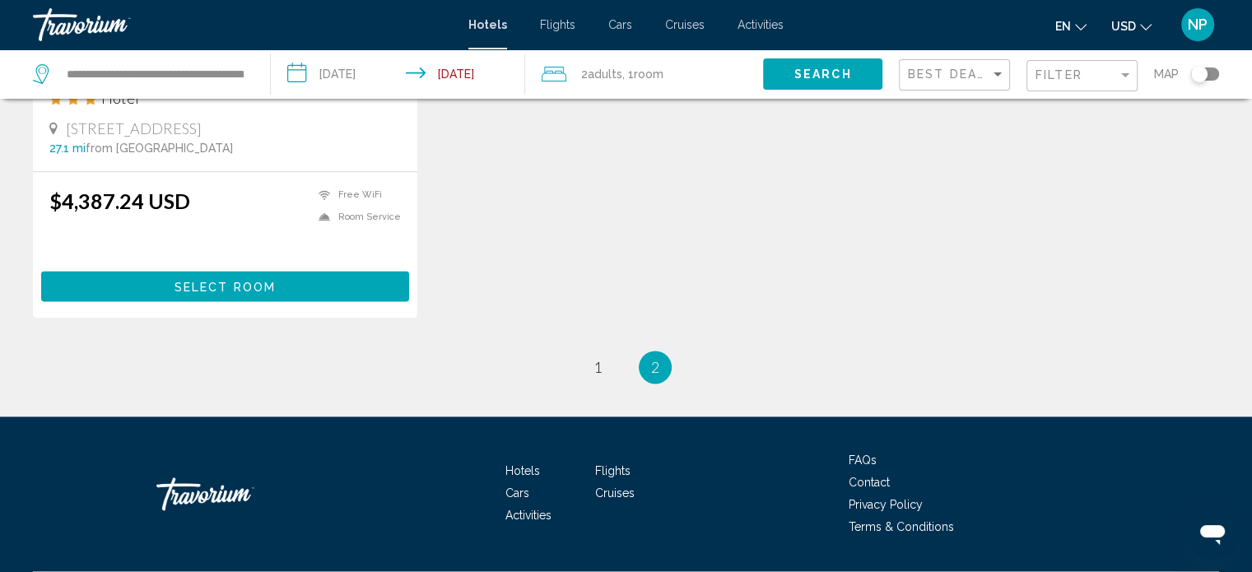
scroll to position [2183, 0]
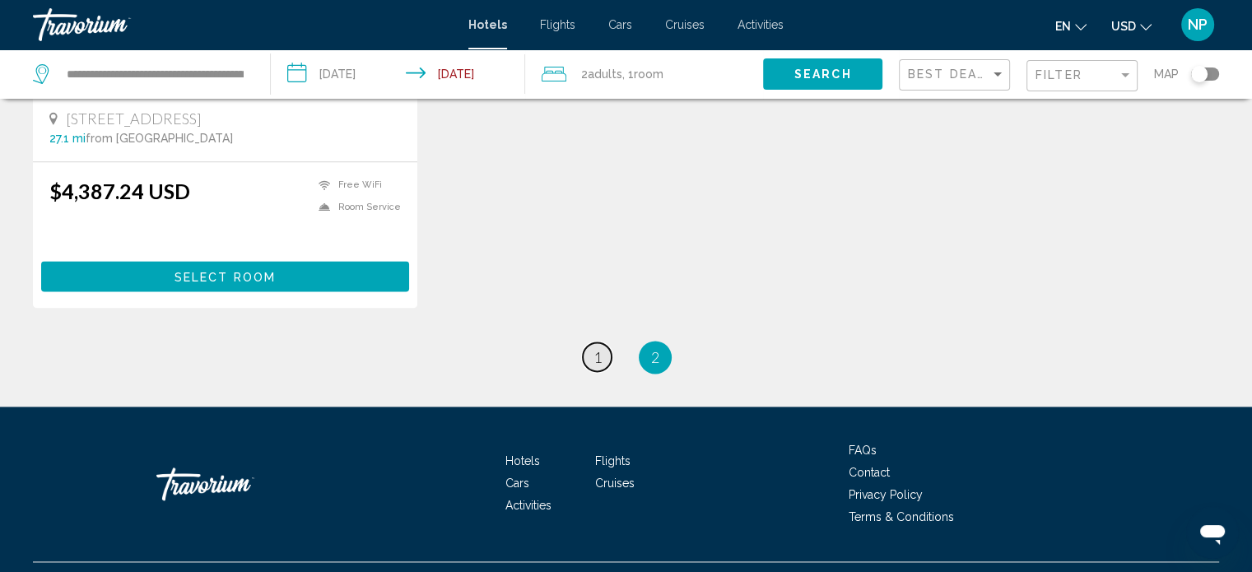
click at [595, 348] on span "1" at bounding box center [598, 357] width 8 height 18
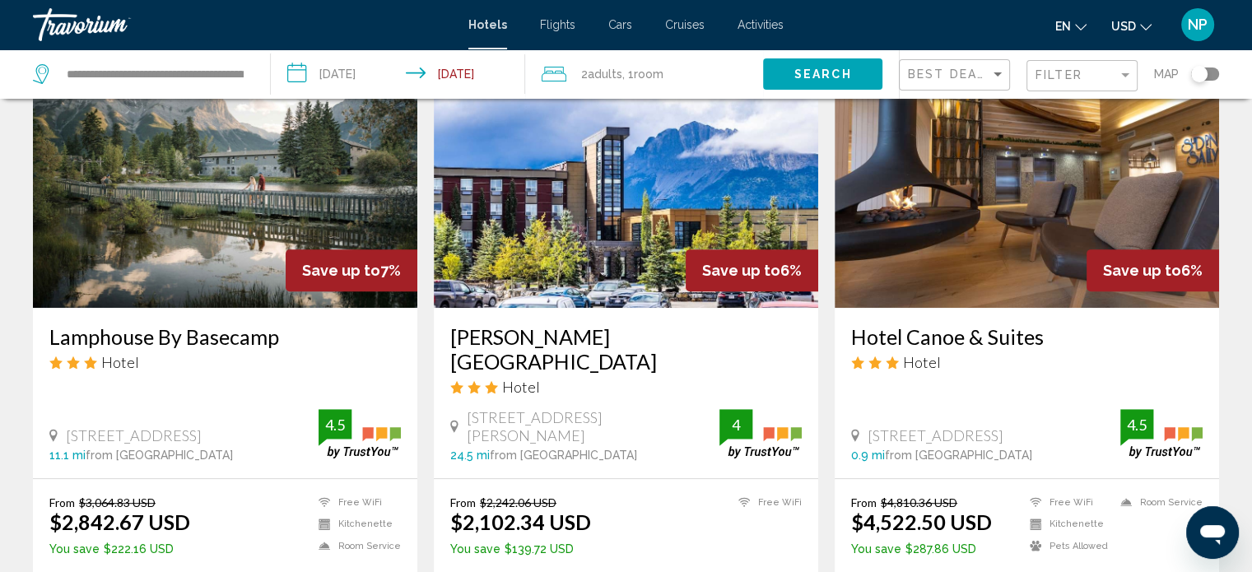
scroll to position [757, 0]
